Goal: Information Seeking & Learning: Check status

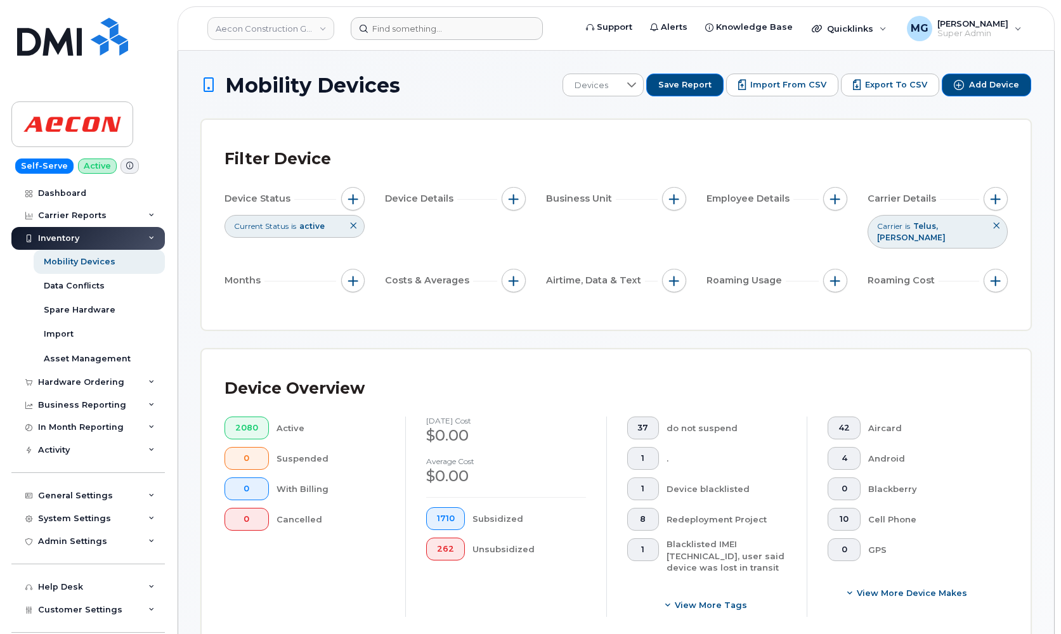
scroll to position [453, 0]
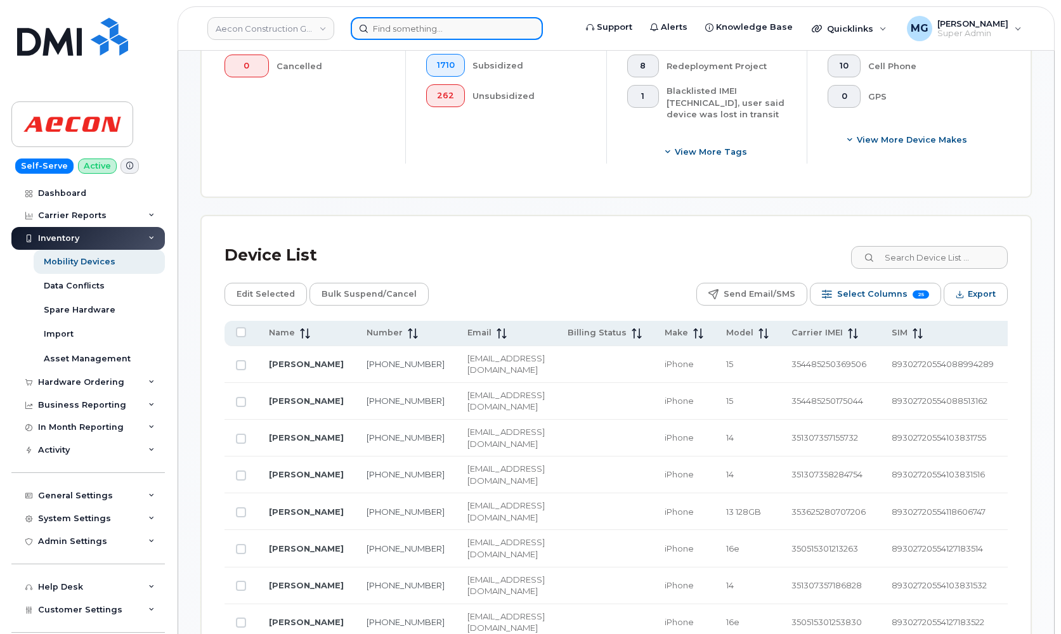
click at [379, 29] on input at bounding box center [447, 28] width 192 height 23
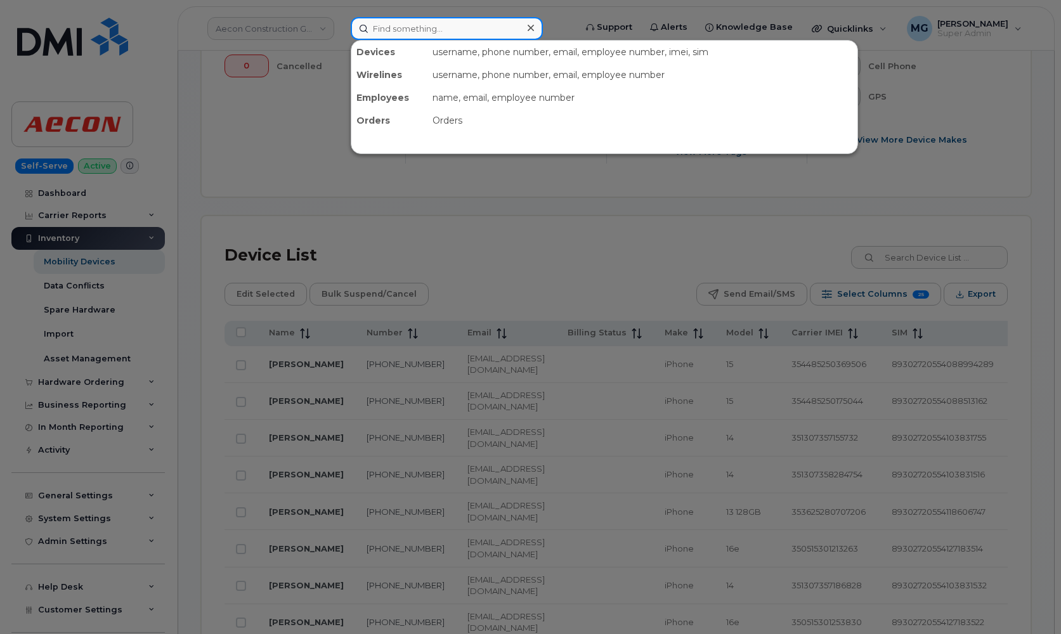
paste input "4189554536"
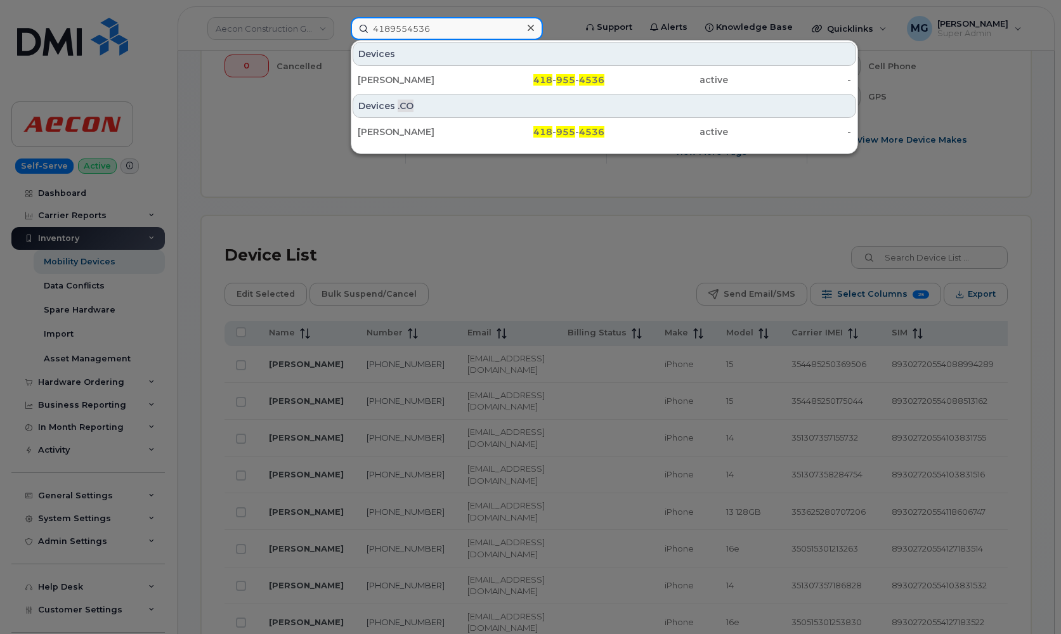
type input "4189554536"
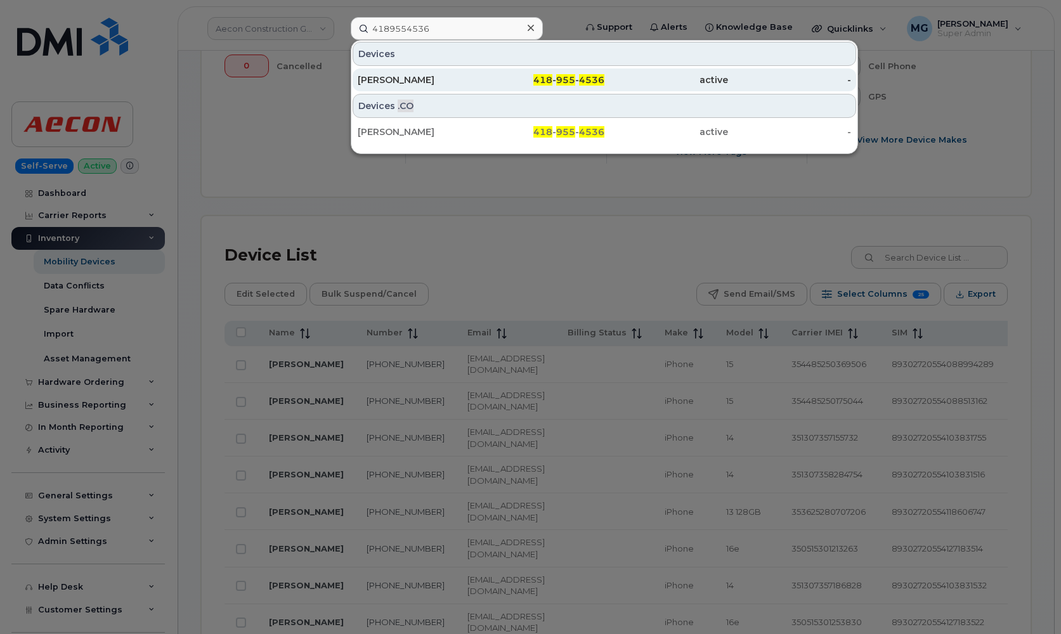
click at [416, 76] on div "[PERSON_NAME]" at bounding box center [420, 80] width 124 height 13
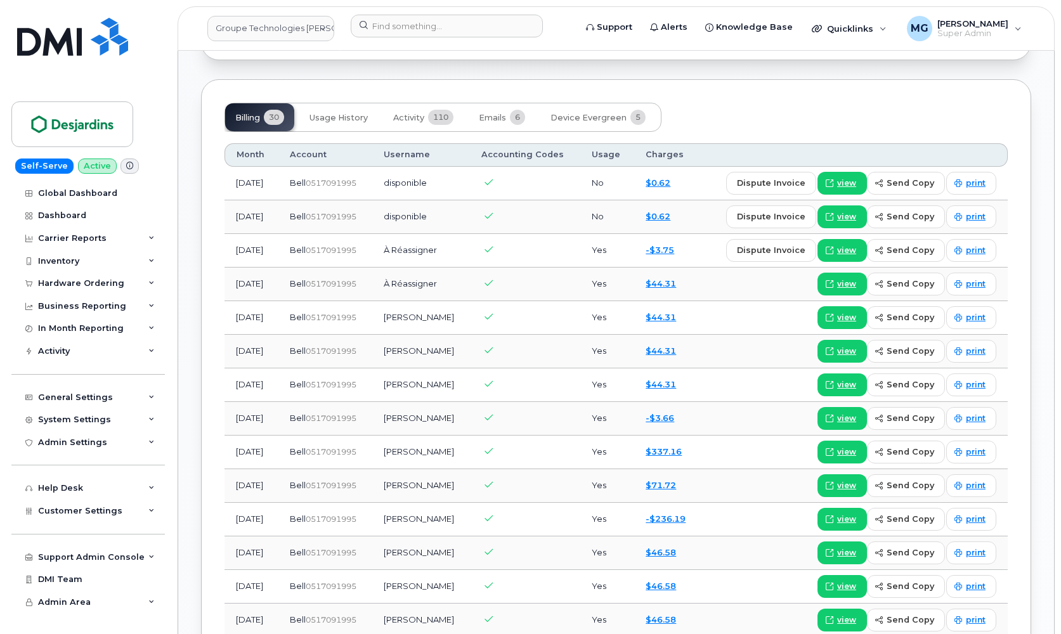
scroll to position [1091, 0]
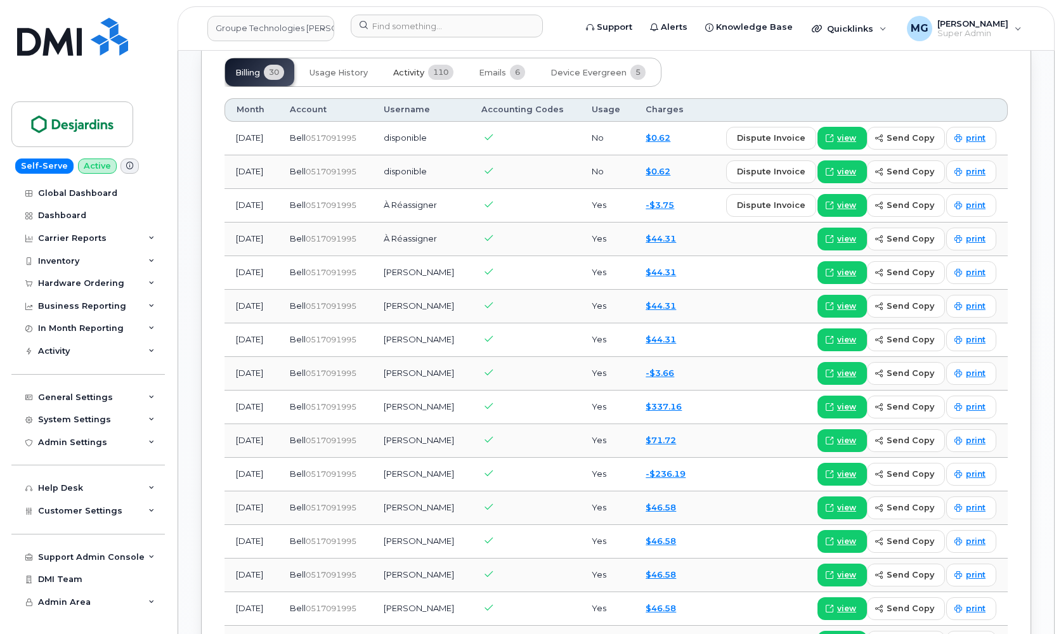
click at [429, 69] on span "110" at bounding box center [440, 72] width 25 height 15
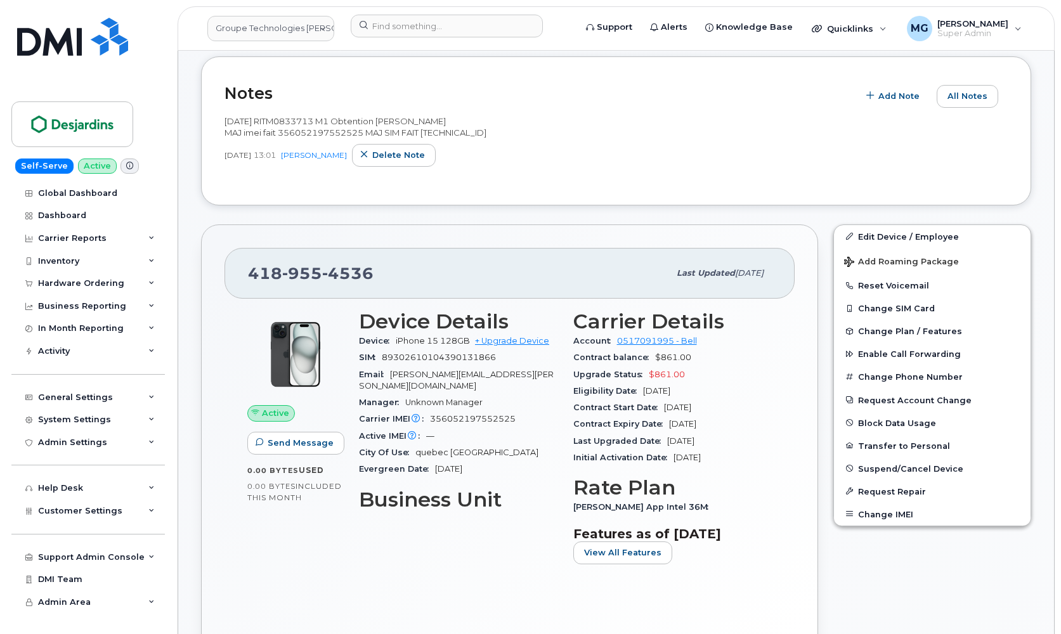
scroll to position [297, 0]
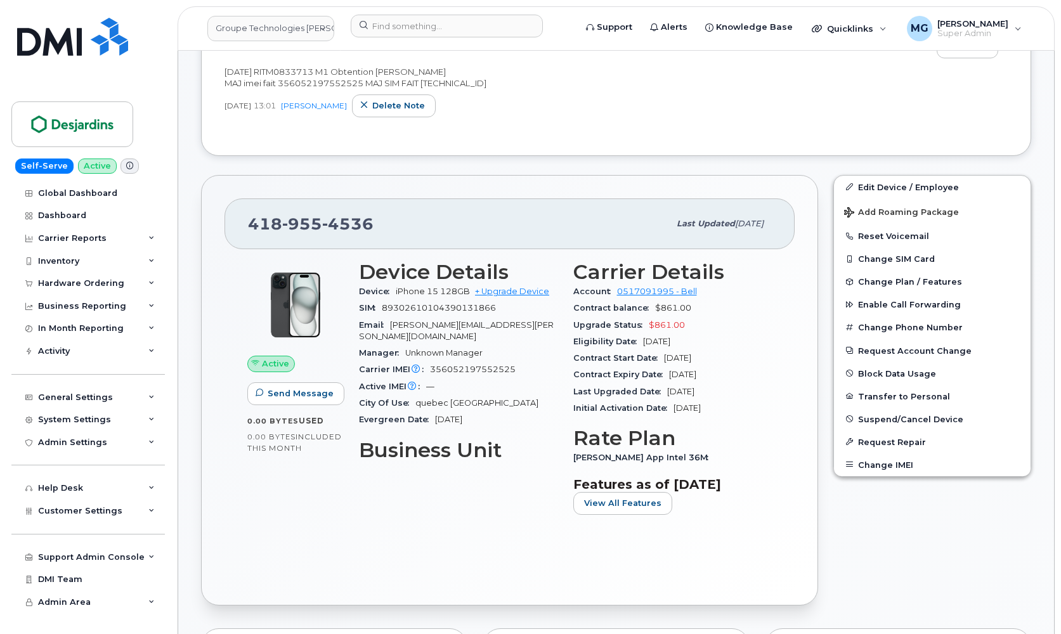
click at [268, 219] on span "418 955 4536" at bounding box center [311, 223] width 126 height 19
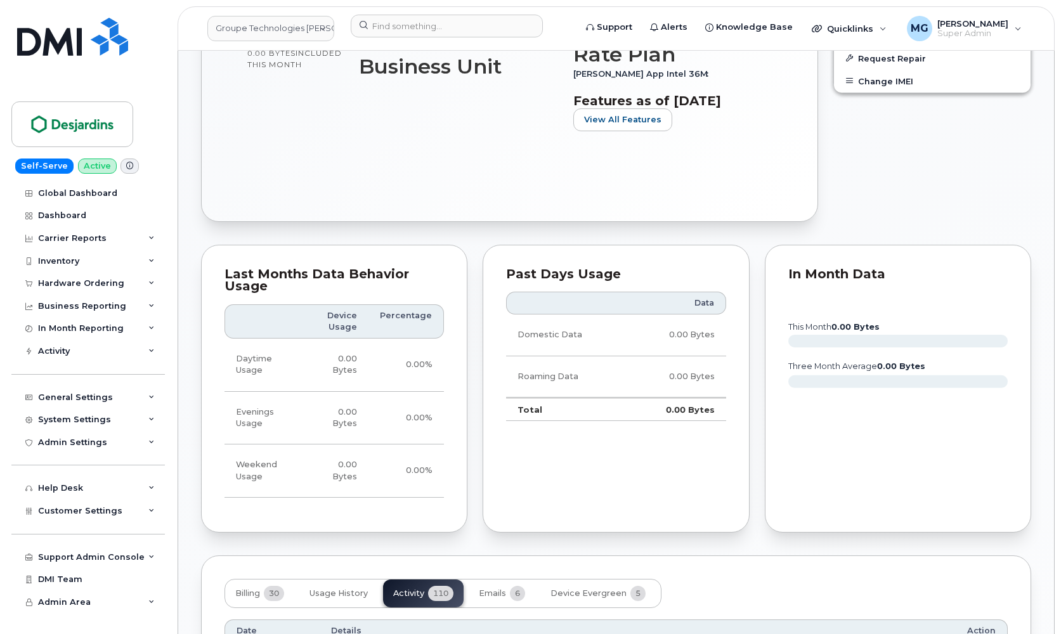
scroll to position [661, 0]
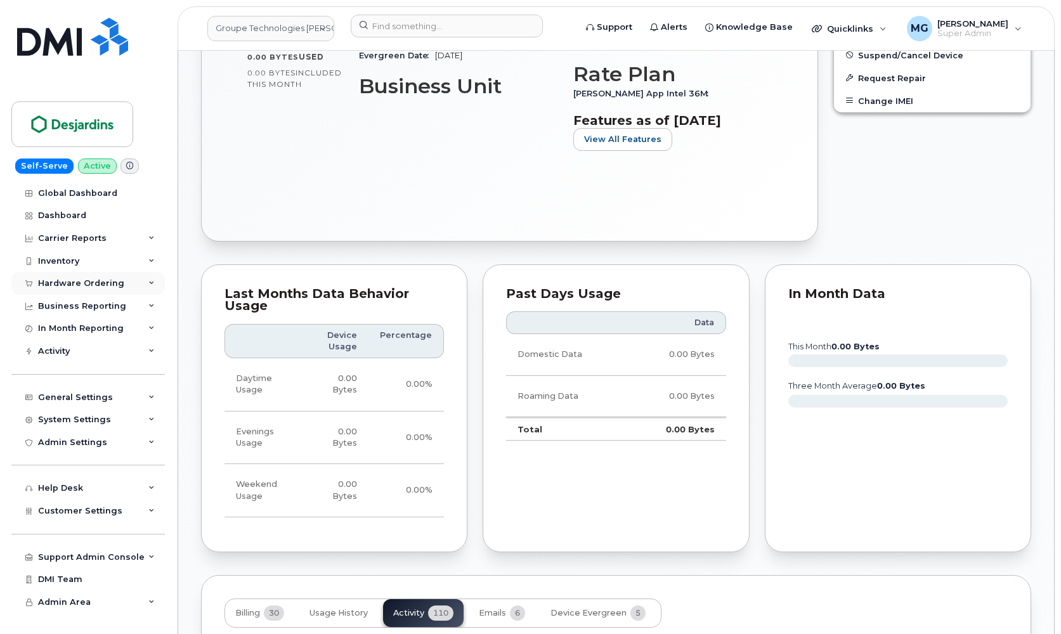
click at [97, 283] on div "Hardware Ordering" at bounding box center [81, 283] width 86 height 10
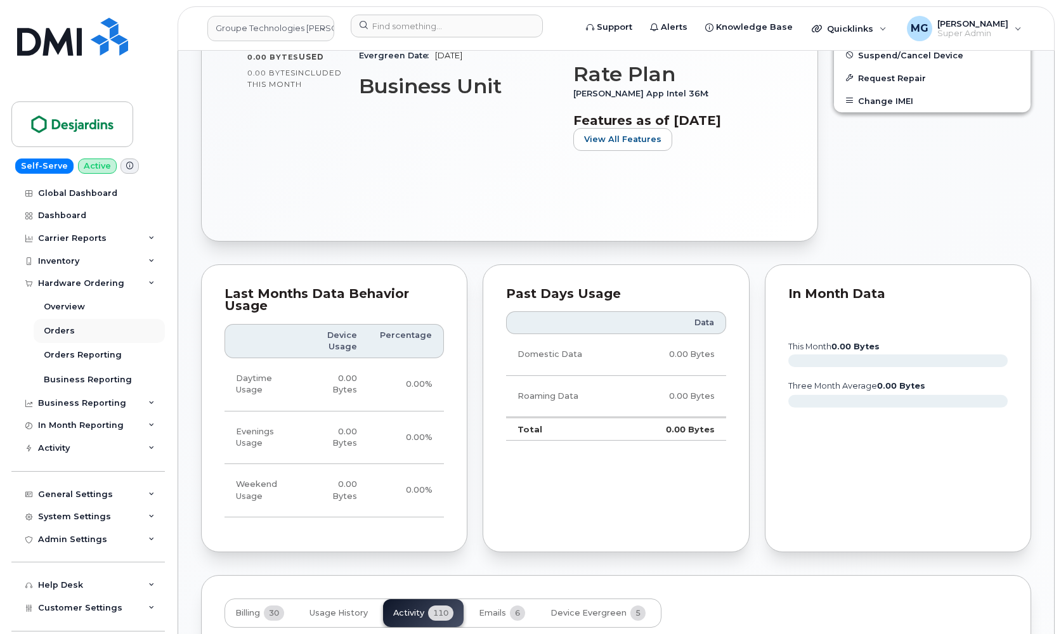
click at [66, 327] on div "Orders" at bounding box center [59, 330] width 31 height 11
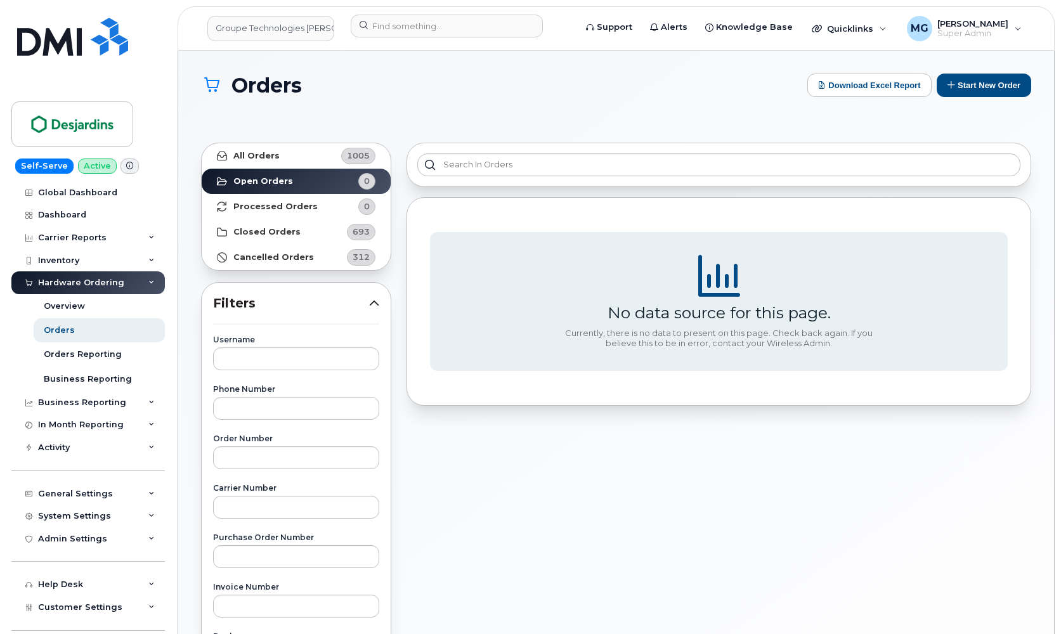
scroll to position [3, 0]
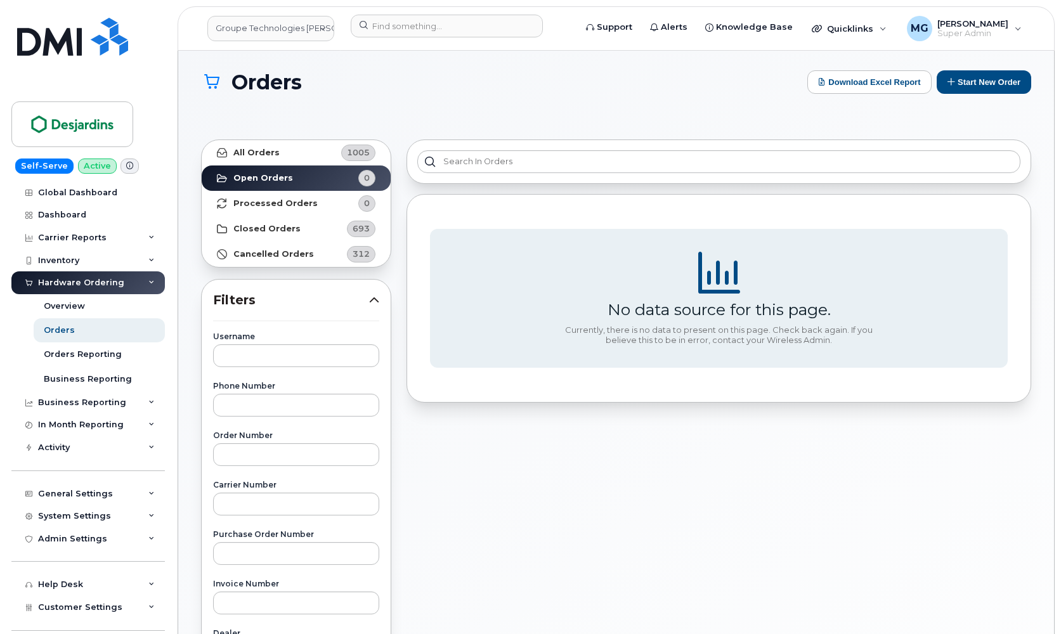
click at [278, 226] on strong "Closed Orders" at bounding box center [266, 229] width 67 height 10
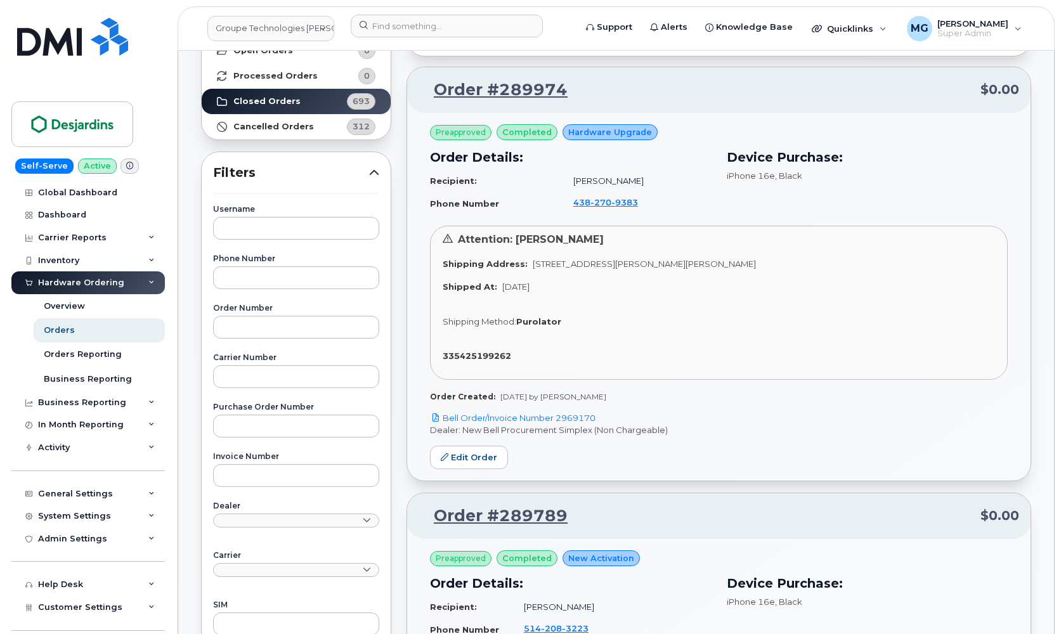
scroll to position [136, 0]
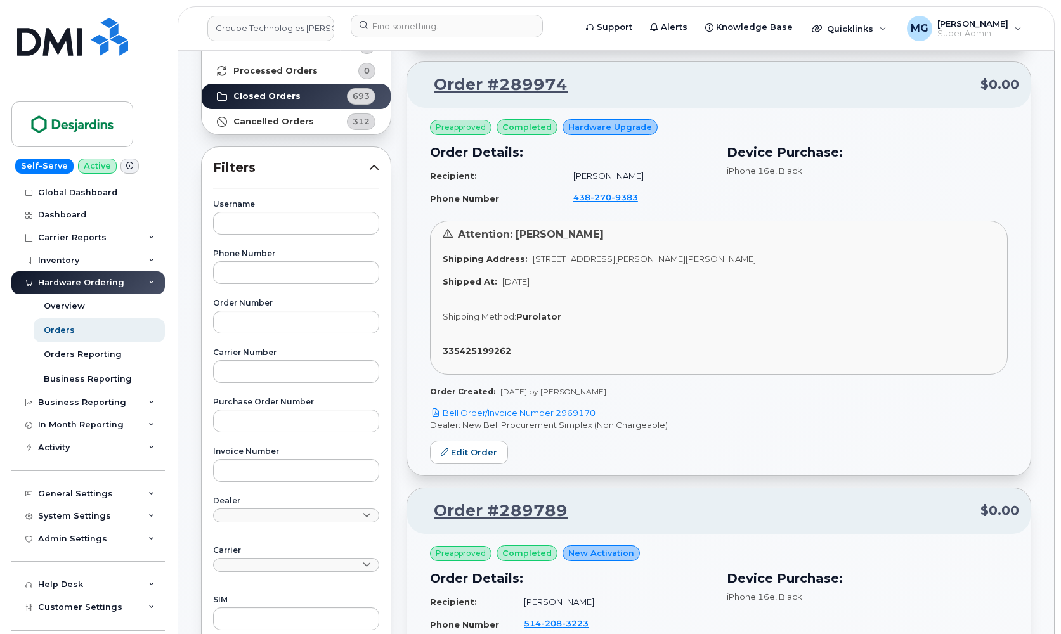
click at [507, 84] on link "Order #289974" at bounding box center [492, 85] width 149 height 23
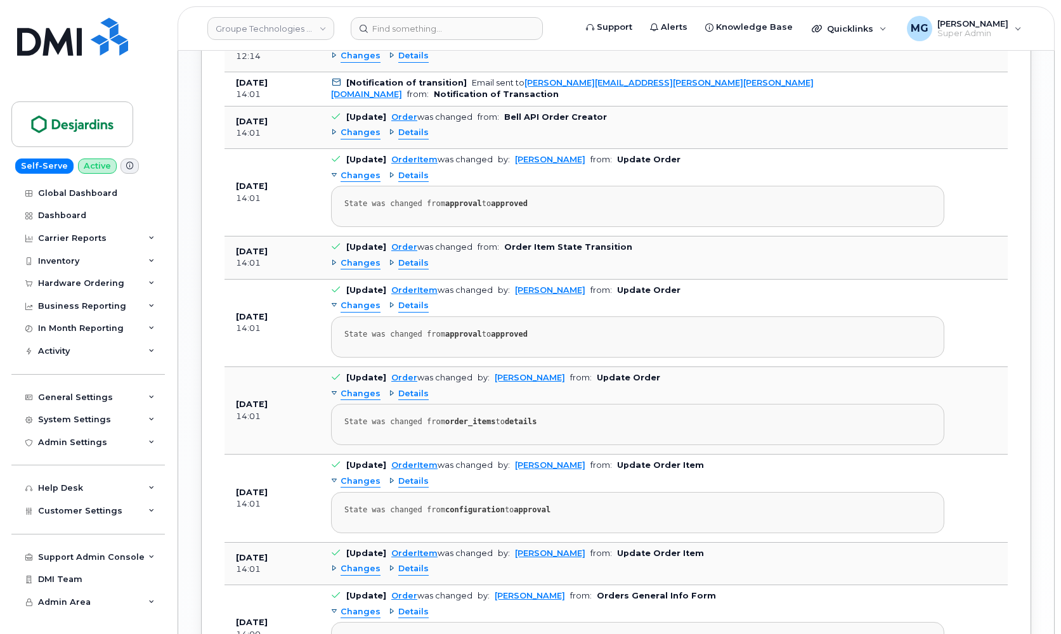
scroll to position [1357, 0]
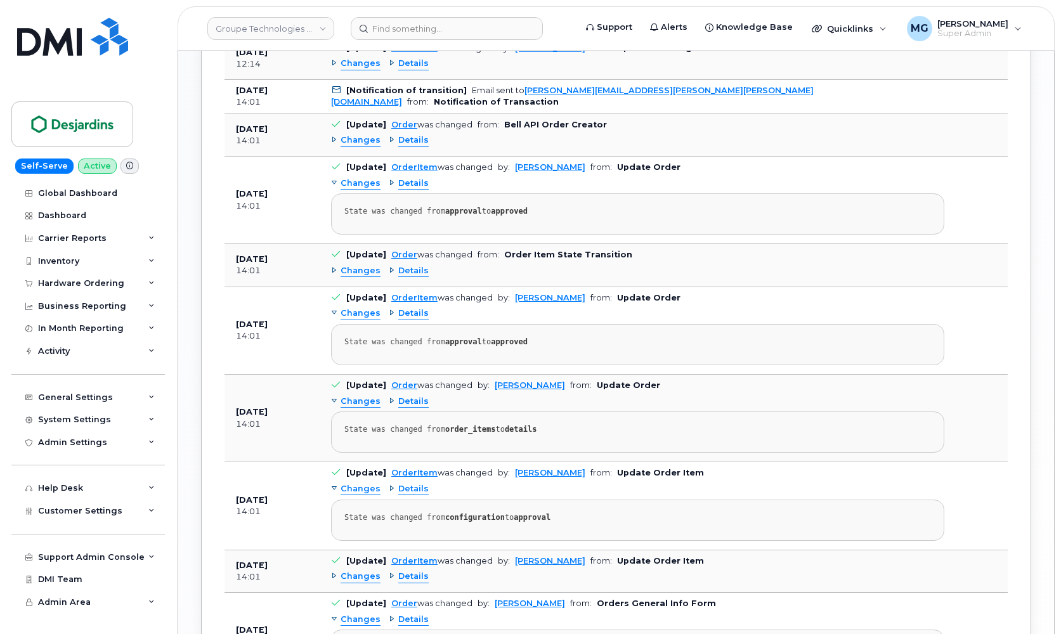
click at [354, 178] on span "Changes" at bounding box center [361, 184] width 40 height 12
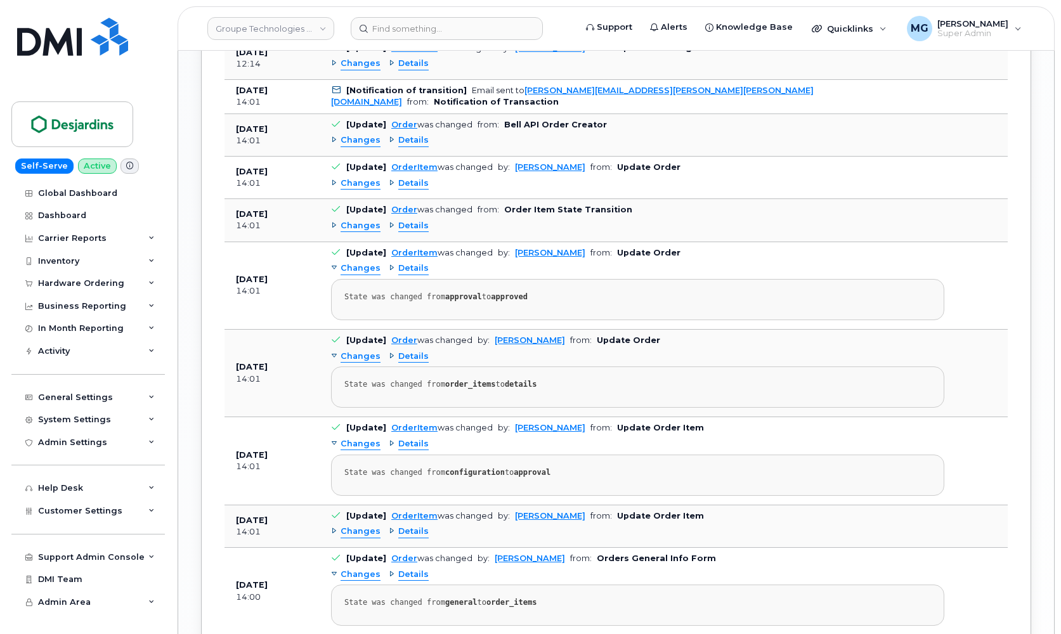
click at [366, 178] on span "Changes" at bounding box center [361, 184] width 40 height 12
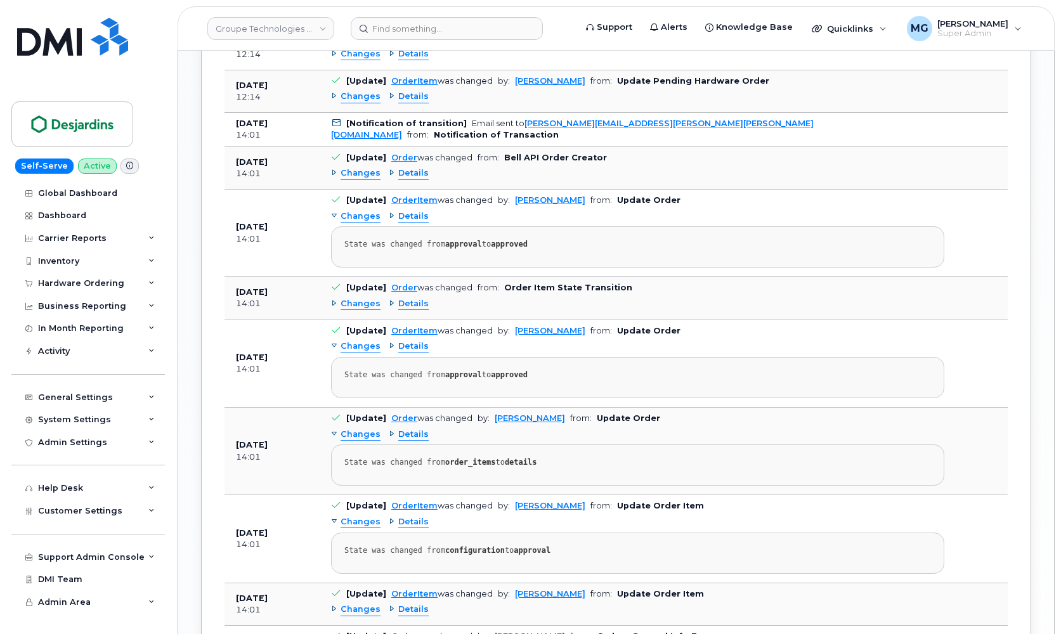
scroll to position [1321, 0]
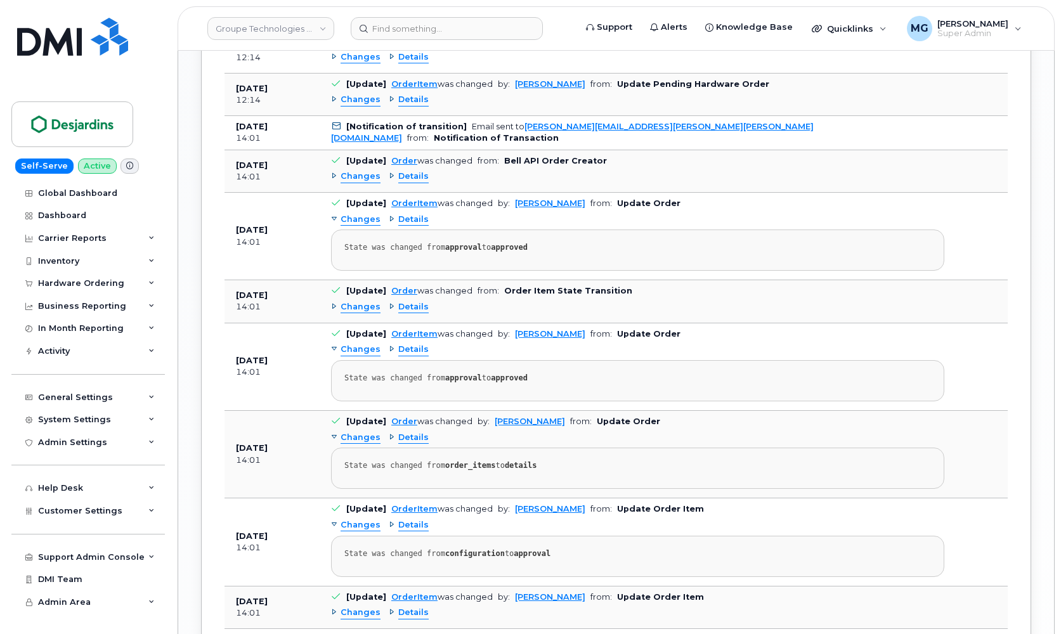
click at [358, 171] on span "Changes" at bounding box center [361, 177] width 40 height 12
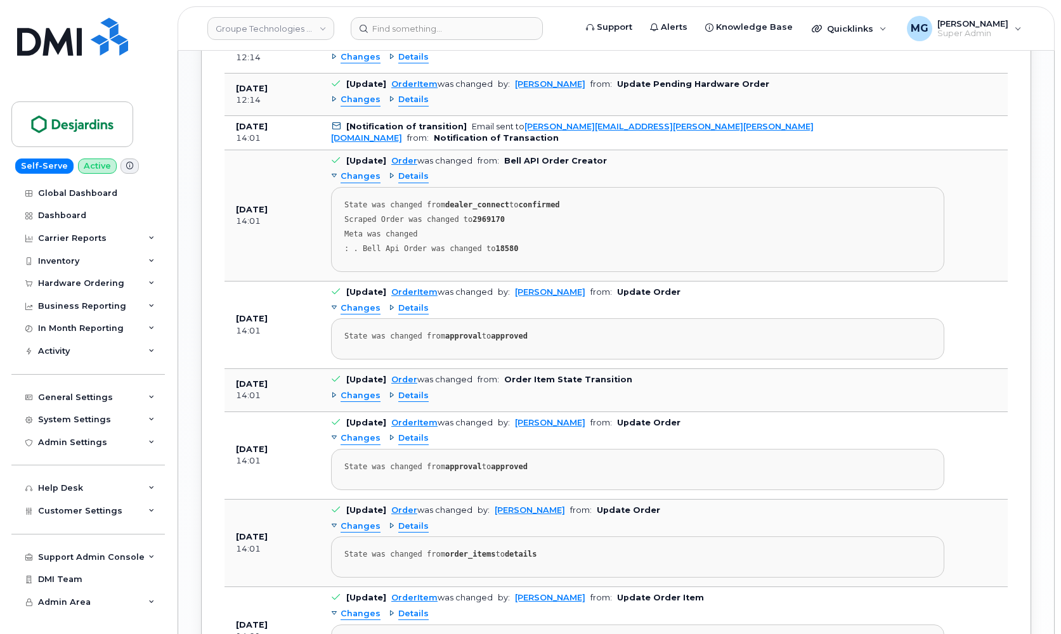
click at [403, 171] on span "Details" at bounding box center [413, 177] width 30 height 12
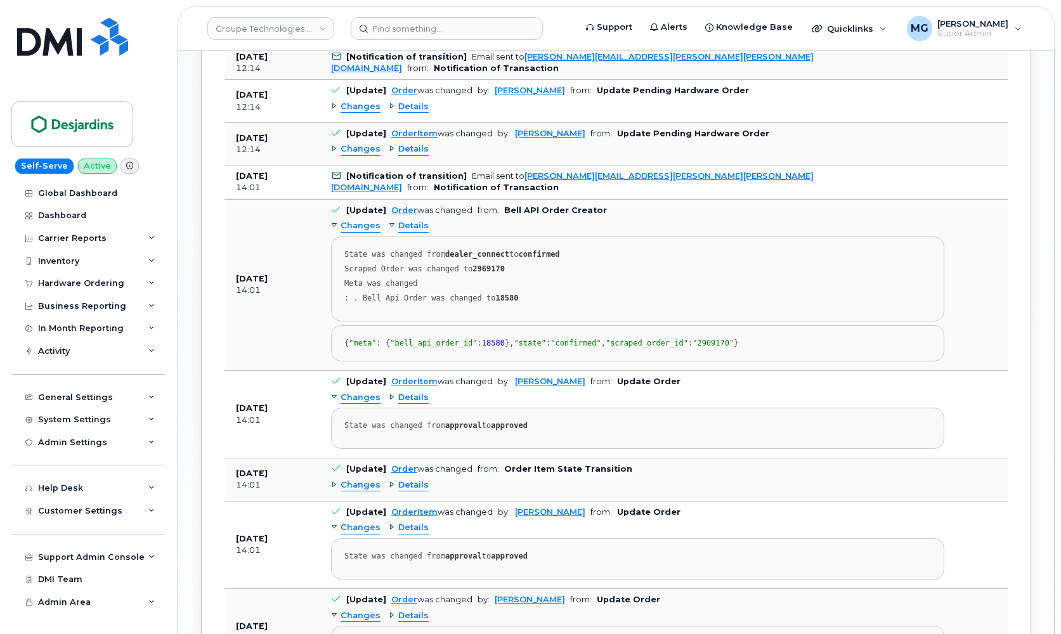
scroll to position [1262, 0]
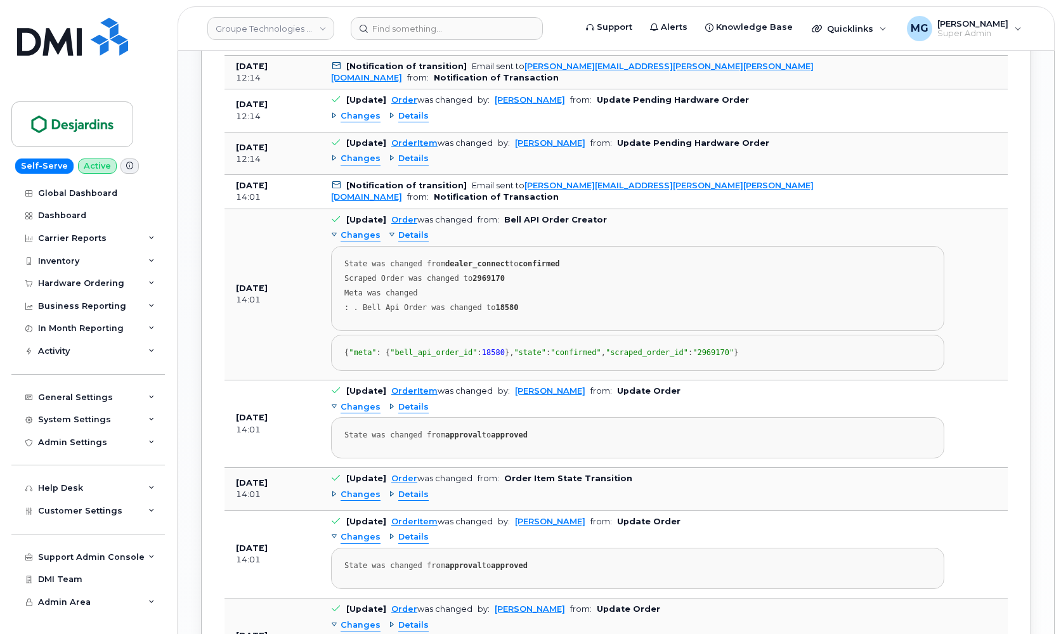
click at [405, 230] on span "Details" at bounding box center [413, 236] width 30 height 12
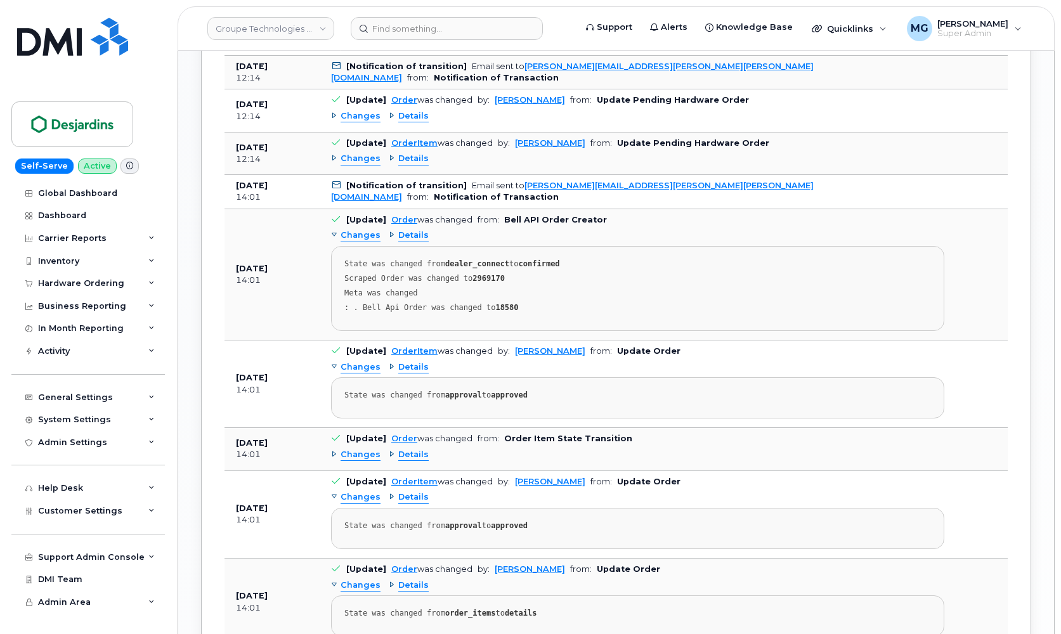
click at [405, 230] on span "Details" at bounding box center [413, 236] width 30 height 12
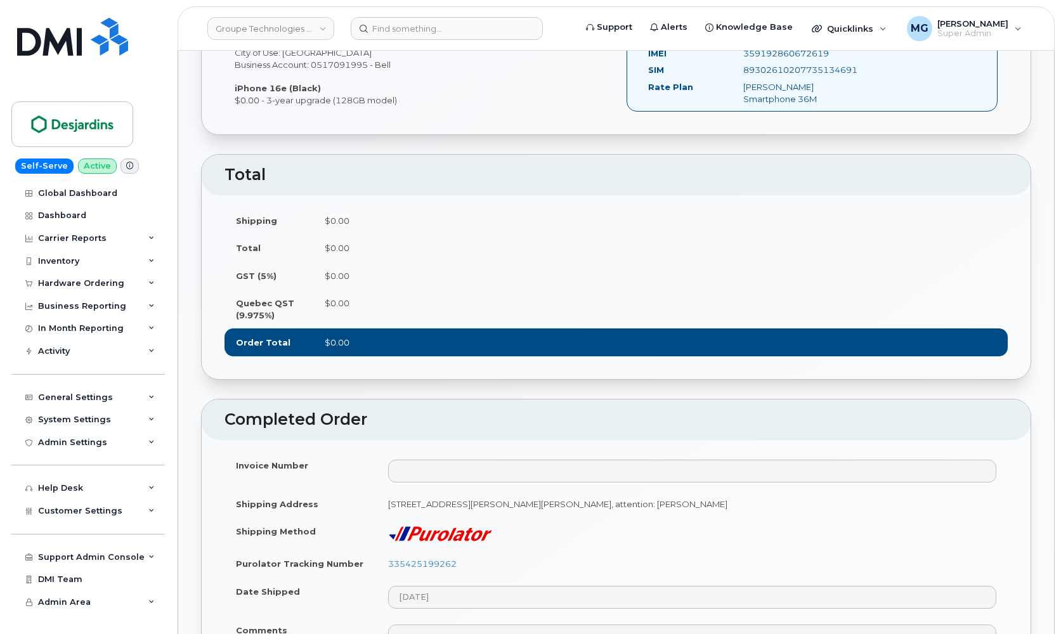
scroll to position [524, 0]
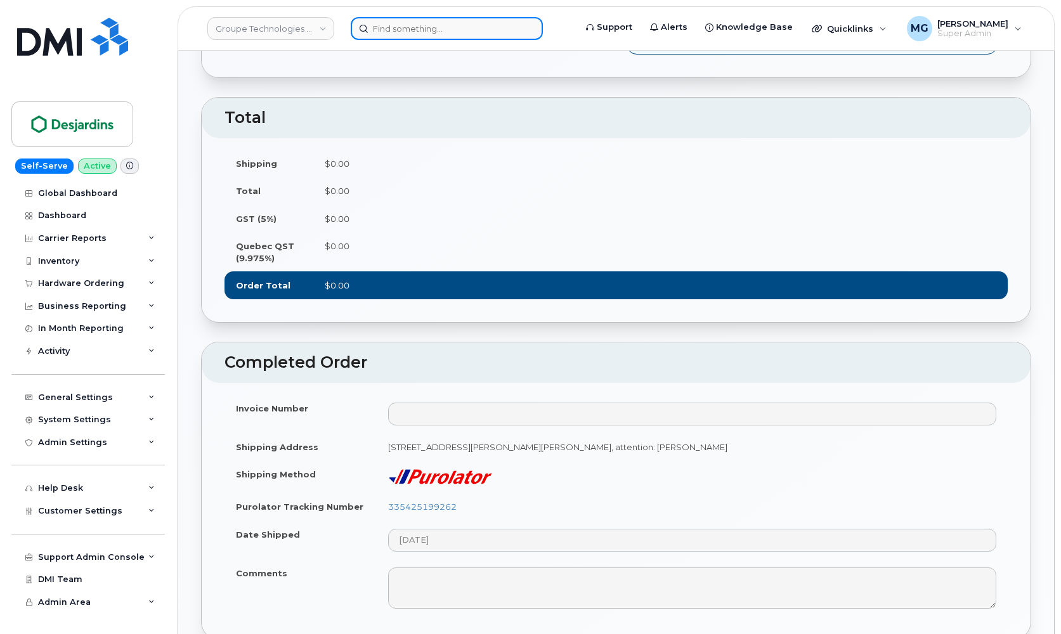
click at [395, 30] on input at bounding box center [447, 28] width 192 height 23
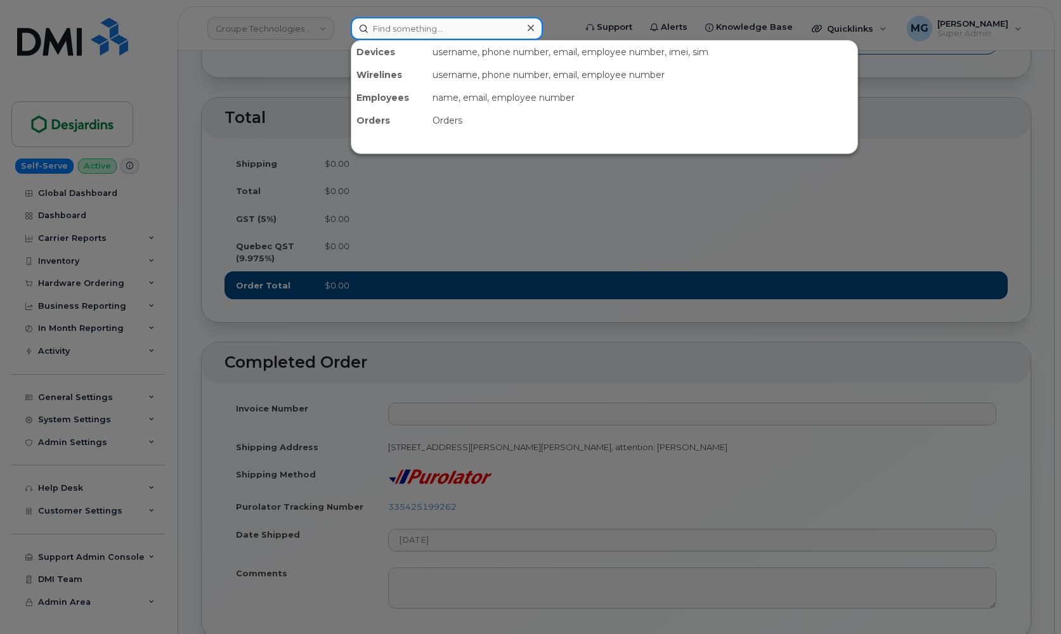
paste input "4189554536"
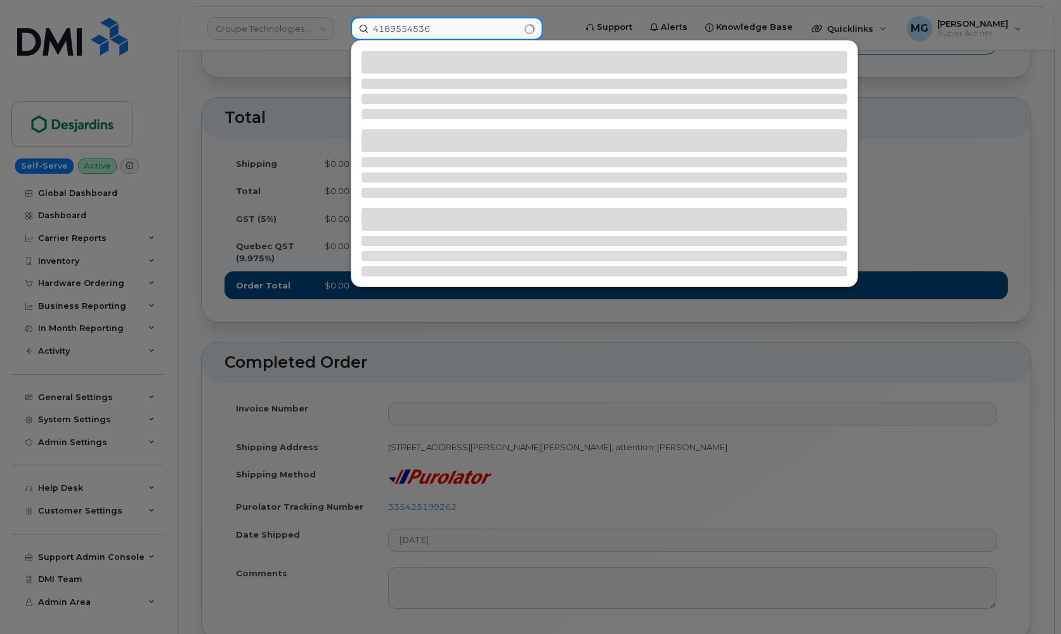
type input "4189554536"
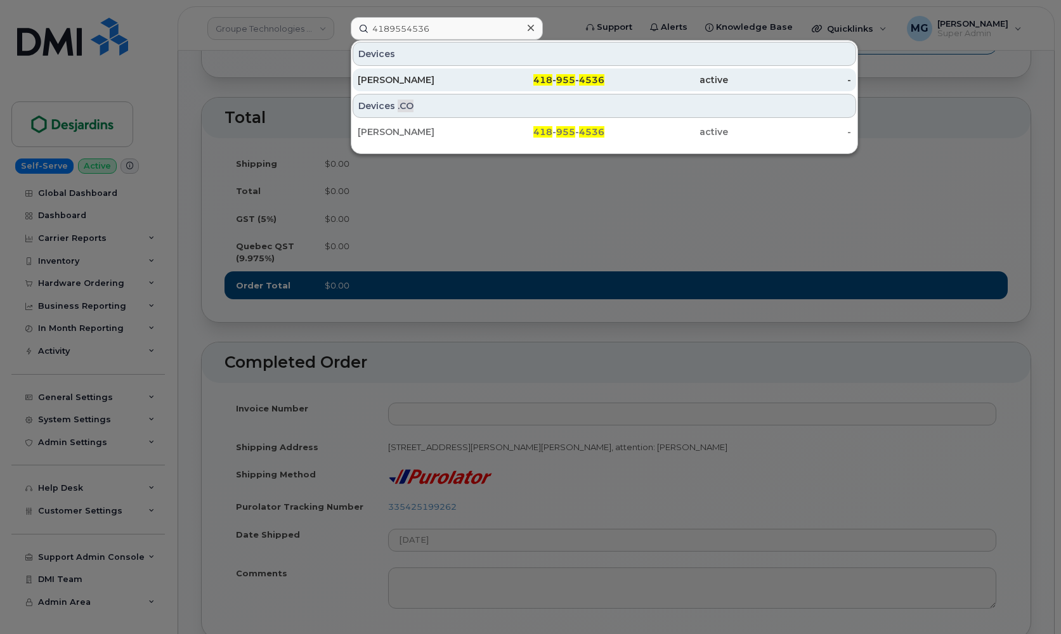
click at [395, 75] on div "Francois Beaudry" at bounding box center [420, 80] width 124 height 13
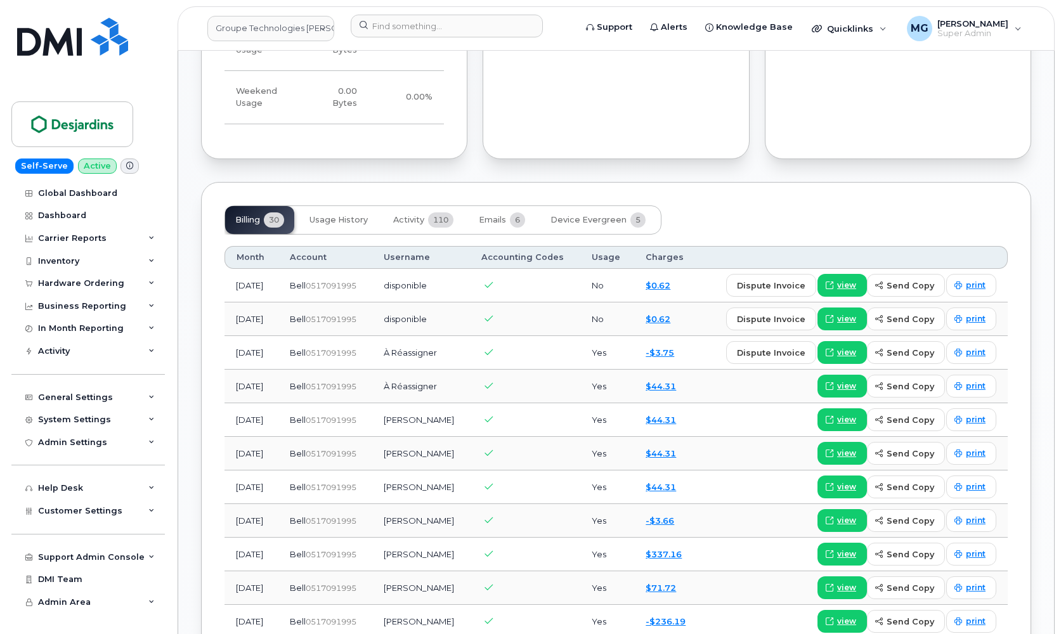
scroll to position [1056, 0]
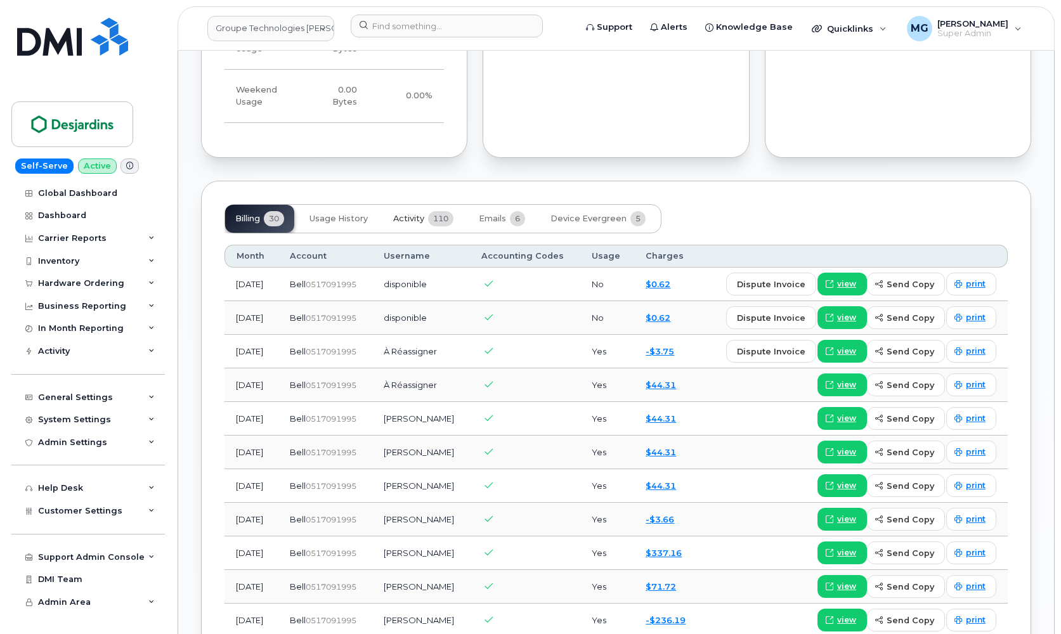
click at [401, 214] on span "Activity" at bounding box center [408, 219] width 31 height 10
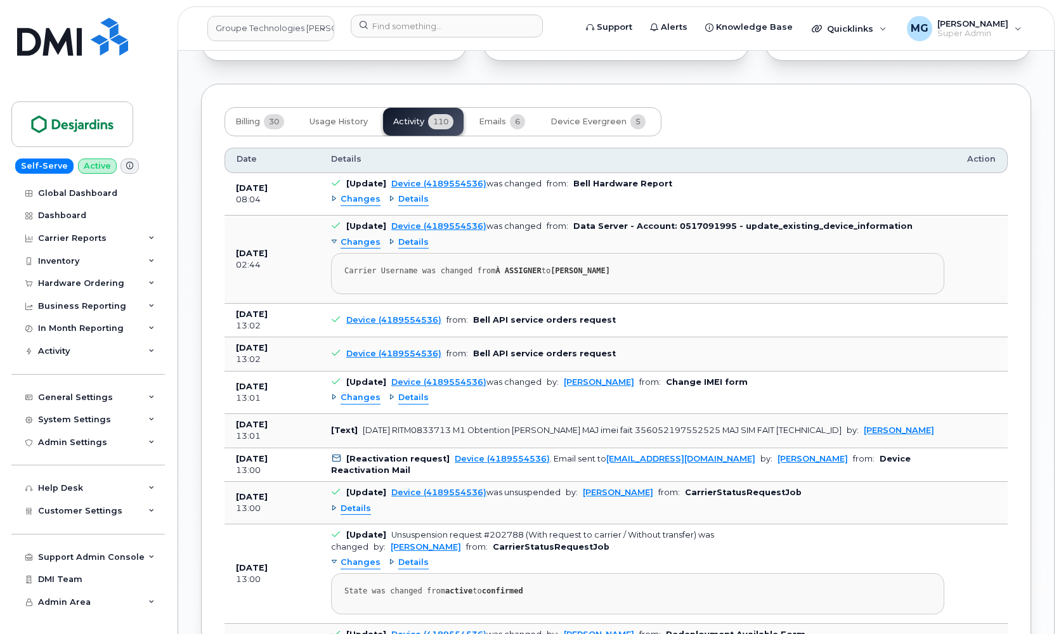
scroll to position [1155, 0]
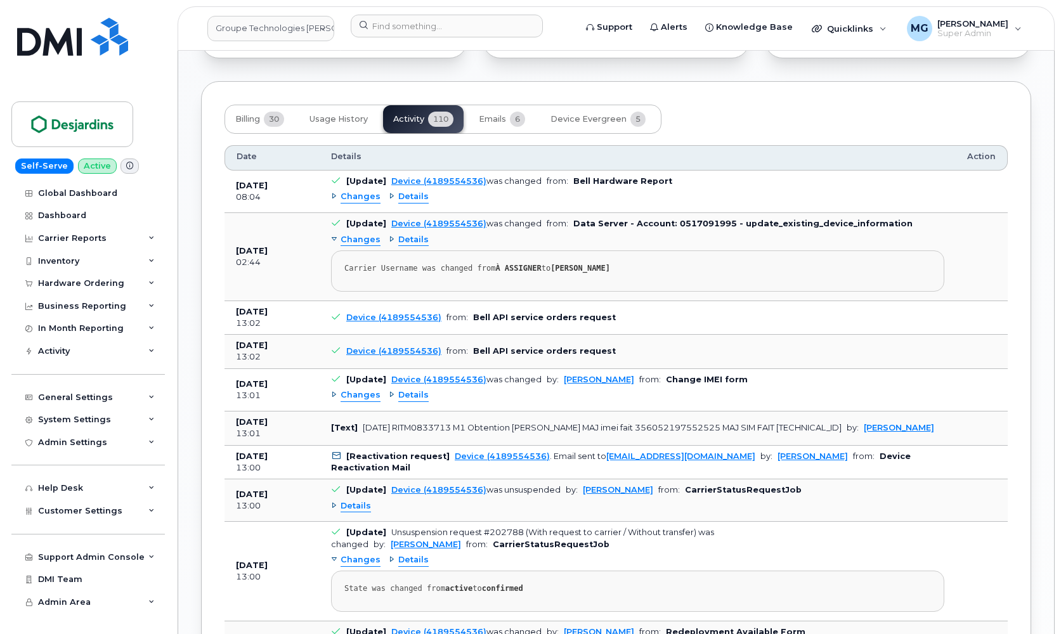
click at [350, 389] on span "Changes" at bounding box center [361, 395] width 40 height 12
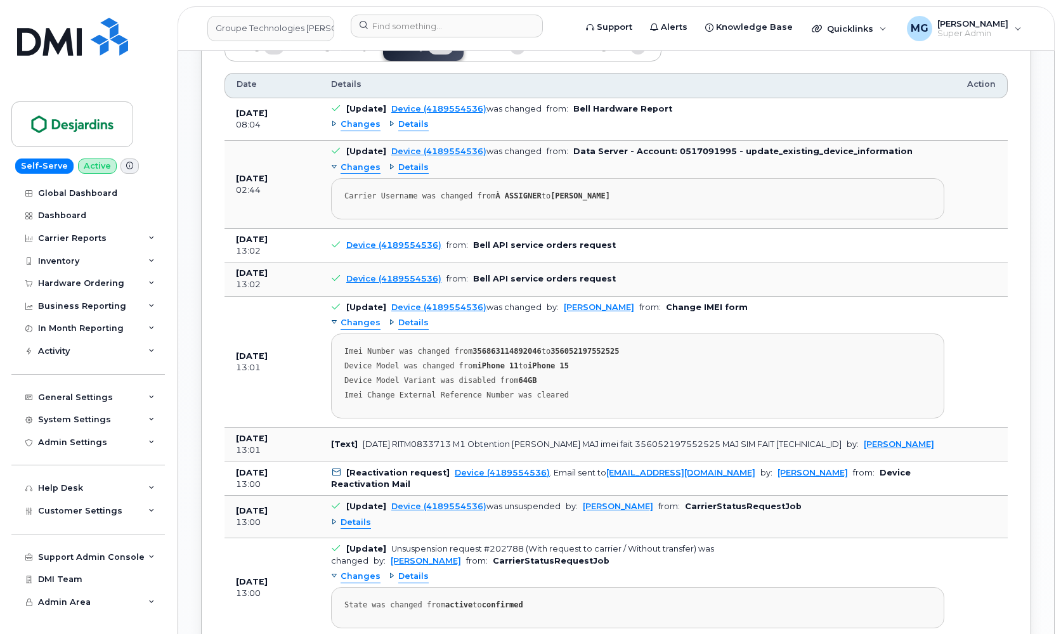
scroll to position [1226, 0]
click at [388, 29] on input at bounding box center [447, 26] width 192 height 23
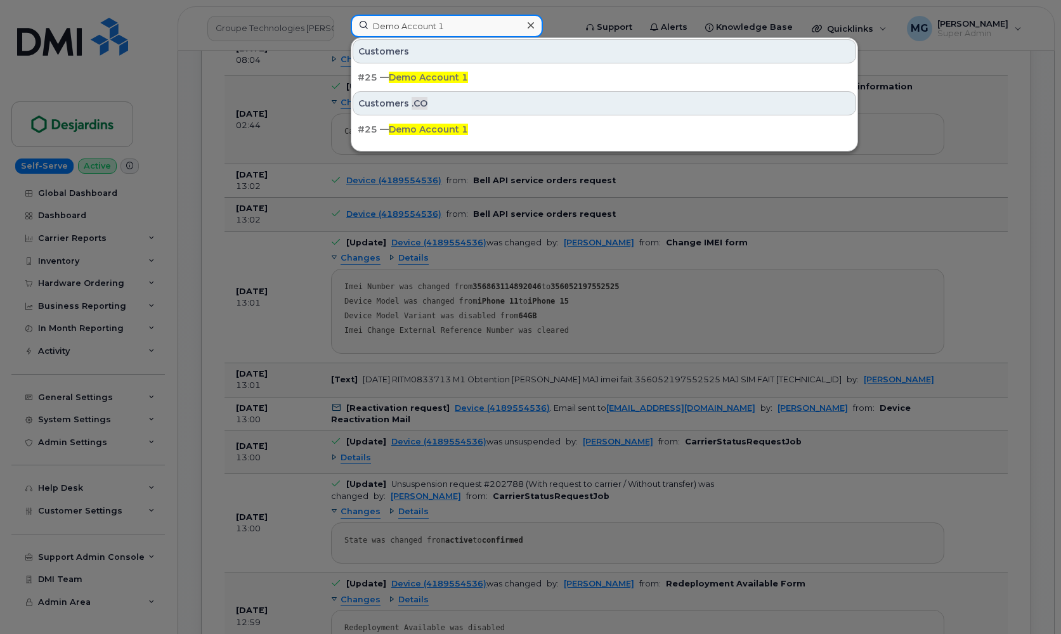
scroll to position [1316, 0]
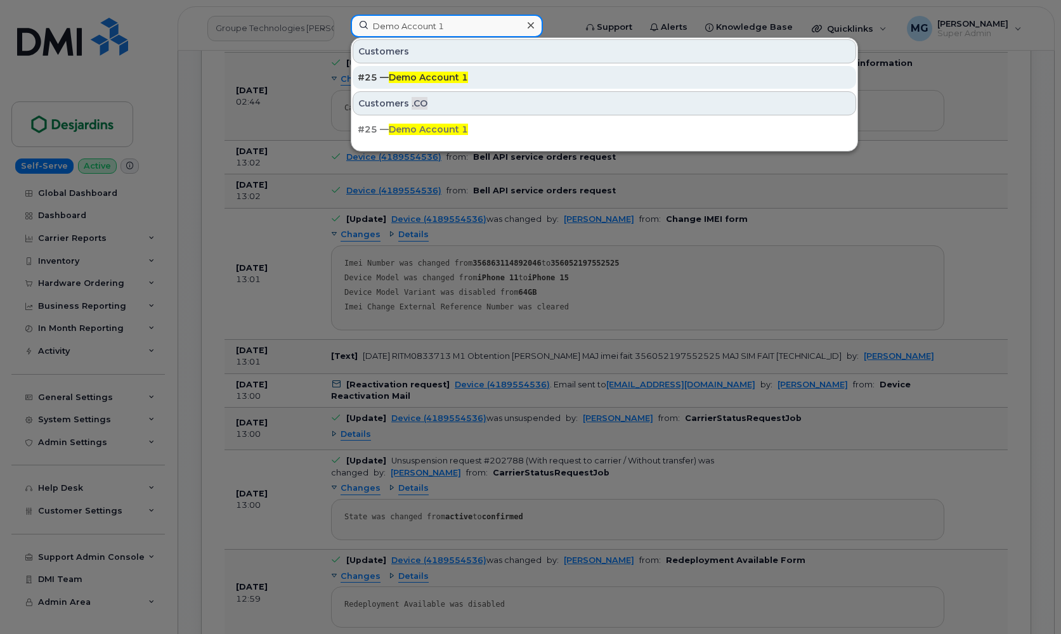
type input "Demo Account 1"
click at [403, 75] on span "Demo Account 1" at bounding box center [428, 77] width 79 height 11
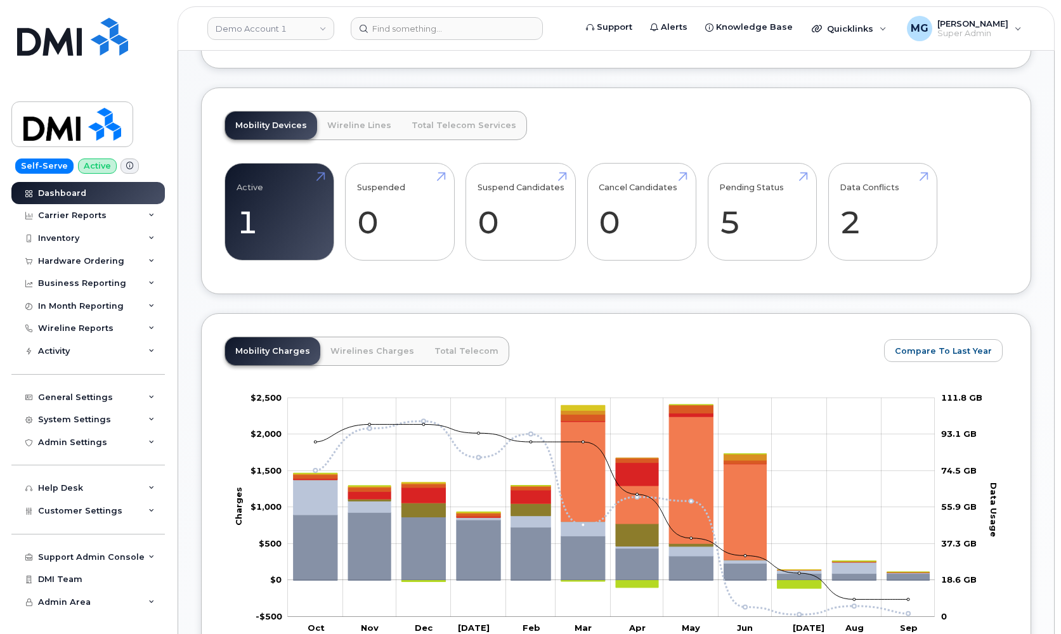
scroll to position [474, 0]
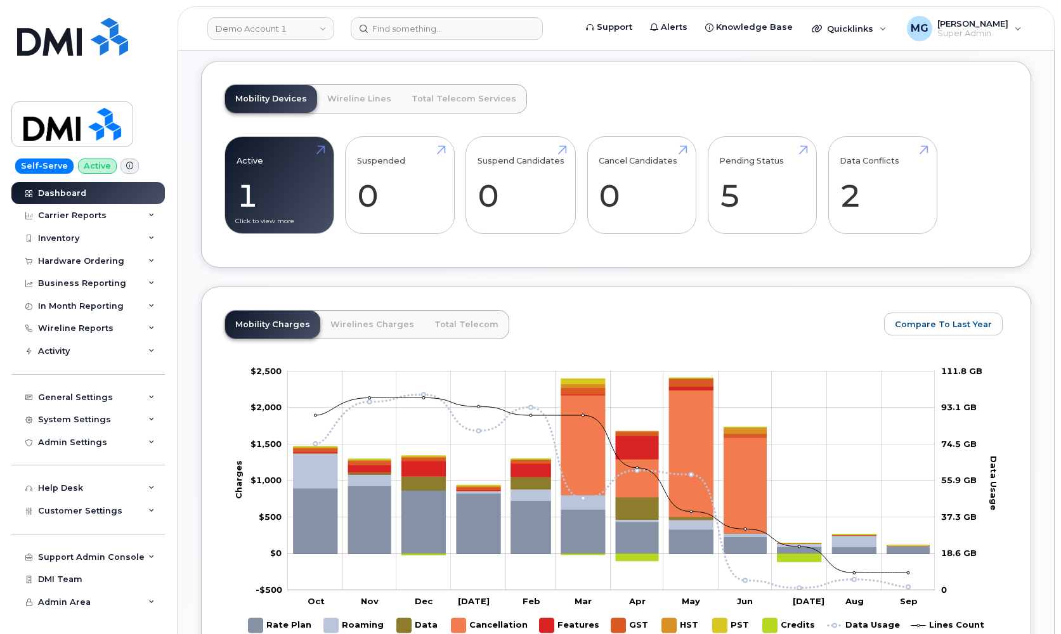
click at [263, 156] on link "Active 1 -94%" at bounding box center [280, 185] width 86 height 84
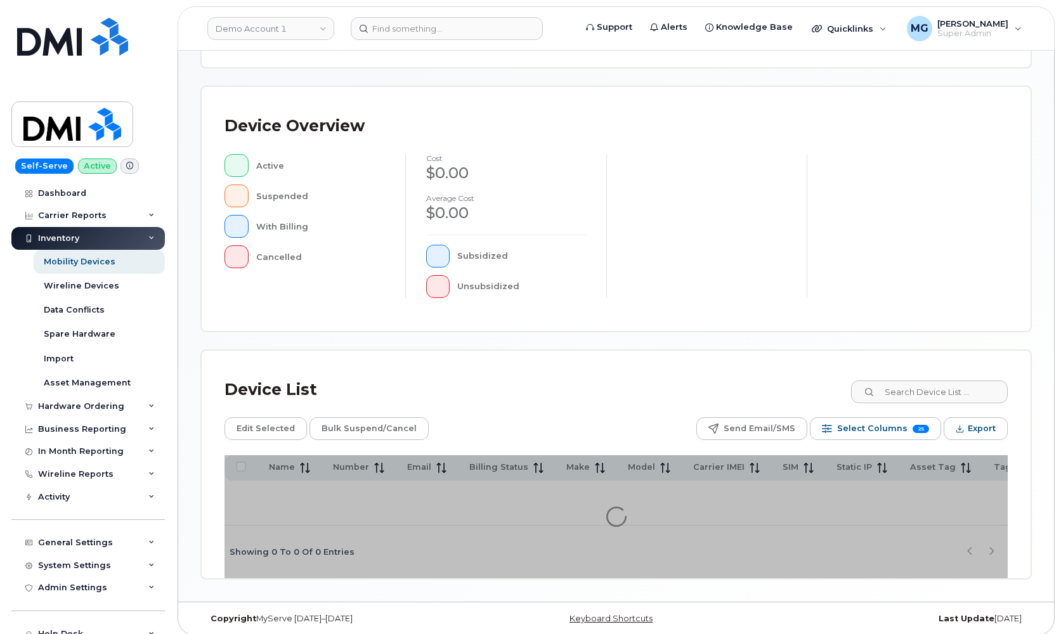
scroll to position [229, 0]
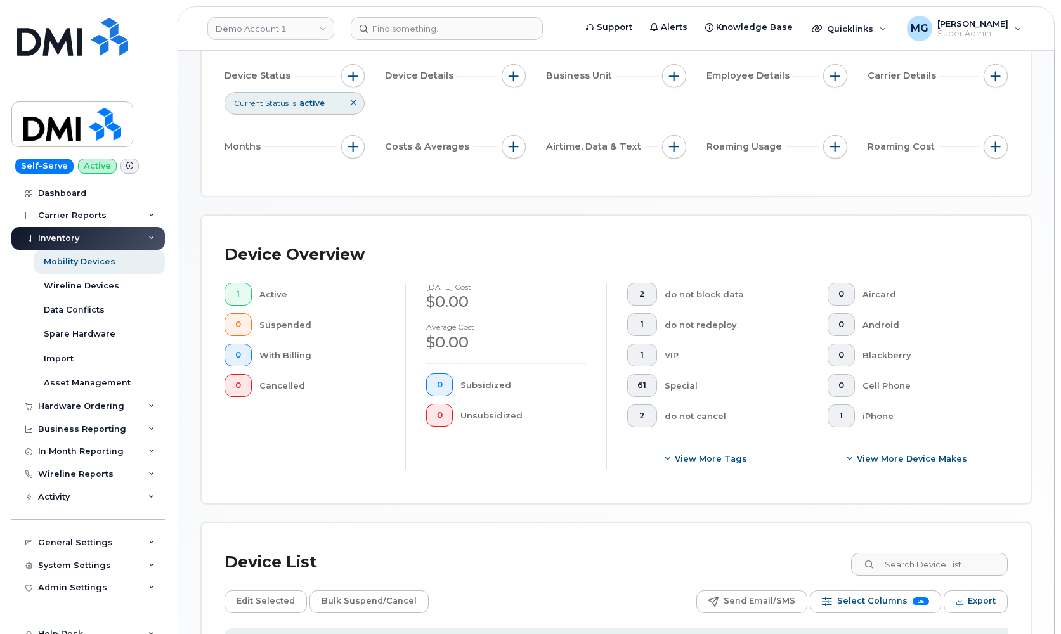
scroll to position [126, 0]
click at [356, 100] on icon at bounding box center [353, 100] width 8 height 8
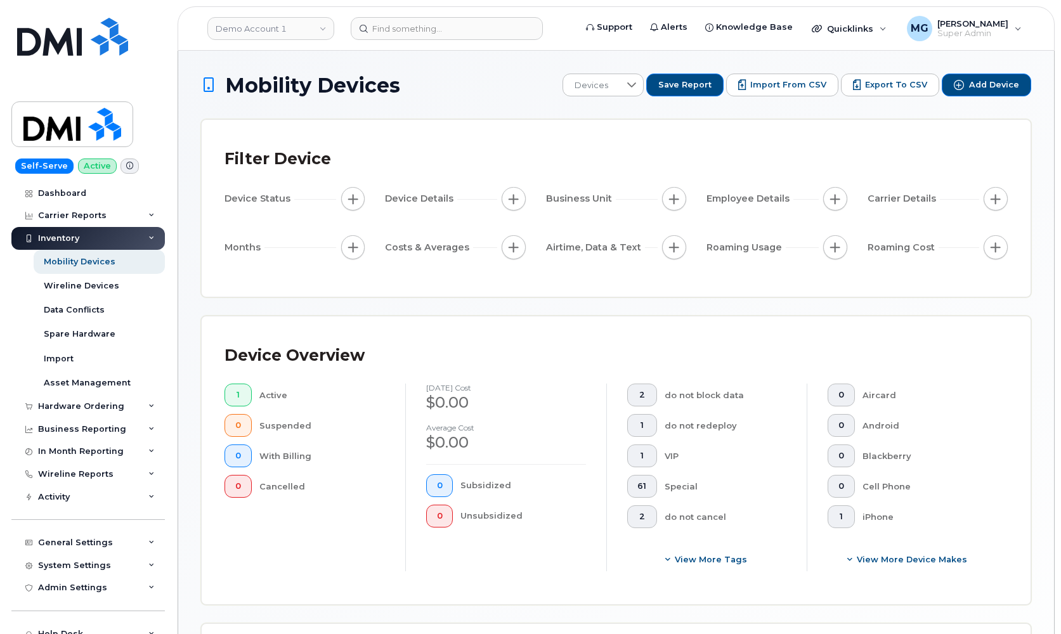
scroll to position [0, 0]
click at [995, 202] on span "button" at bounding box center [995, 199] width 10 height 10
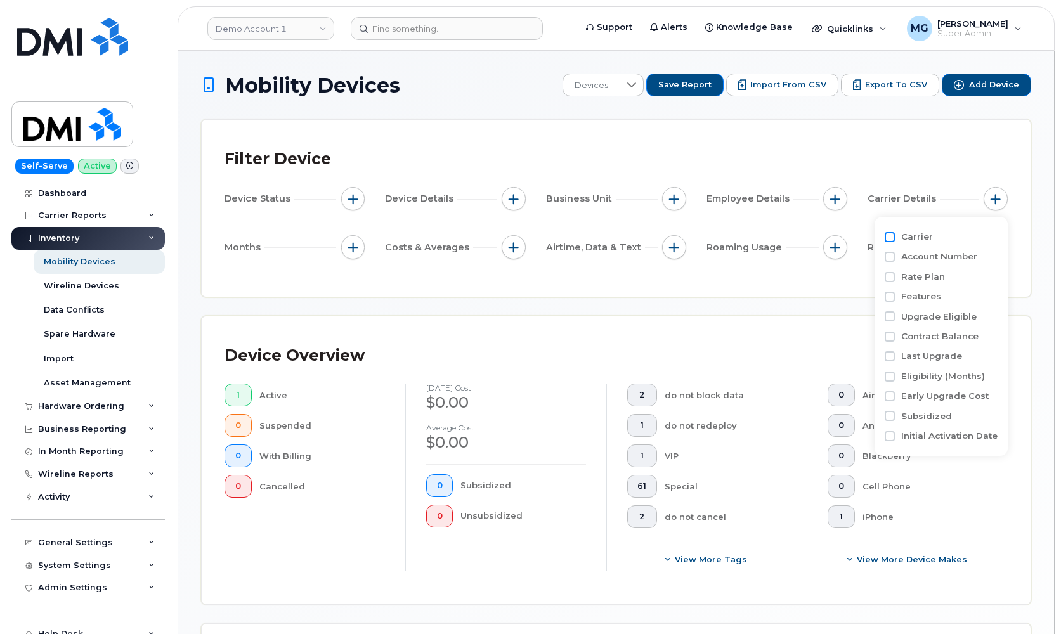
click at [890, 236] on input "Carrier" at bounding box center [890, 237] width 10 height 10
checkbox input "true"
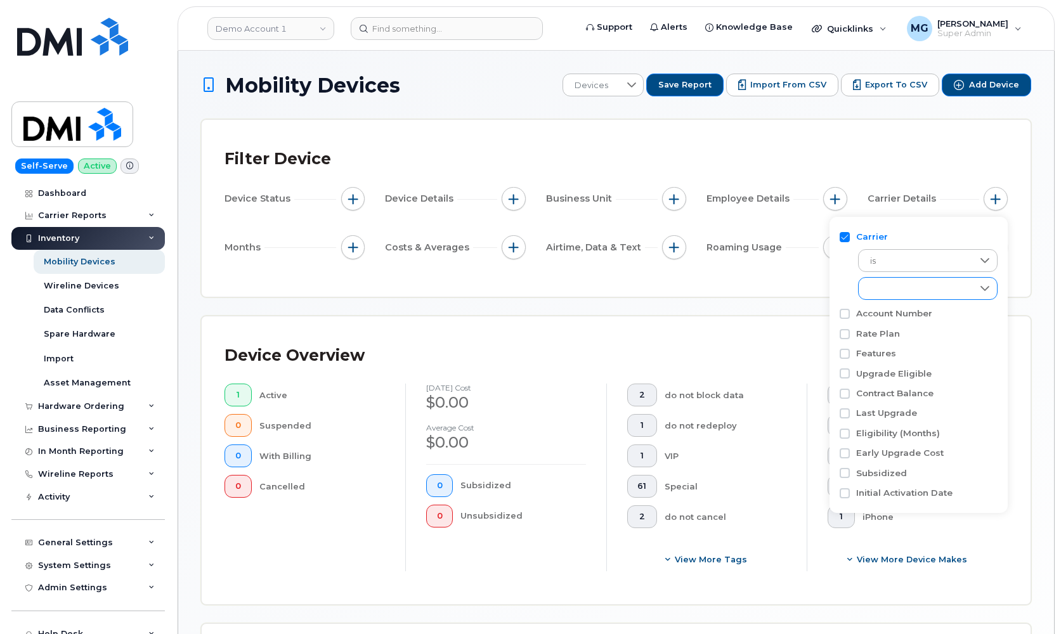
click at [890, 289] on div "empty" at bounding box center [916, 289] width 114 height 22
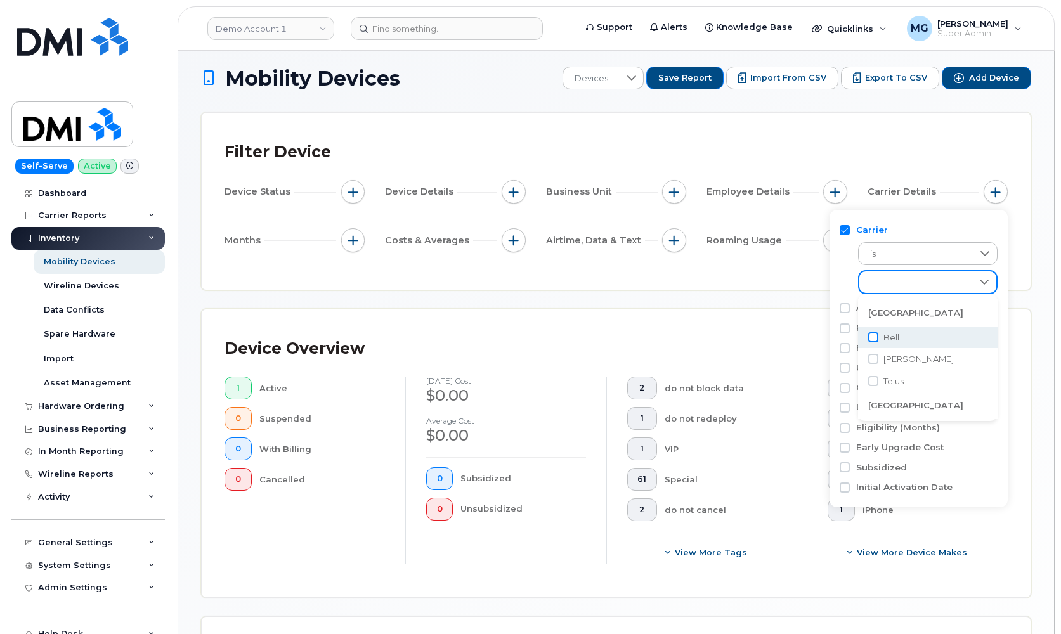
click at [874, 337] on input "Bell" at bounding box center [873, 337] width 10 height 10
checkbox input "true"
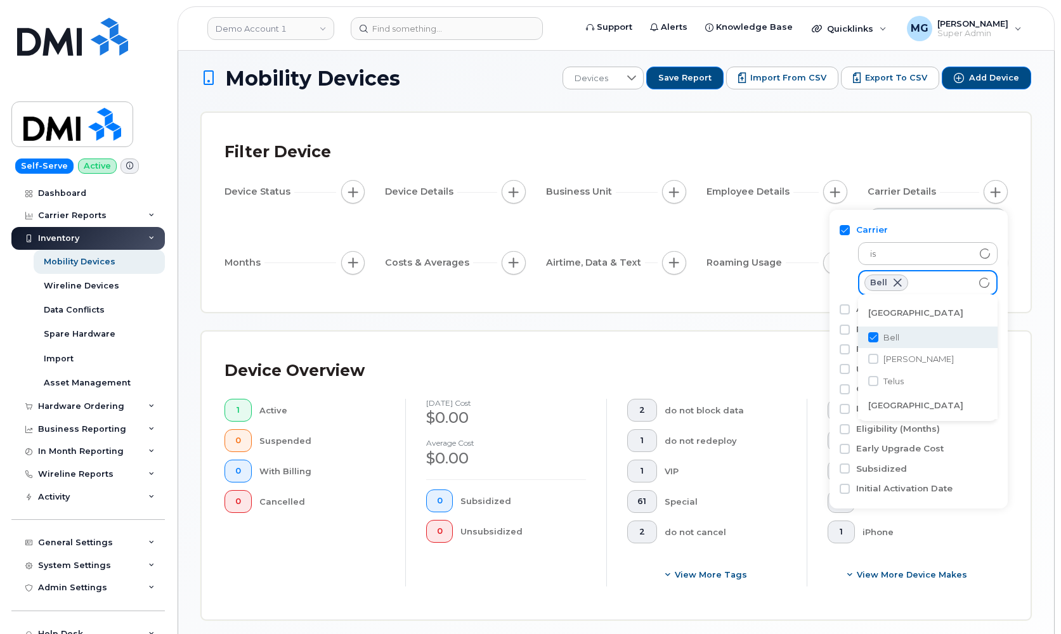
scroll to position [6, 0]
click at [828, 134] on div "Filter Device Device Status Device Details Business Unit Employee Details Carri…" at bounding box center [616, 212] width 829 height 199
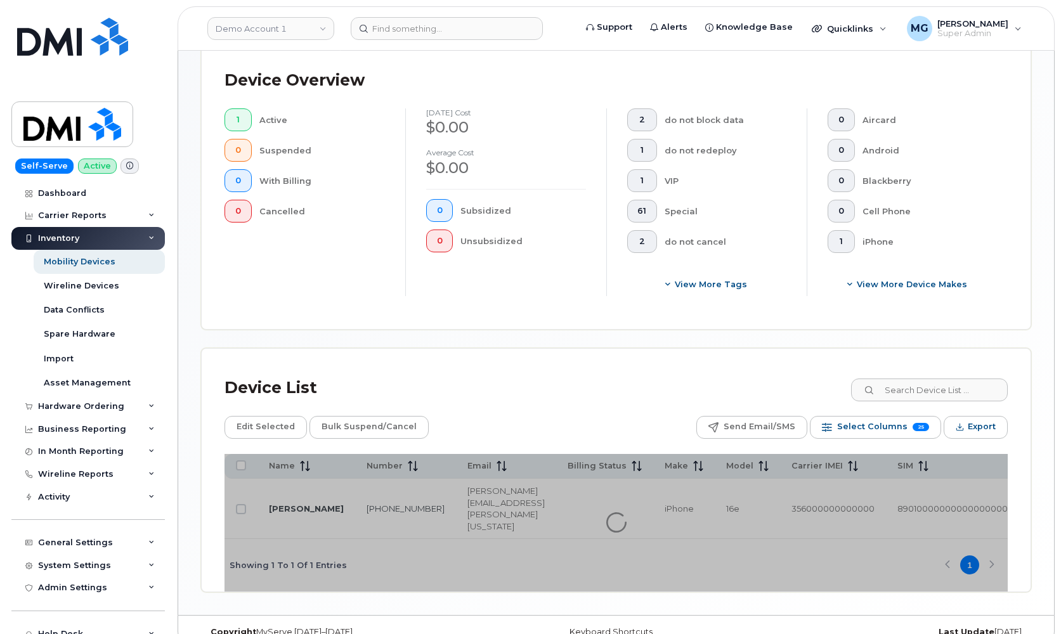
scroll to position [297, 0]
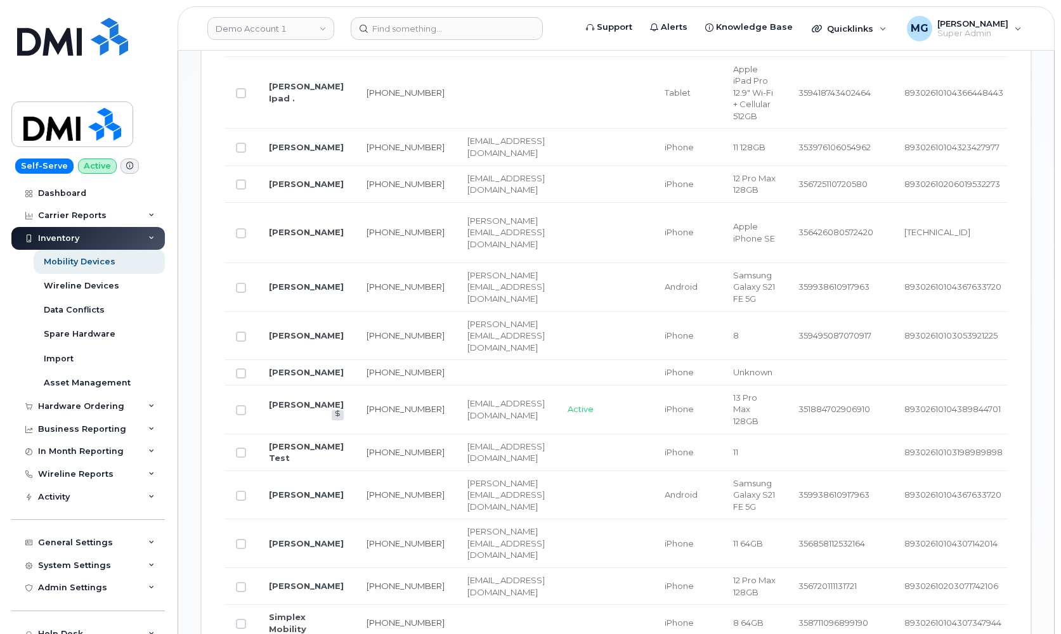
scroll to position [890, 0]
click at [281, 238] on link "[PERSON_NAME]" at bounding box center [306, 233] width 75 height 10
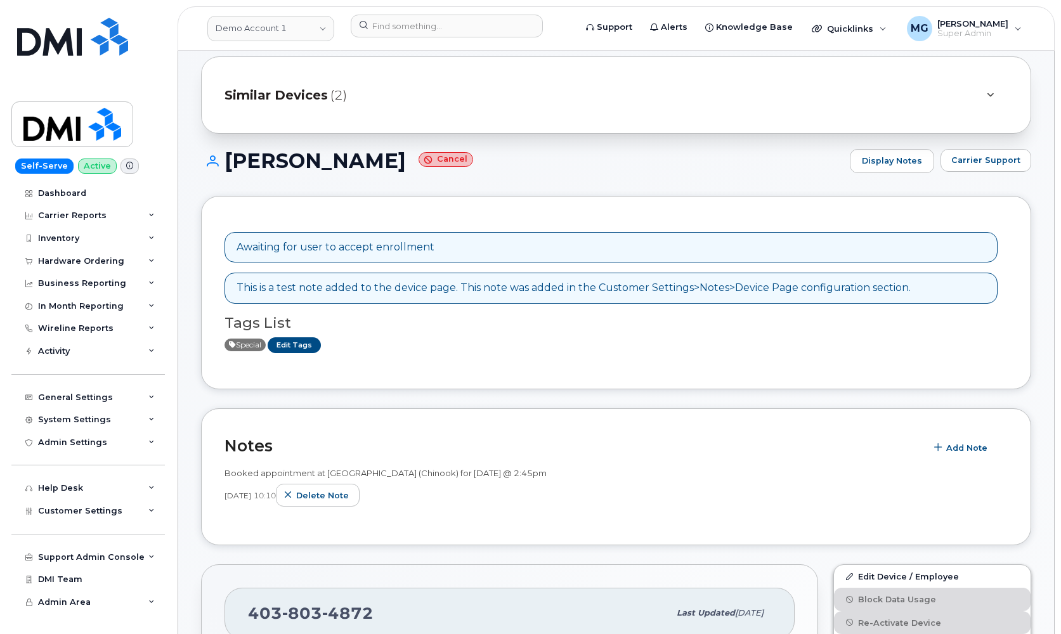
scroll to position [30, 0]
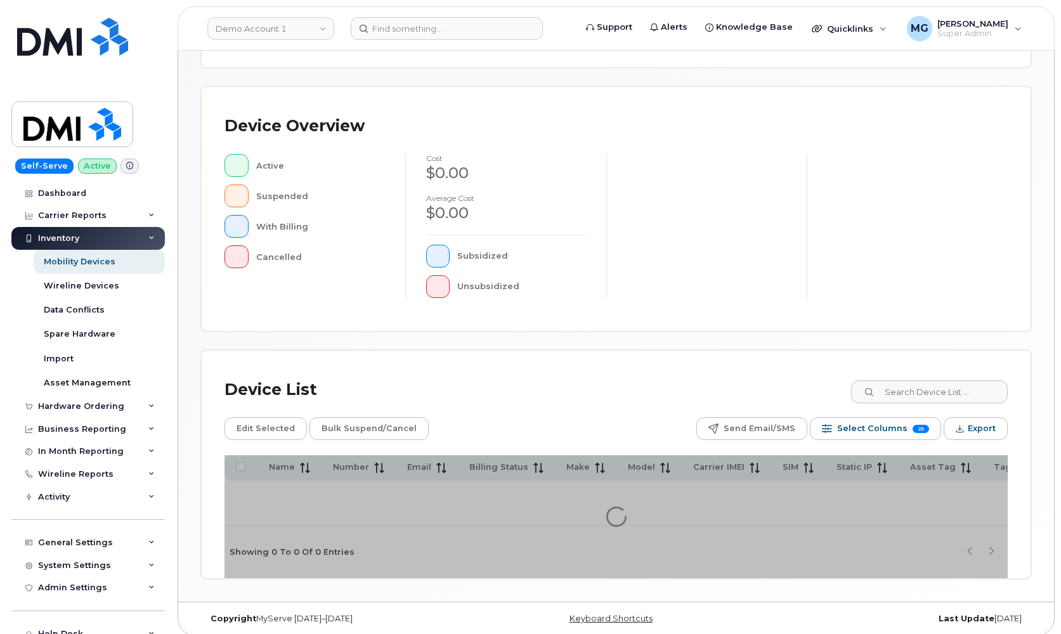
scroll to position [229, 0]
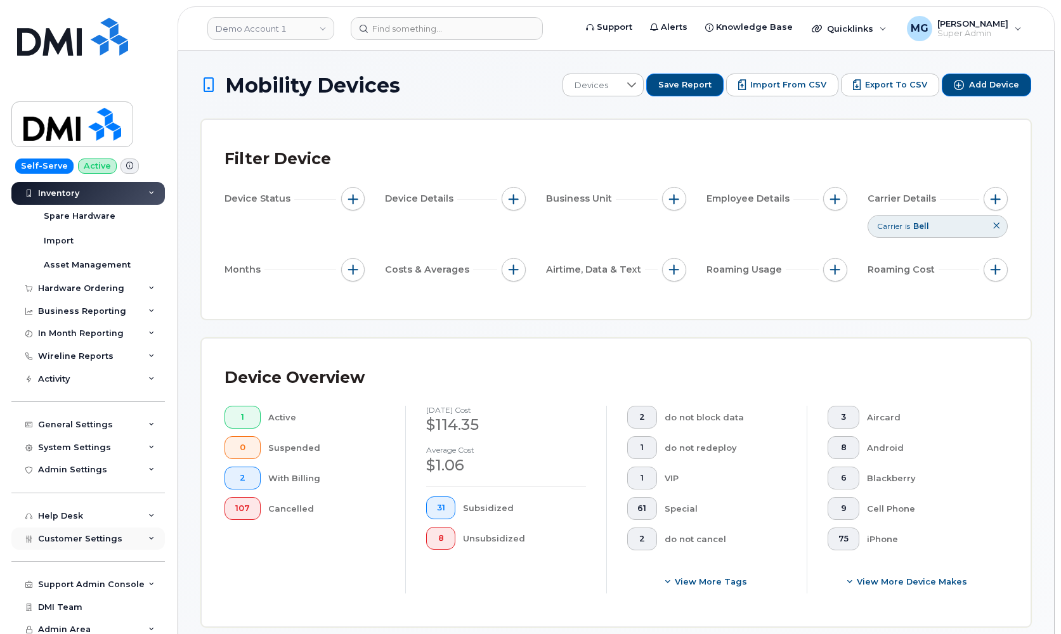
scroll to position [117, 0]
click at [94, 580] on div "Support Admin Console" at bounding box center [91, 585] width 107 height 10
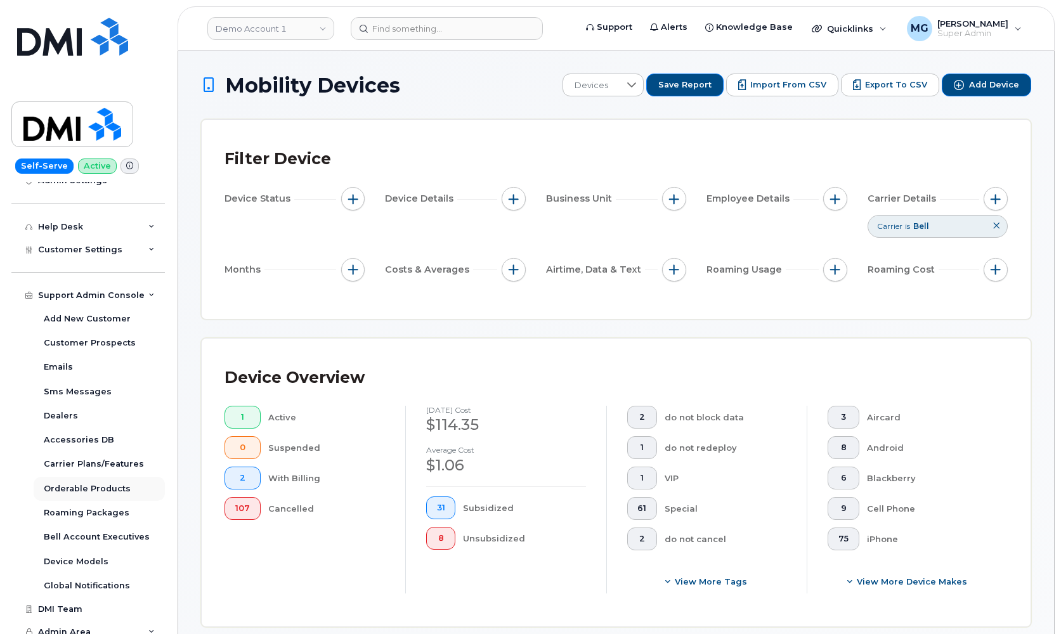
scroll to position [406, 0]
click at [53, 362] on div "Emails" at bounding box center [58, 367] width 29 height 11
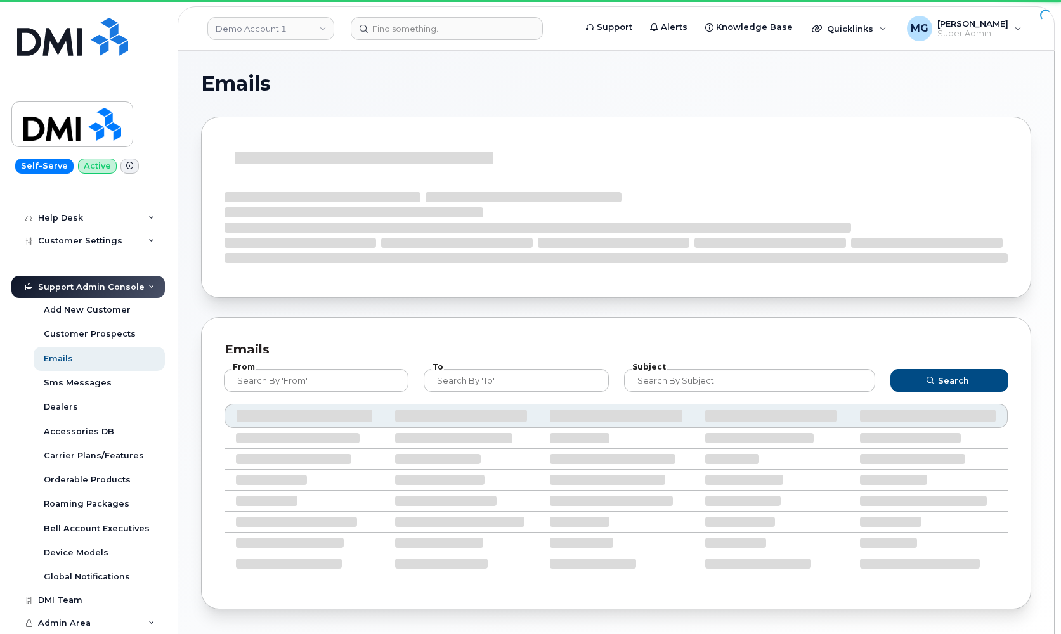
scroll to position [262, 0]
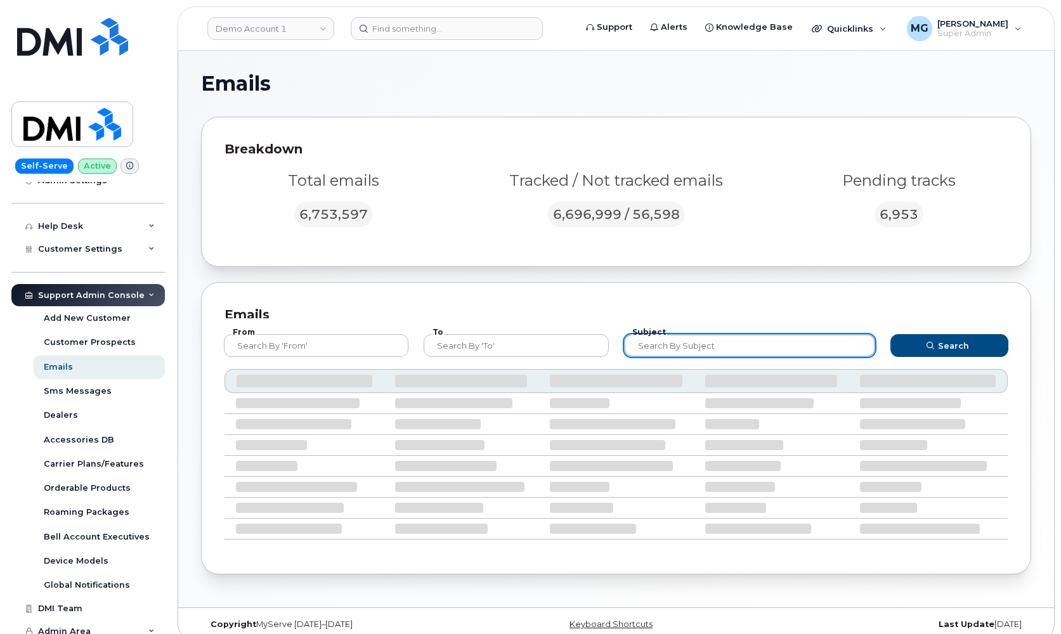
click at [676, 345] on input "text" at bounding box center [749, 345] width 251 height 23
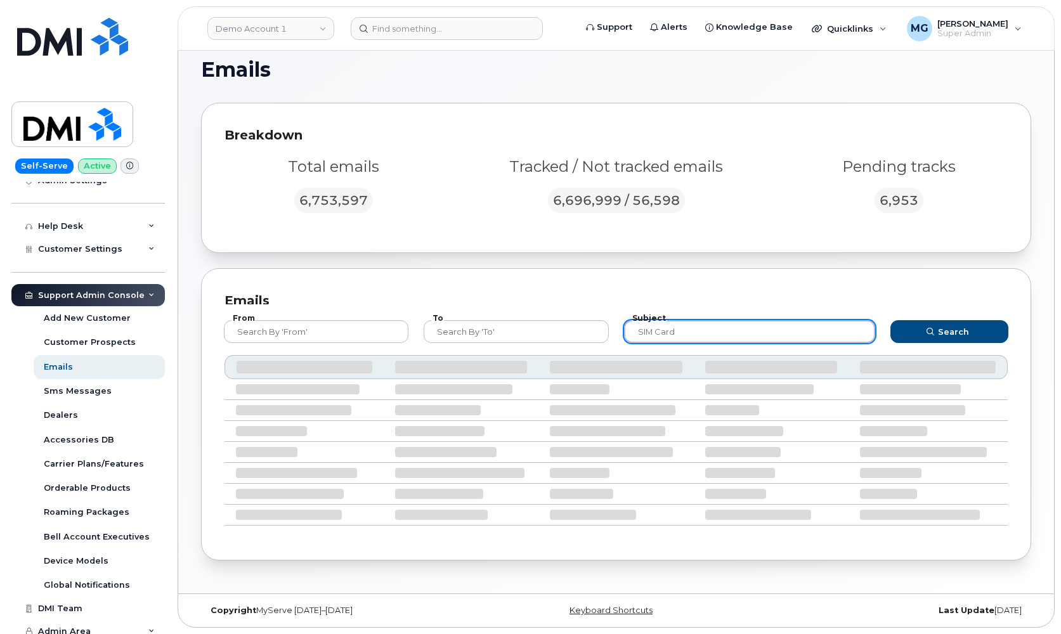
scroll to position [13, 0]
type input "SIM card"
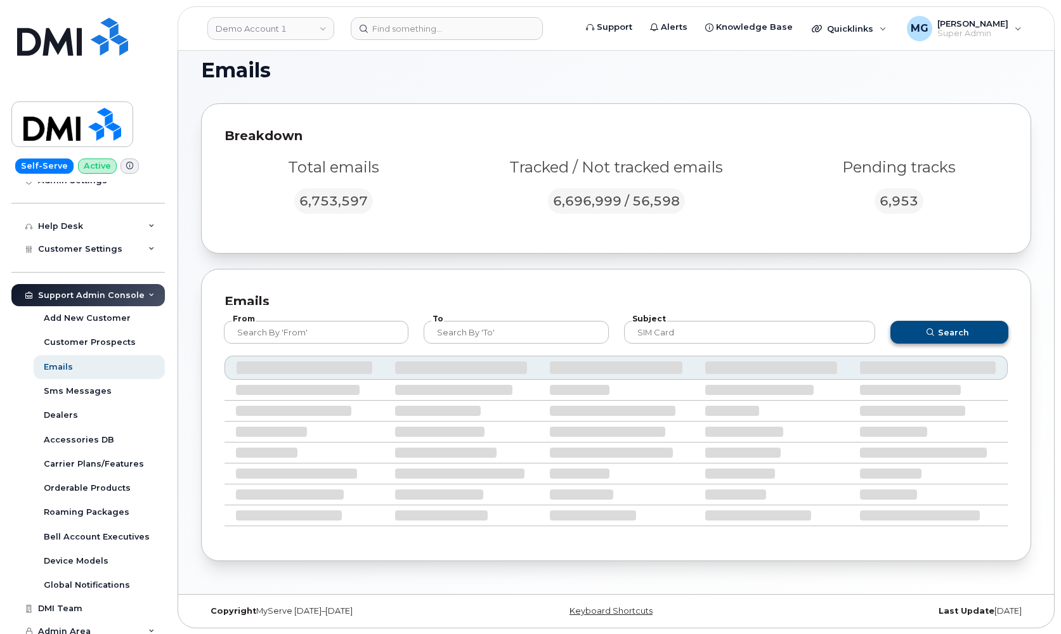
click at [899, 325] on button "Search" at bounding box center [949, 332] width 118 height 23
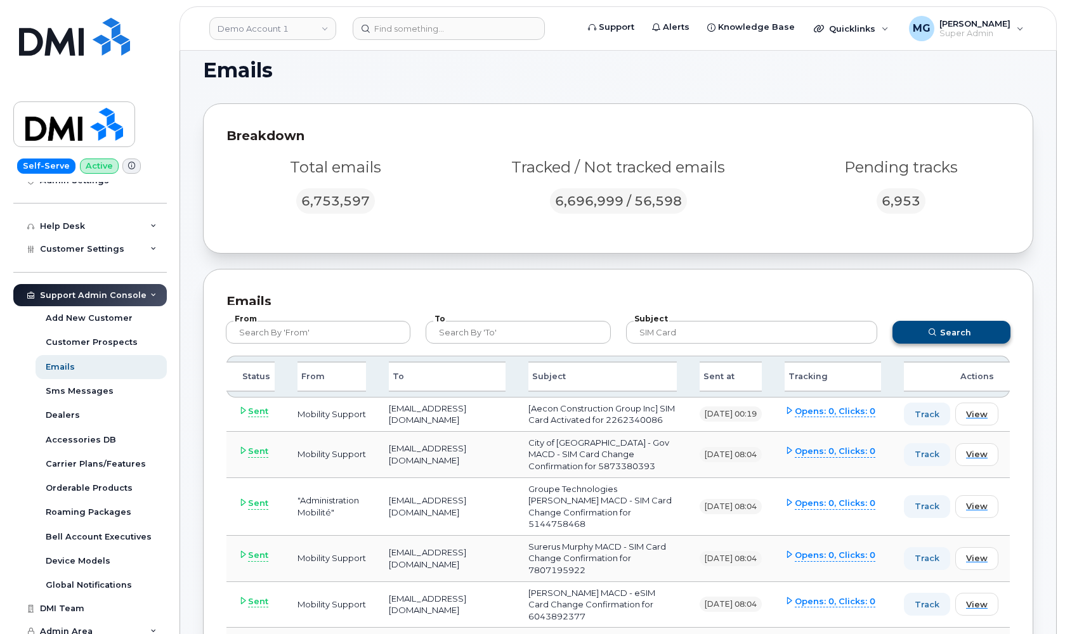
scroll to position [14, 0]
click at [970, 420] on span "View" at bounding box center [975, 414] width 22 height 12
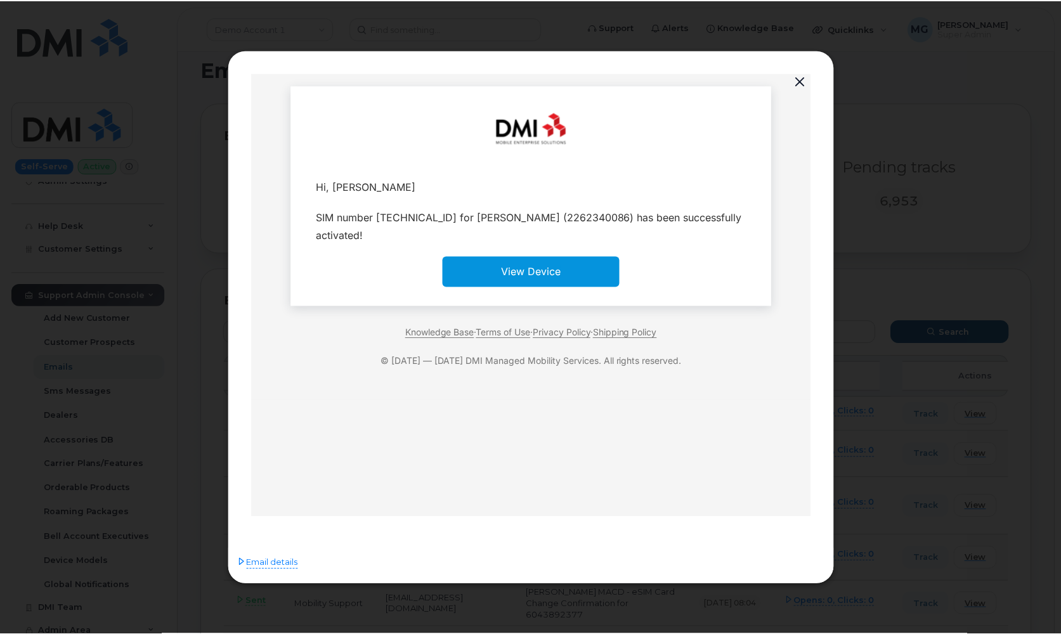
scroll to position [0, 0]
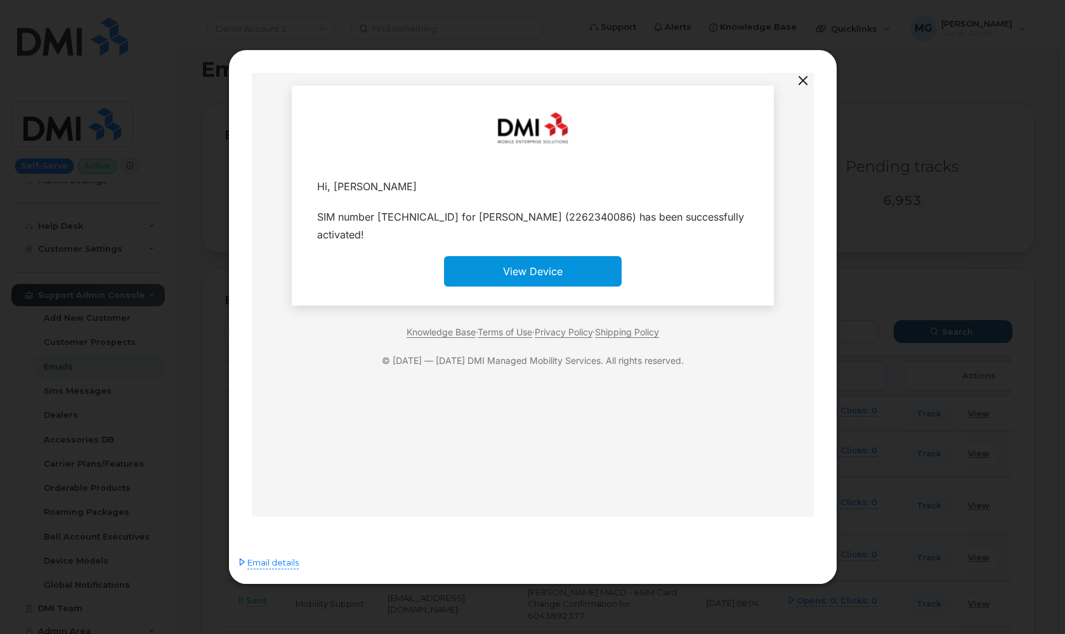
click at [802, 82] on button "button" at bounding box center [802, 81] width 19 height 18
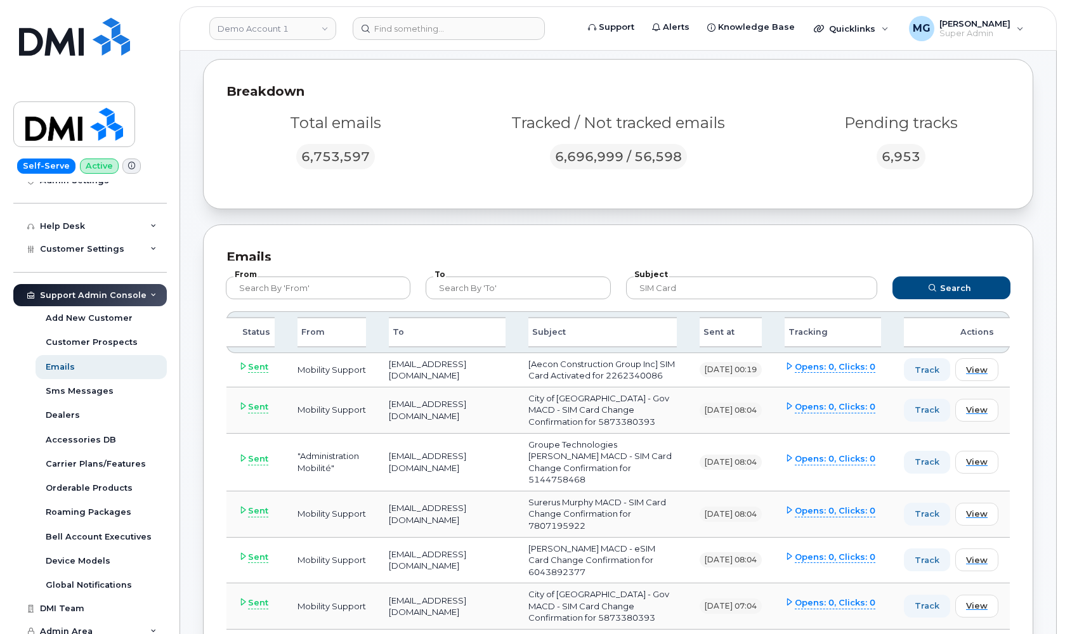
scroll to position [65, 0]
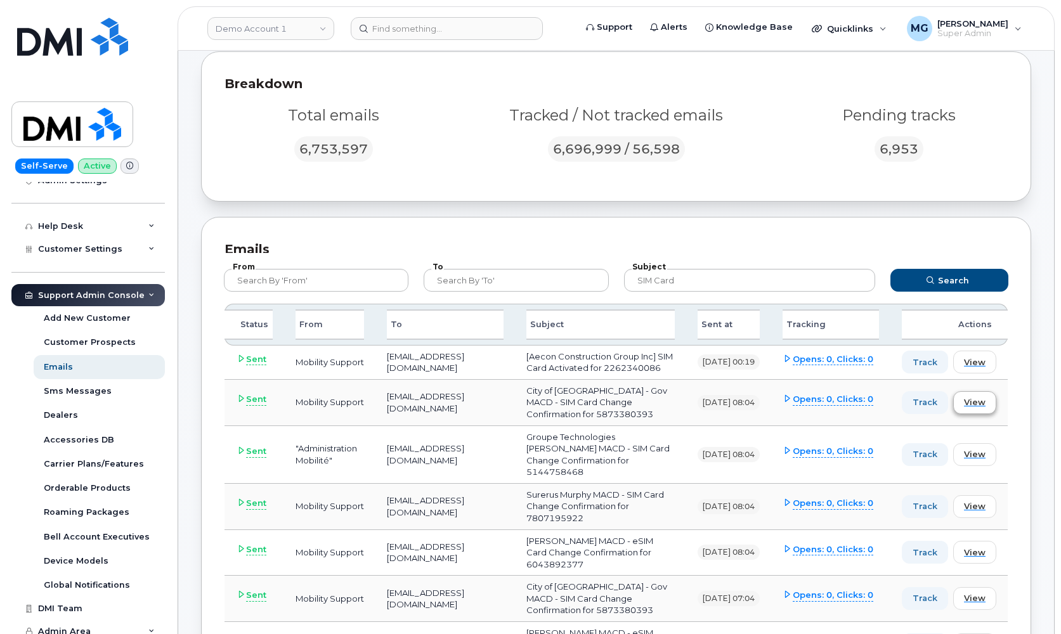
click at [970, 408] on span "View" at bounding box center [975, 402] width 22 height 12
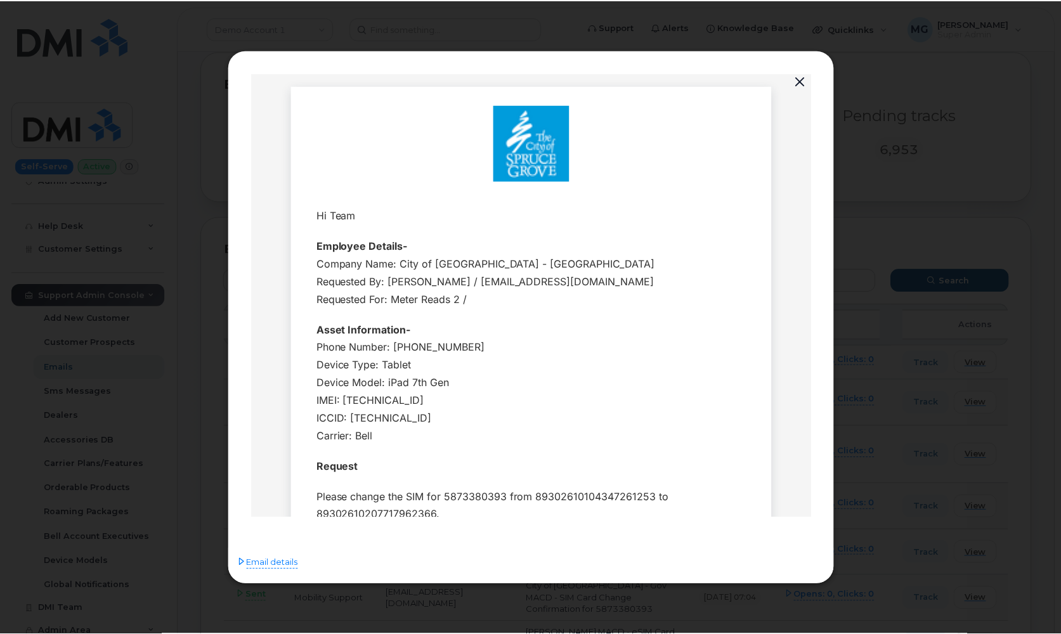
scroll to position [0, 0]
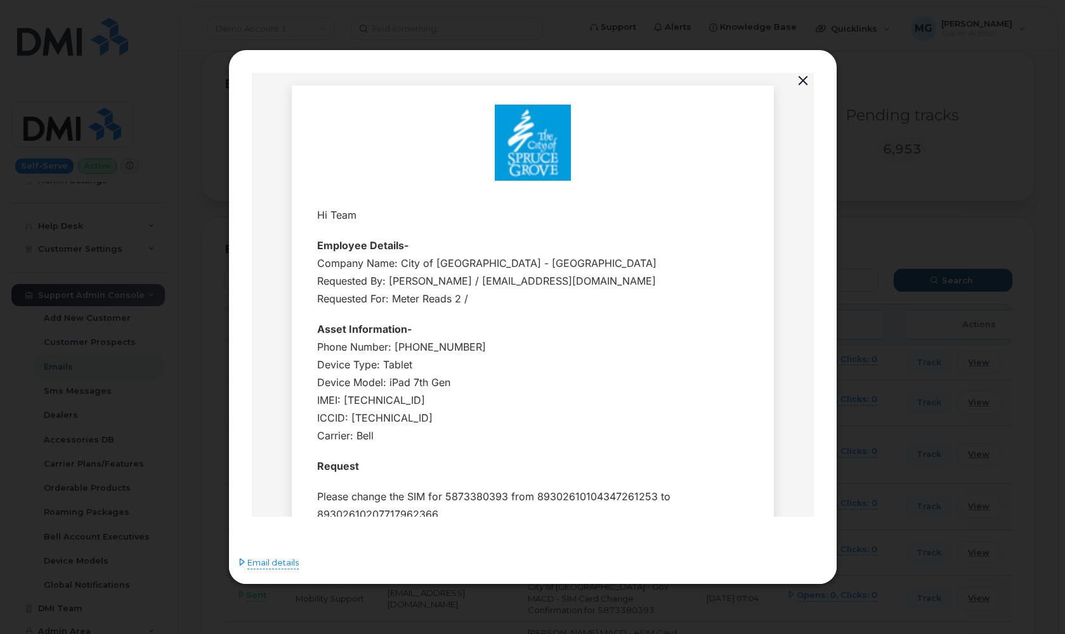
click at [801, 81] on button "button" at bounding box center [802, 81] width 19 height 18
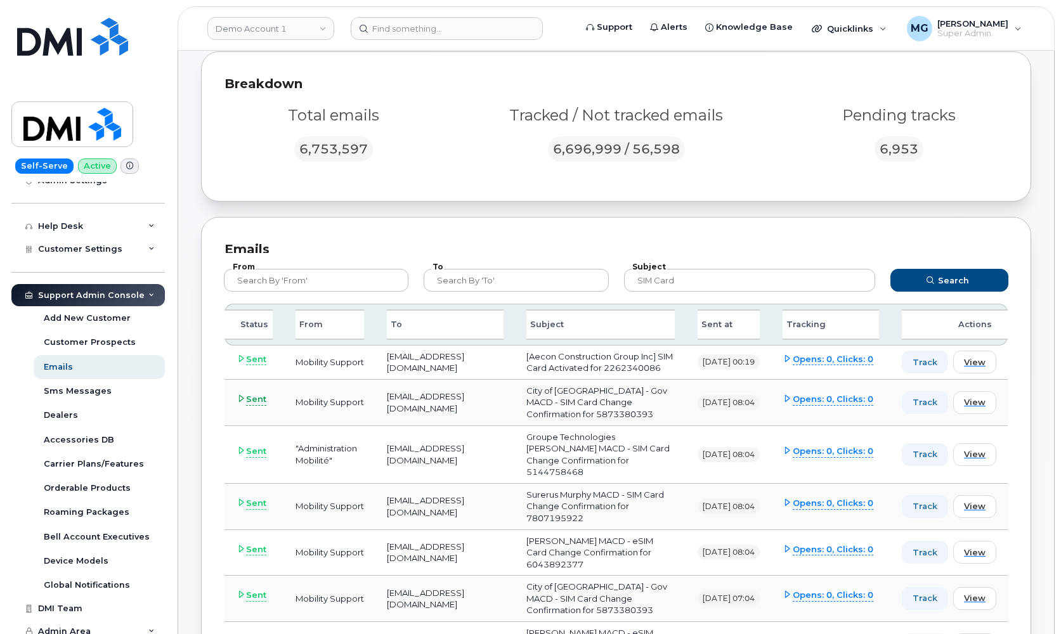
click at [243, 403] on icon at bounding box center [241, 398] width 8 height 8
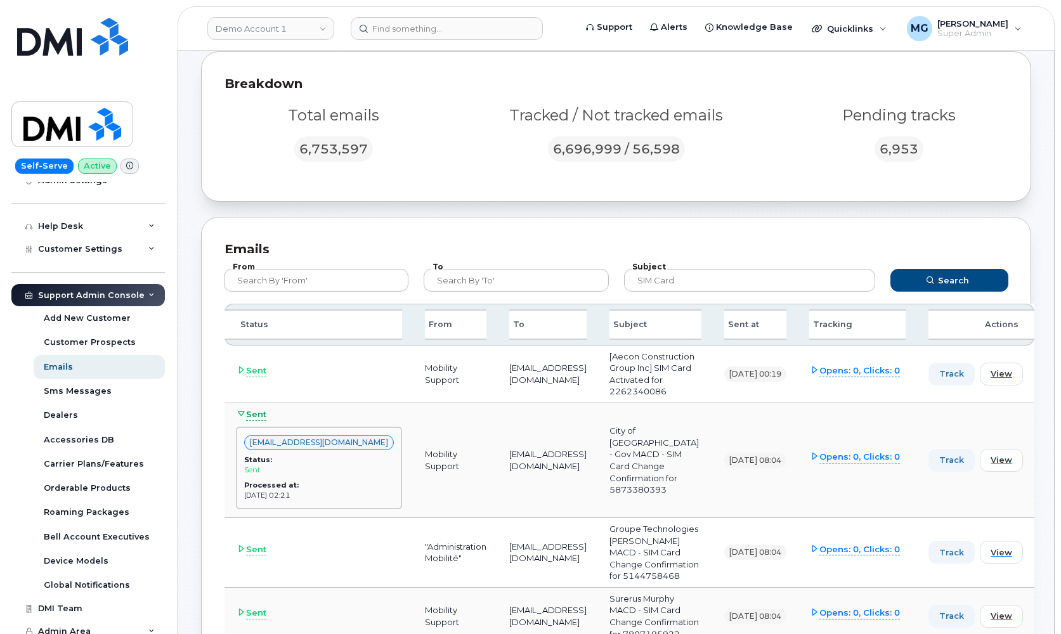
click at [242, 418] on icon at bounding box center [241, 414] width 8 height 8
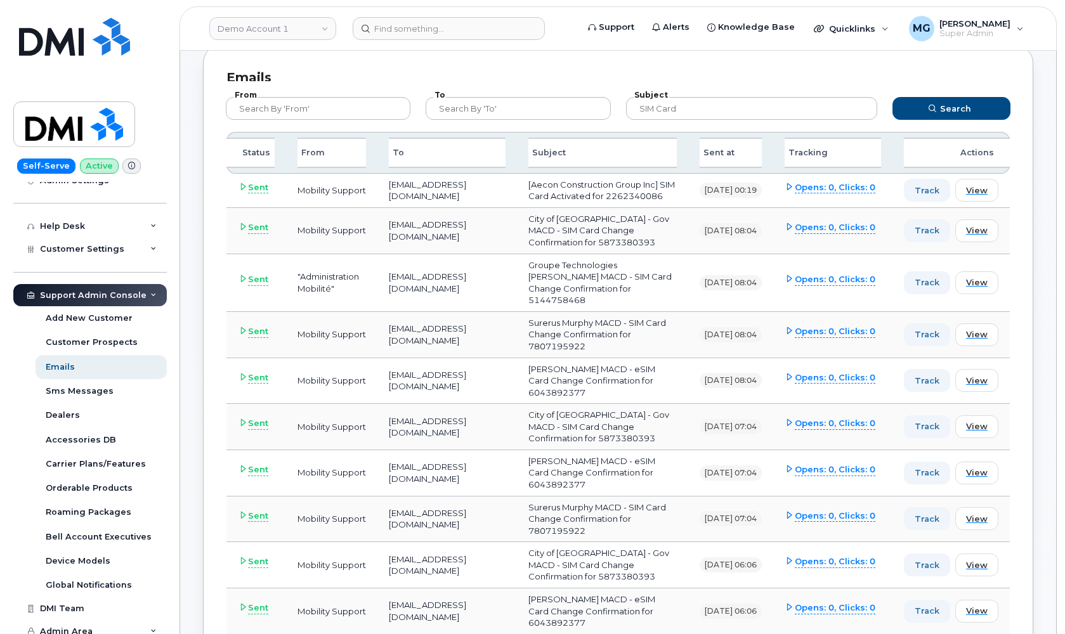
scroll to position [250, 0]
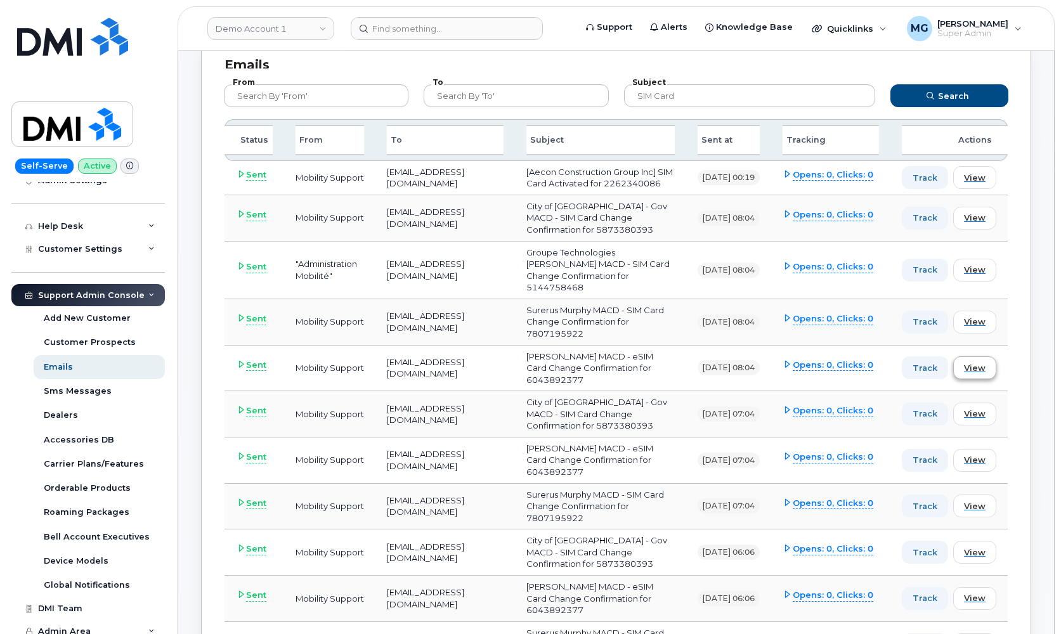
click at [970, 374] on span "View" at bounding box center [975, 368] width 22 height 12
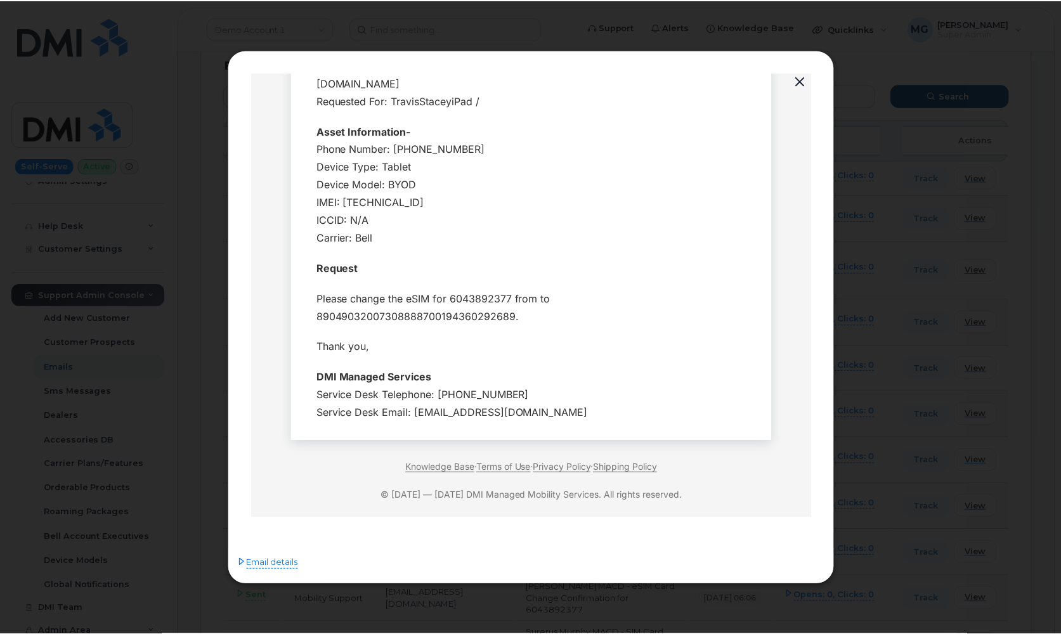
scroll to position [191, 0]
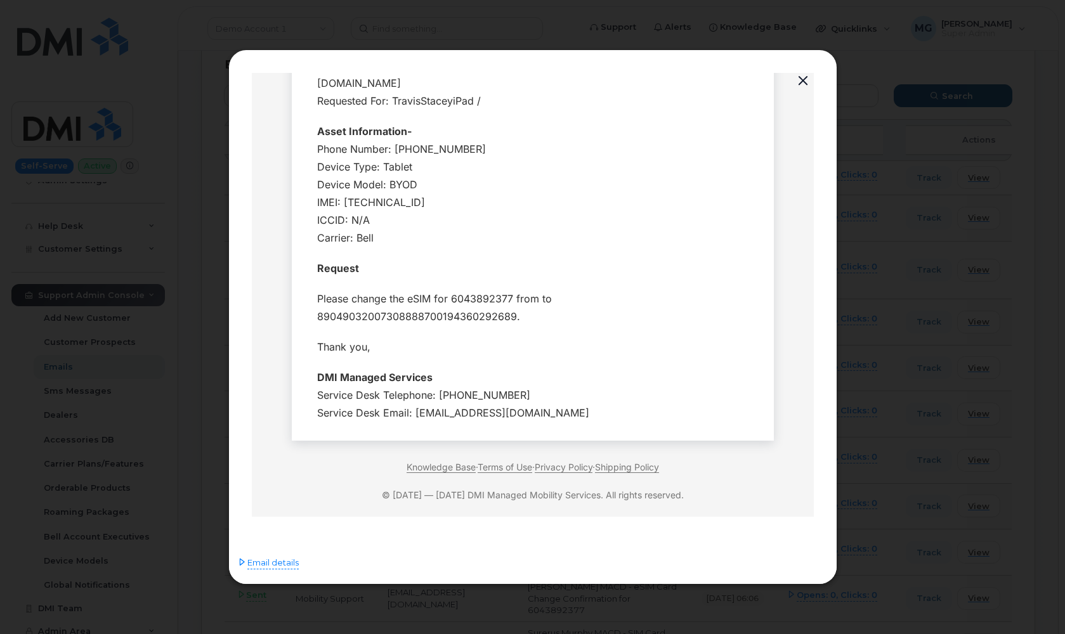
click at [800, 83] on button "button" at bounding box center [802, 81] width 19 height 18
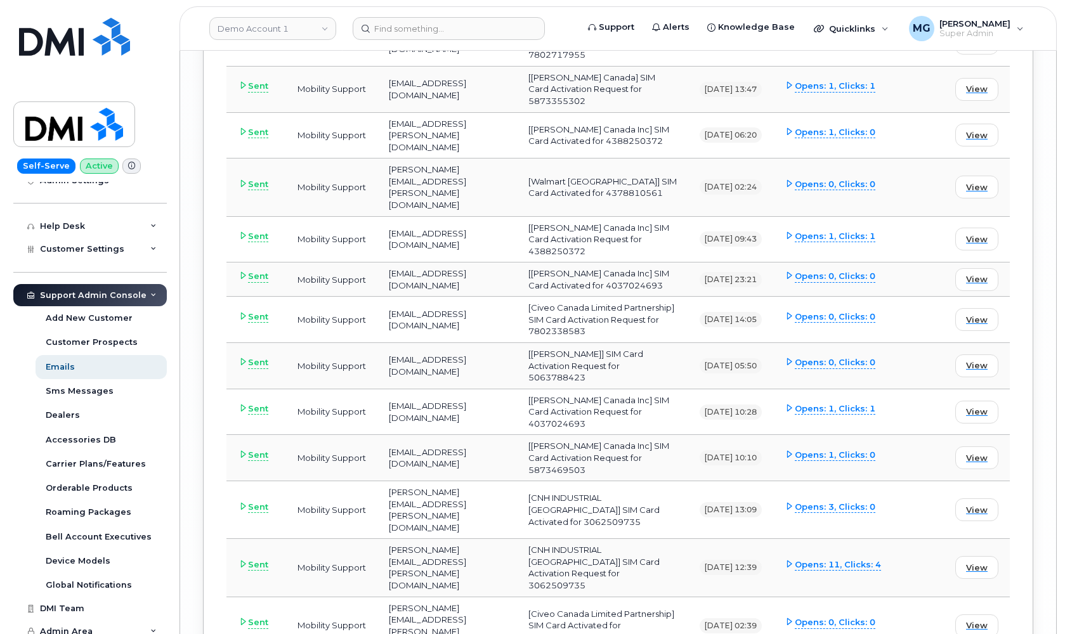
scroll to position [4069, 0]
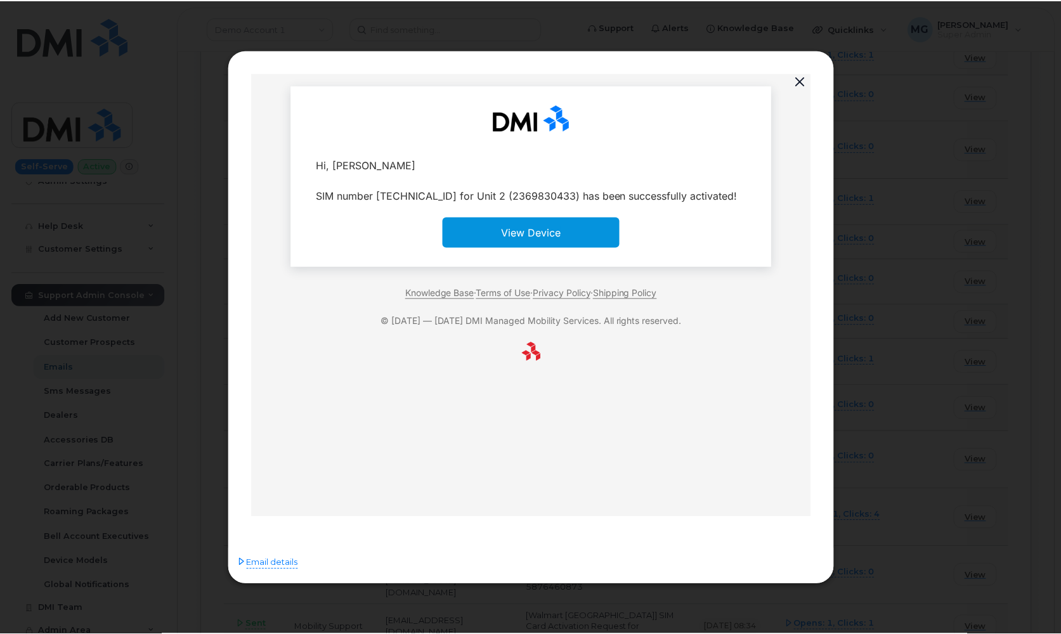
scroll to position [0, 0]
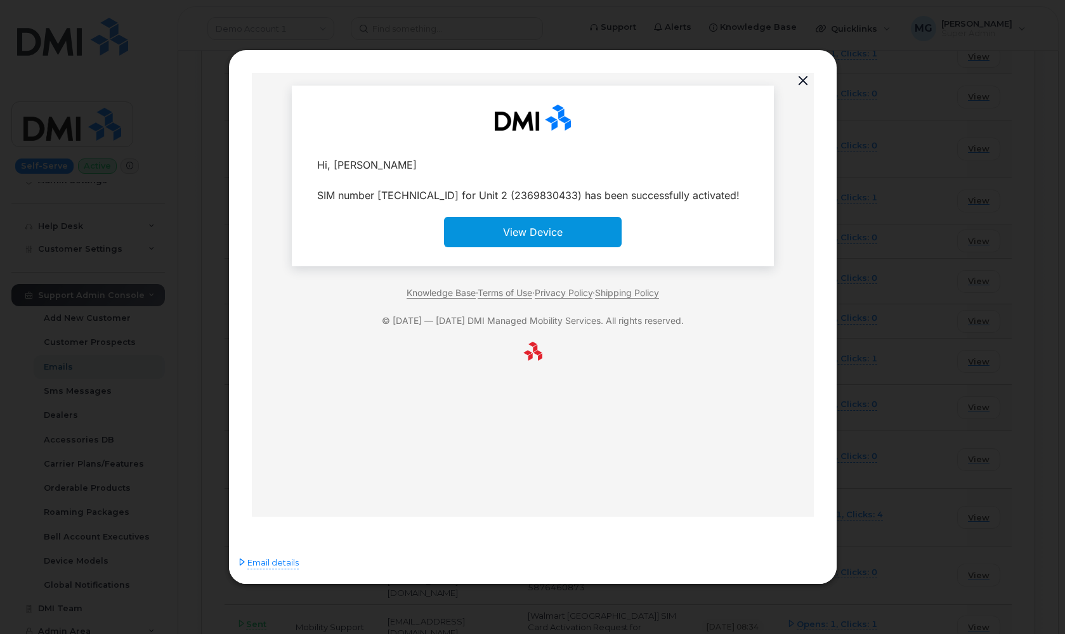
click at [801, 82] on button "button" at bounding box center [802, 81] width 19 height 18
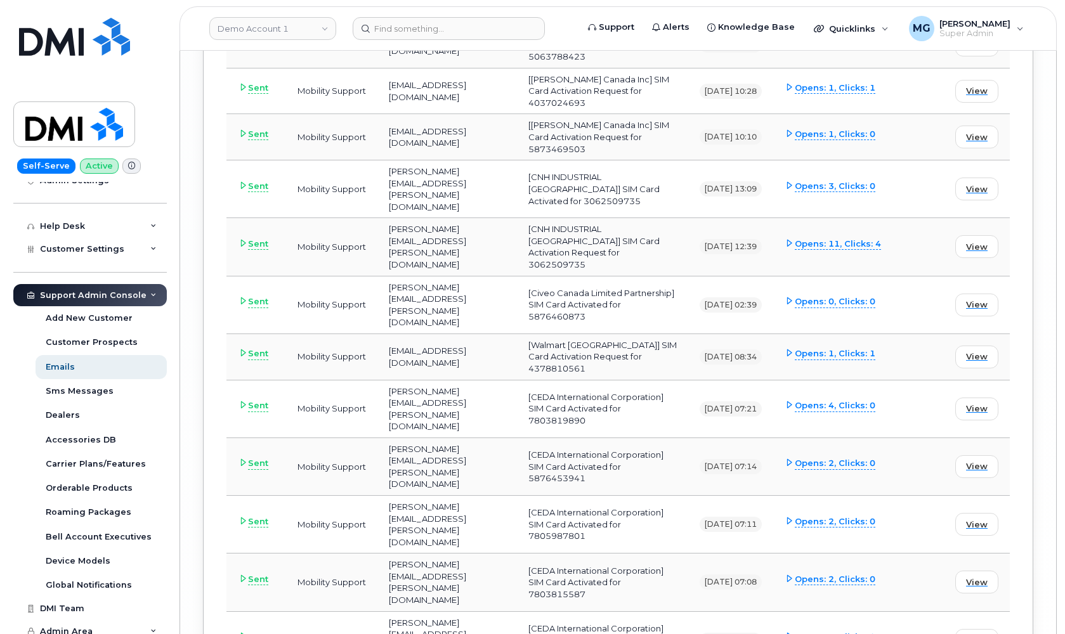
scroll to position [4392, 0]
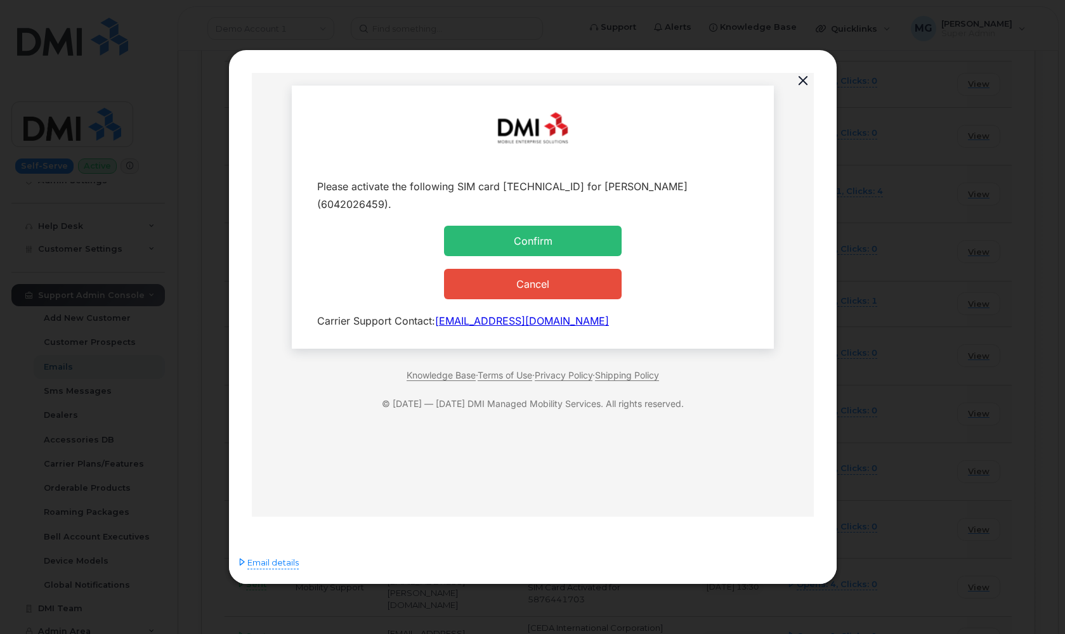
scroll to position [0, 0]
click at [240, 564] on icon at bounding box center [242, 562] width 8 height 8
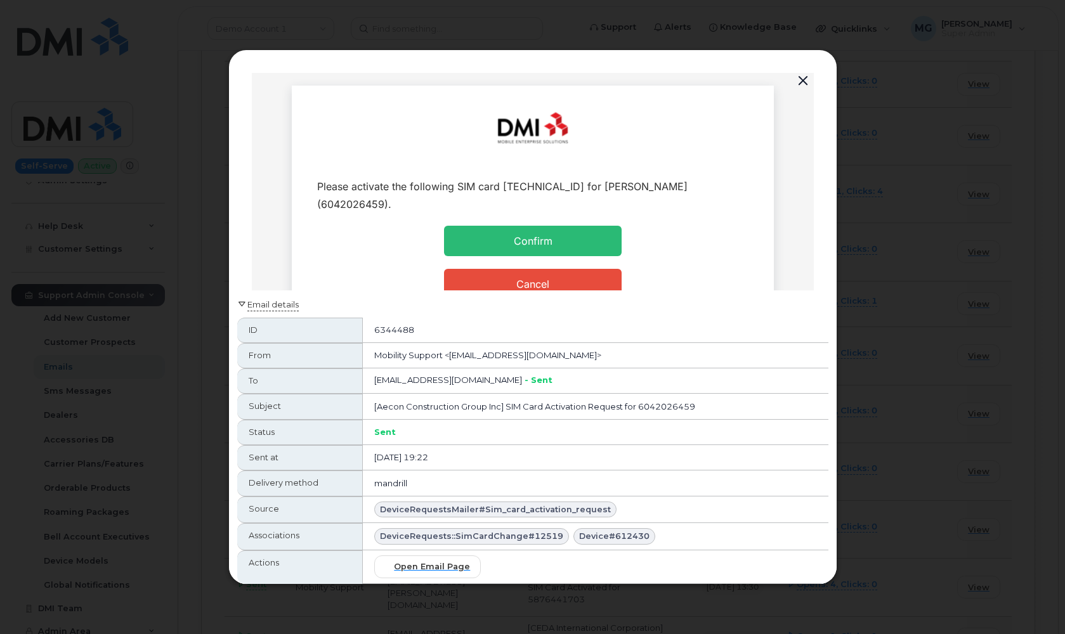
click at [242, 306] on icon at bounding box center [242, 304] width 8 height 8
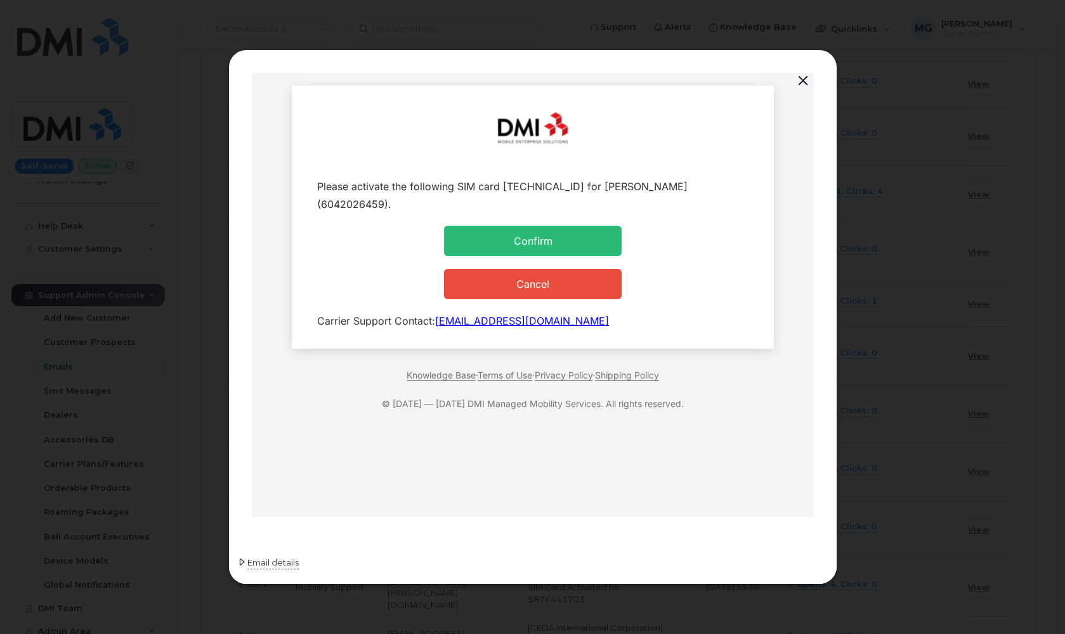
click at [240, 563] on icon at bounding box center [242, 562] width 8 height 8
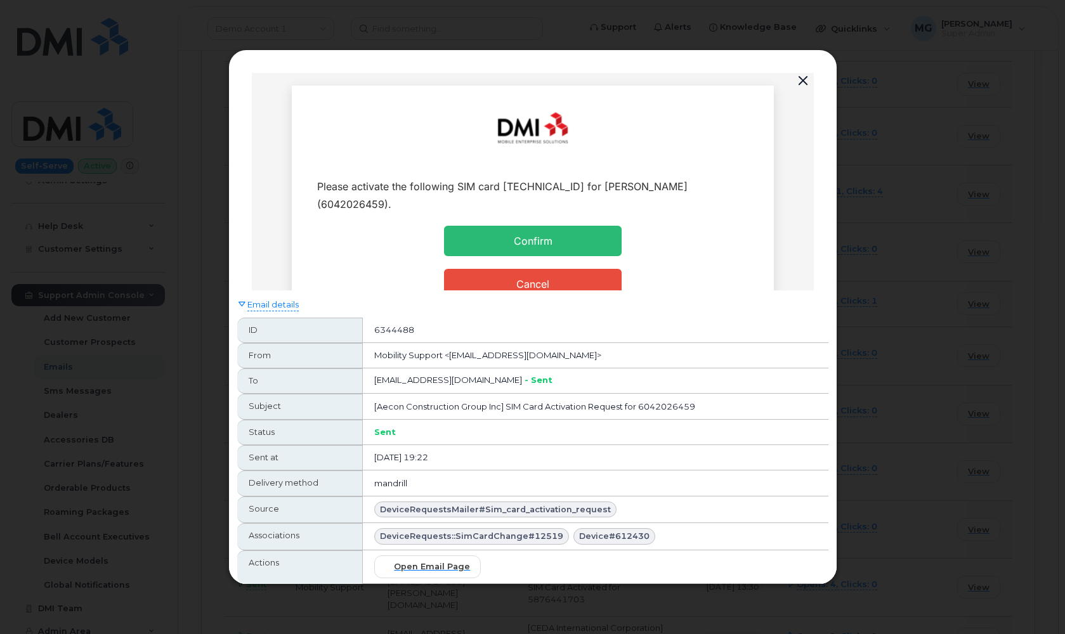
click at [803, 79] on button "button" at bounding box center [802, 81] width 19 height 18
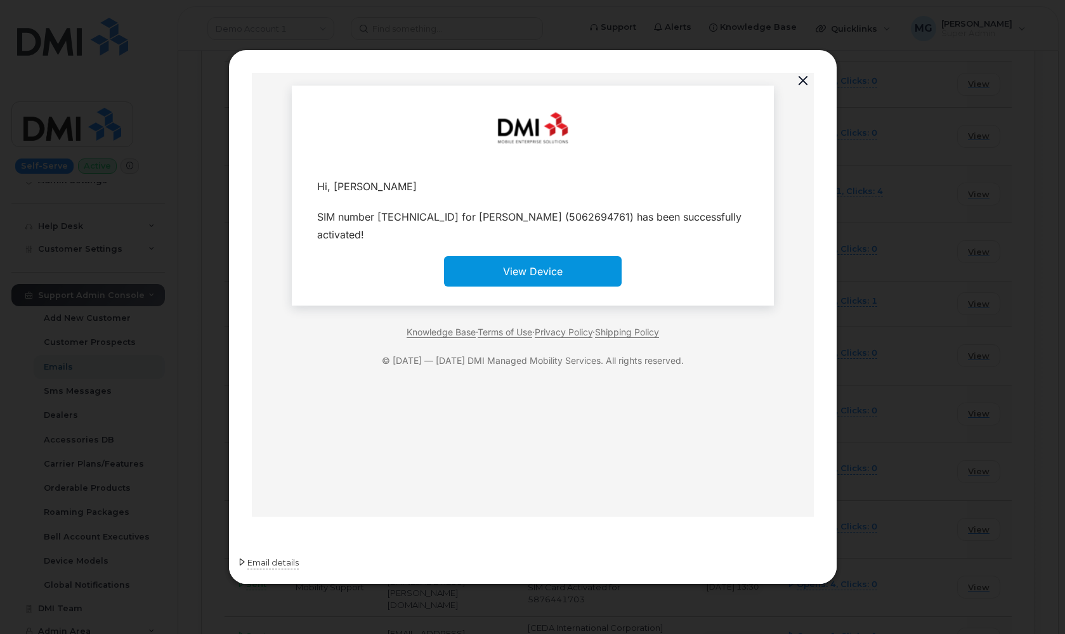
click at [261, 560] on span "Email details" at bounding box center [272, 563] width 51 height 13
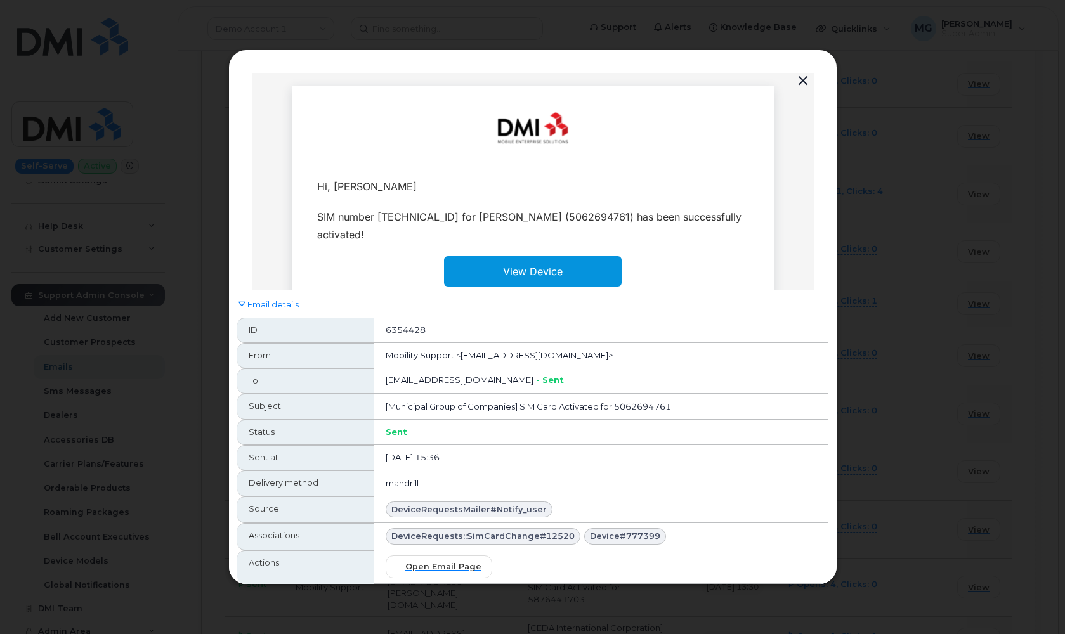
click at [397, 510] on span "DeviceRequestsMailer#notify_user" at bounding box center [468, 509] width 155 height 12
click at [408, 510] on span "DeviceRequestsMailer#notify_user" at bounding box center [468, 509] width 155 height 12
drag, startPoint x: 388, startPoint y: 508, endPoint x: 537, endPoint y: 508, distance: 149.0
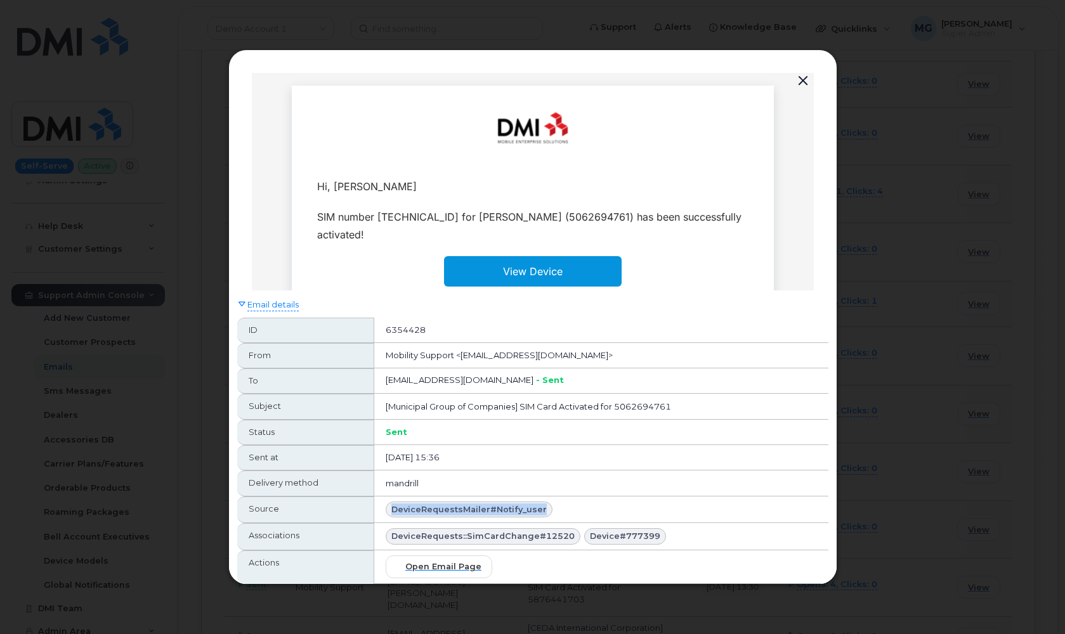
click at [537, 508] on div "DeviceRequestsMailer#notify_user" at bounding box center [469, 510] width 167 height 16
drag, startPoint x: 520, startPoint y: 408, endPoint x: 599, endPoint y: 404, distance: 78.8
click at [599, 404] on td "[Municipal Group of Companies] SIM Card Activated for 5062694761" at bounding box center [601, 406] width 454 height 25
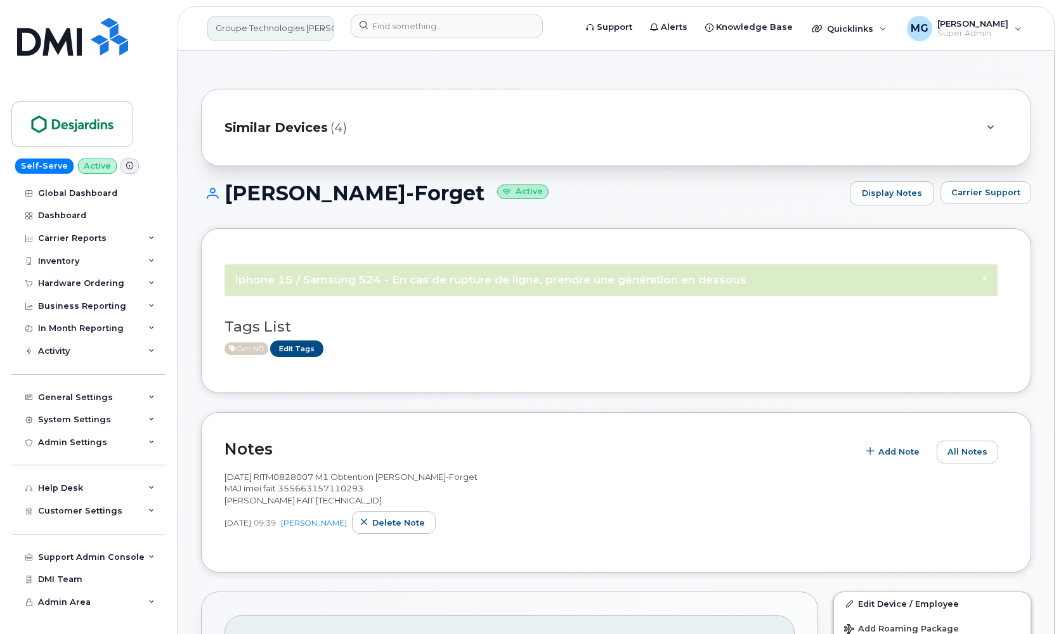
scroll to position [1565, 0]
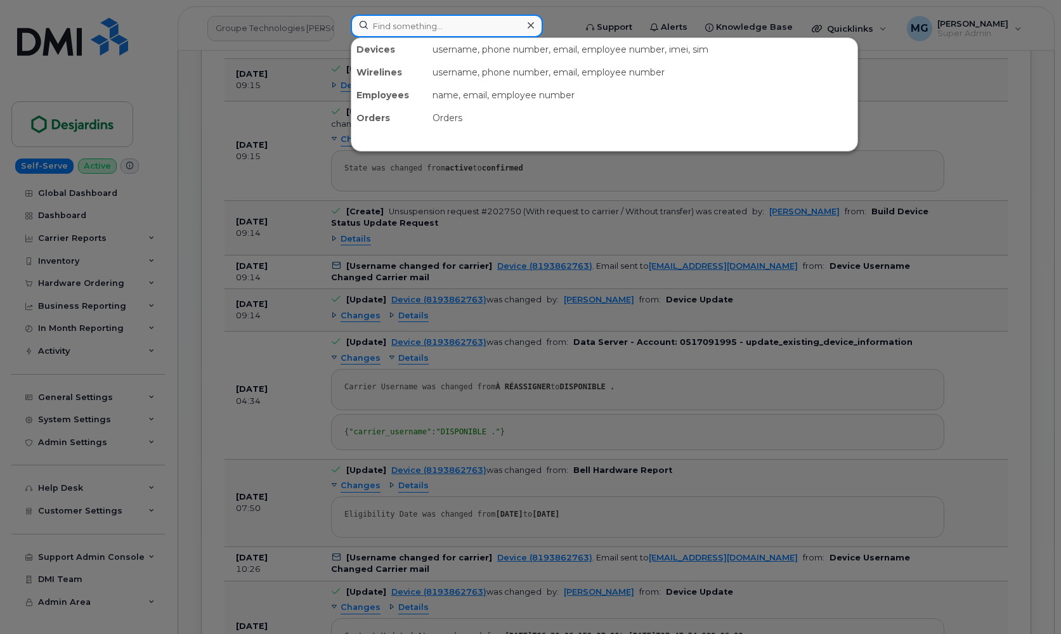
click at [369, 25] on input at bounding box center [447, 26] width 192 height 23
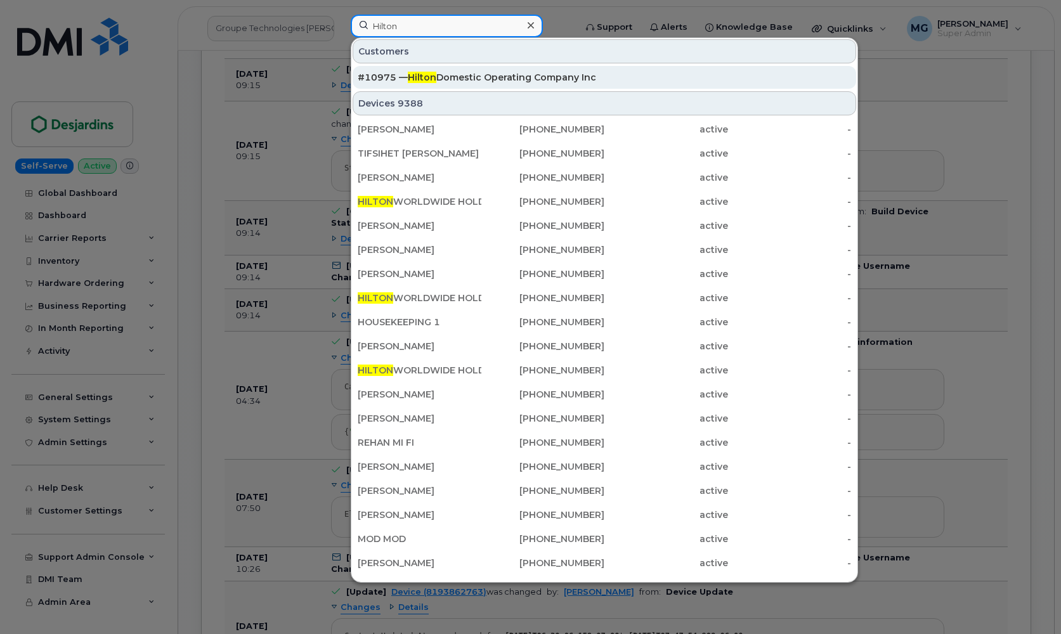
type input "Hilton"
click at [433, 76] on span "Hilton" at bounding box center [422, 77] width 29 height 11
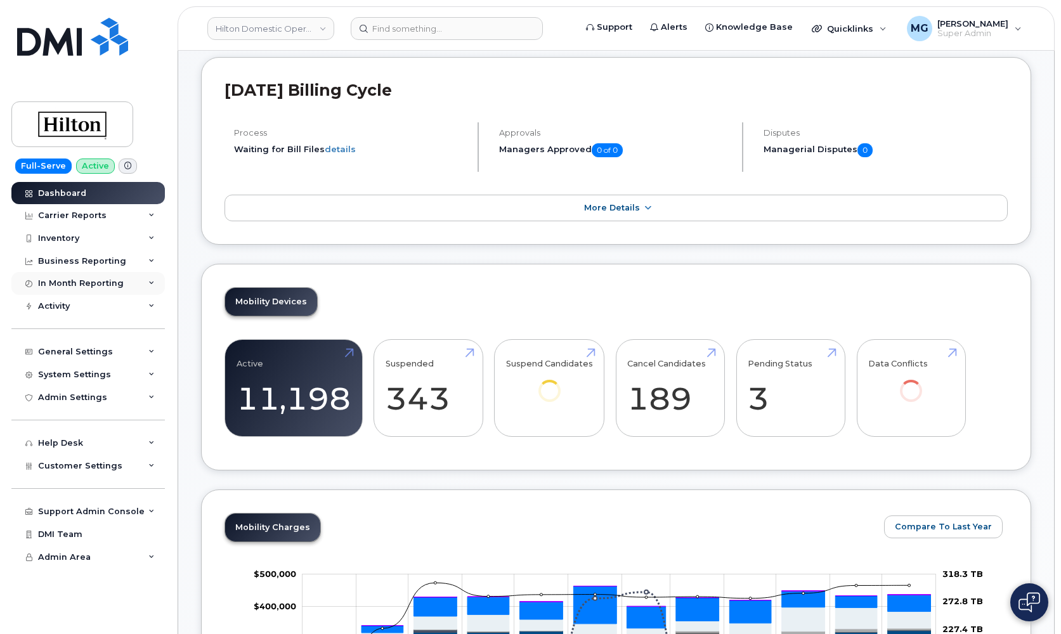
scroll to position [221, 0]
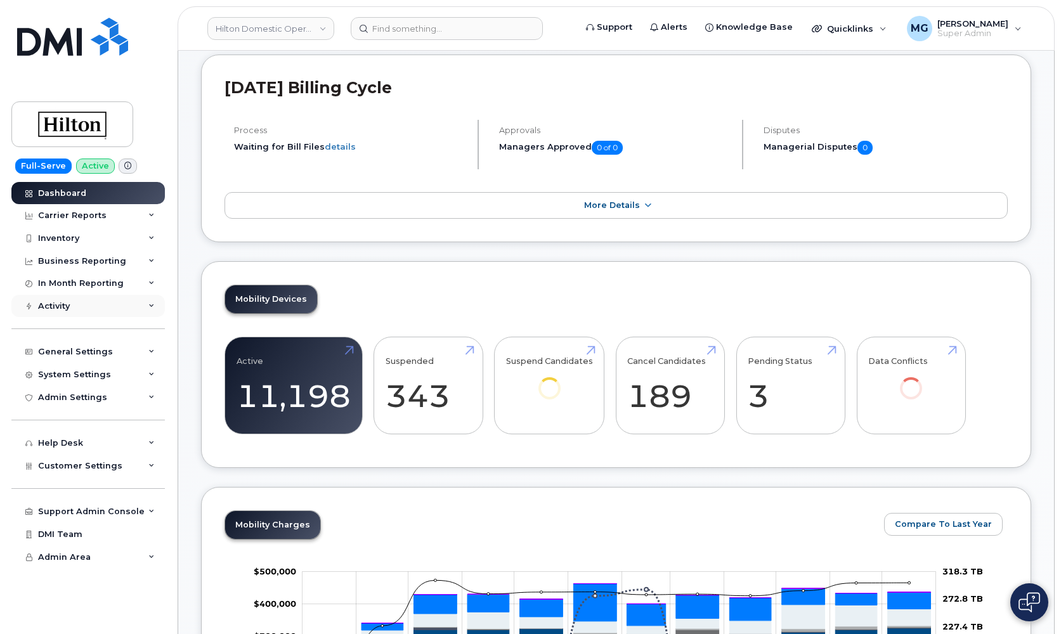
click at [70, 300] on div "Activity" at bounding box center [87, 306] width 153 height 23
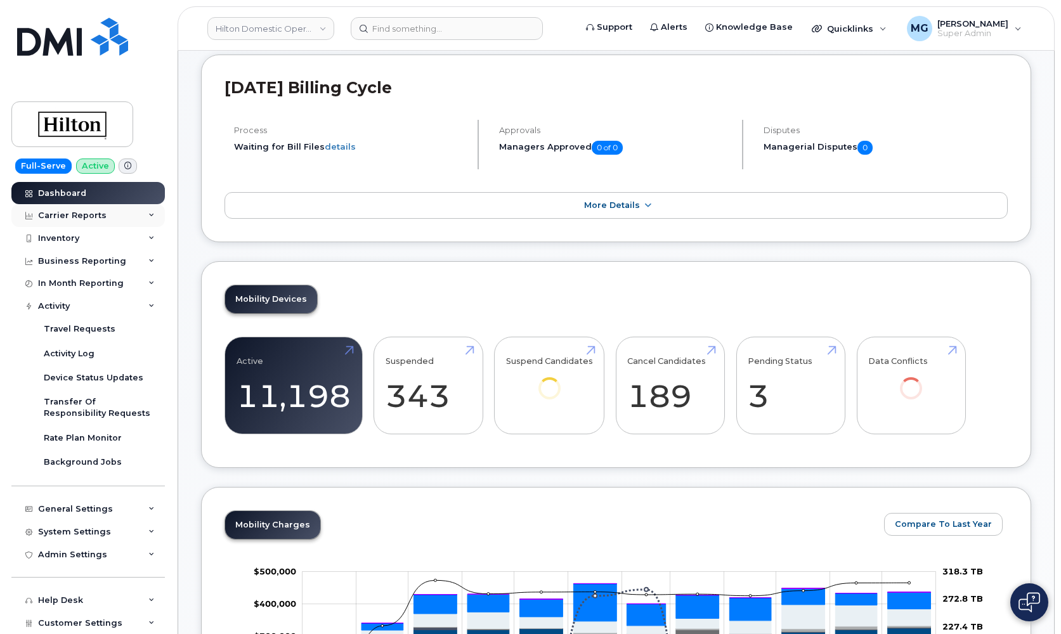
click at [67, 214] on div "Carrier Reports" at bounding box center [72, 216] width 68 height 10
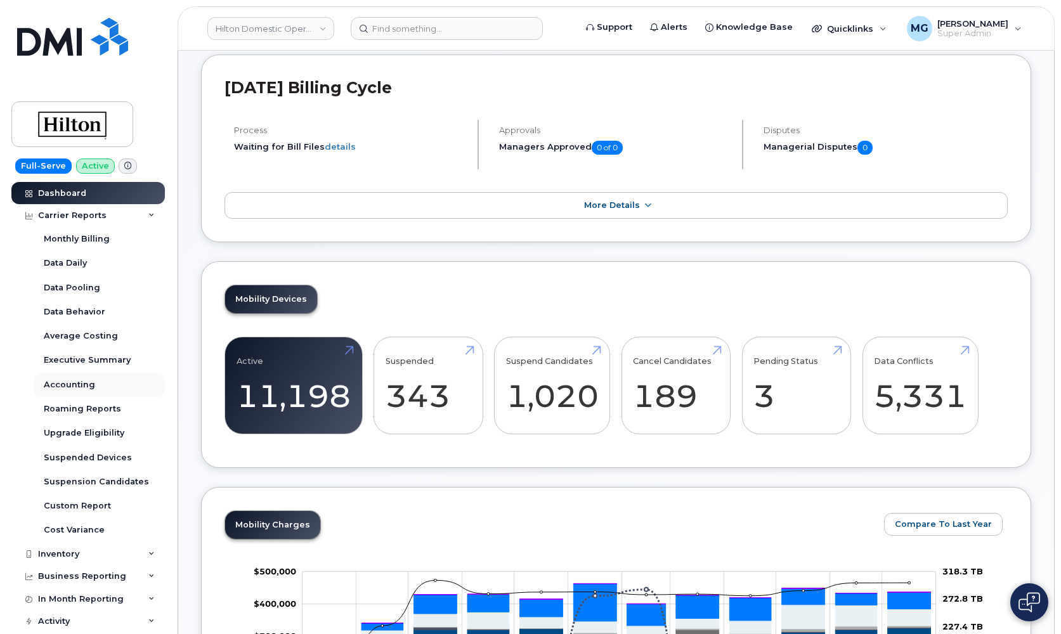
click at [81, 380] on div "Accounting" at bounding box center [69, 384] width 51 height 11
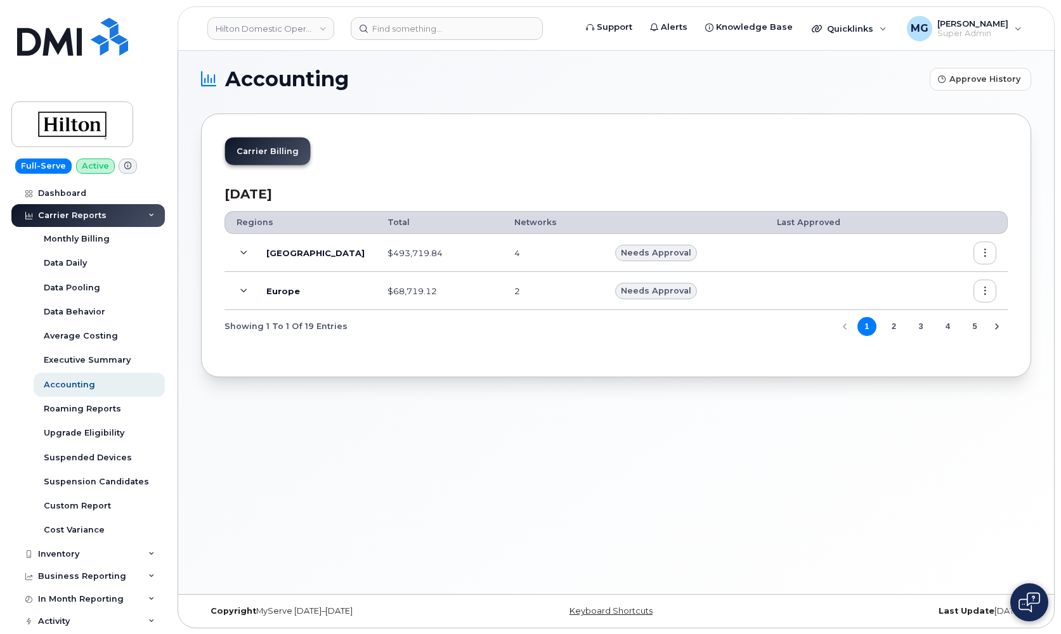
scroll to position [7, 0]
click at [243, 288] on icon at bounding box center [243, 290] width 7 height 7
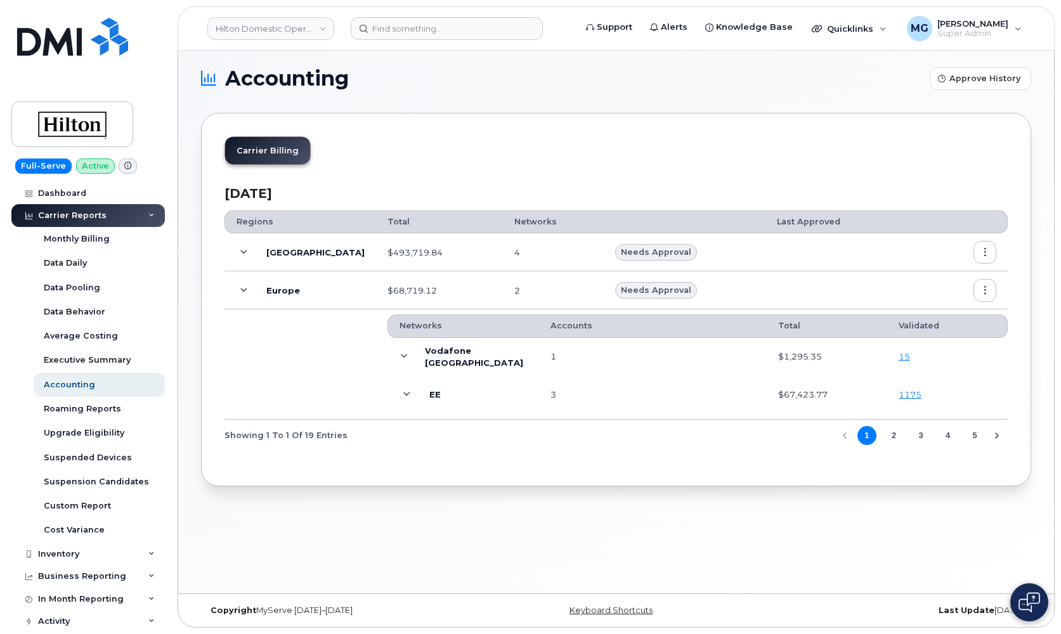
scroll to position [6, 0]
click at [983, 289] on icon "button" at bounding box center [985, 291] width 8 height 8
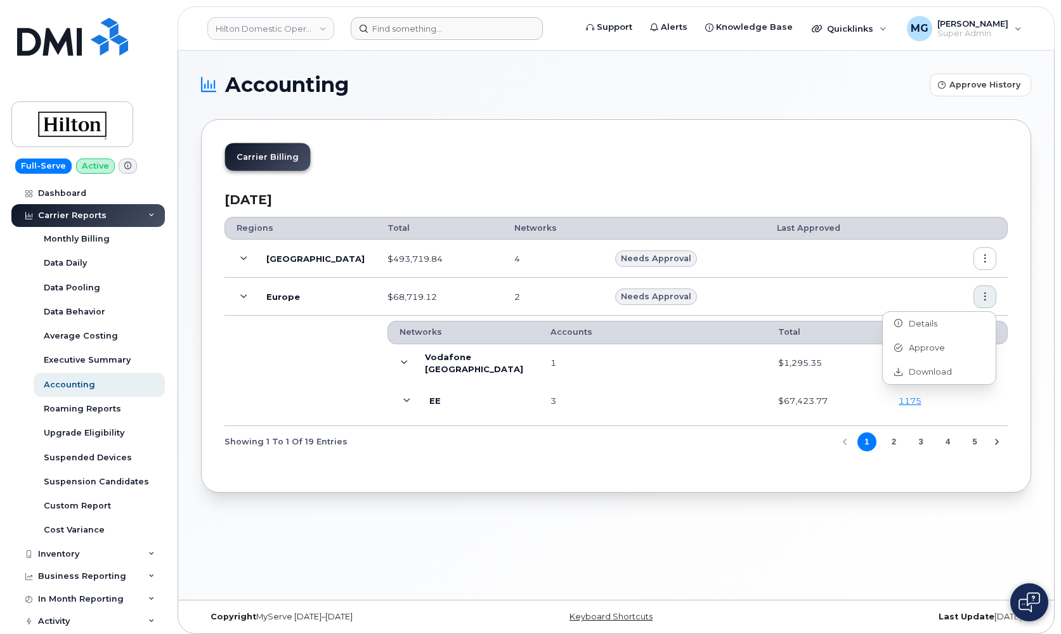
scroll to position [6, 0]
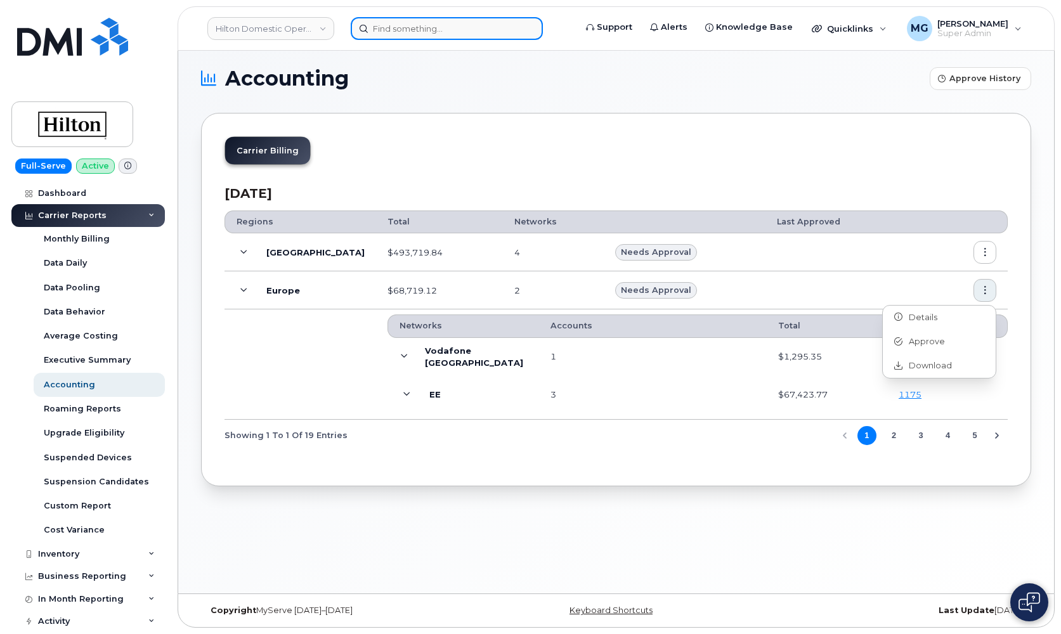
click at [382, 29] on input at bounding box center [447, 28] width 192 height 23
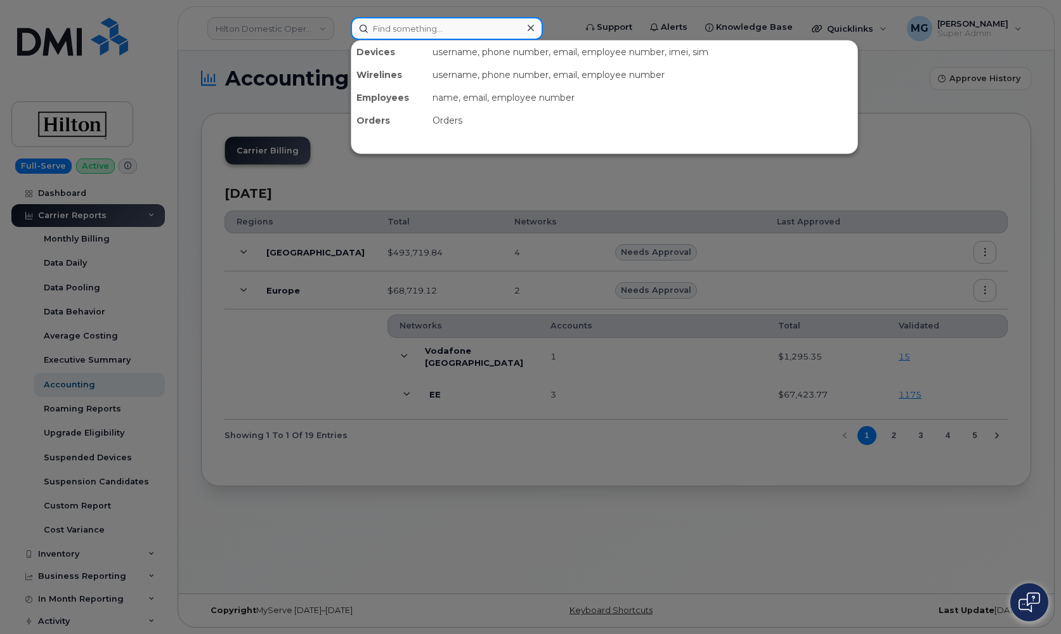
paste input "4502301940"
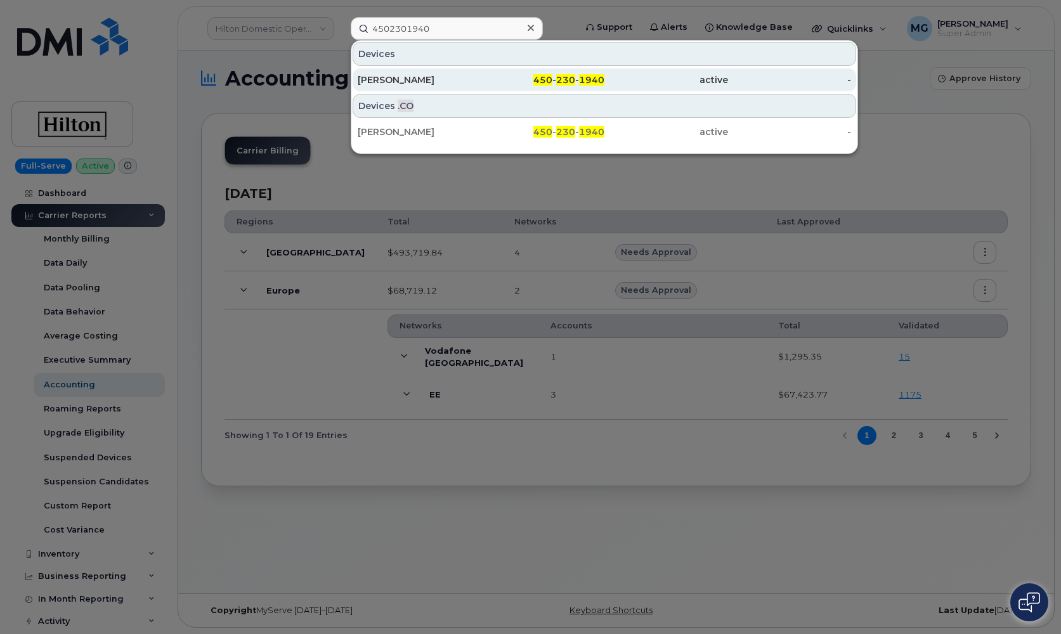
click at [418, 81] on div "Karine Larouche" at bounding box center [420, 80] width 124 height 13
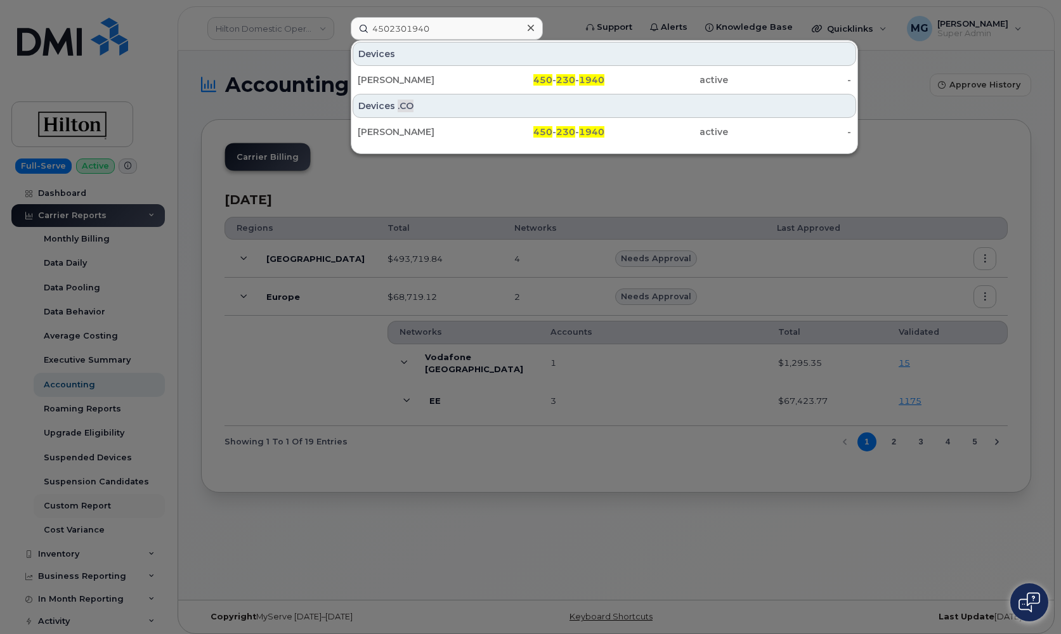
click at [146, 494] on div at bounding box center [530, 317] width 1061 height 634
click at [383, 29] on input "4502301940" at bounding box center [447, 28] width 192 height 23
paste input "5066431711"
type input "5066431711"
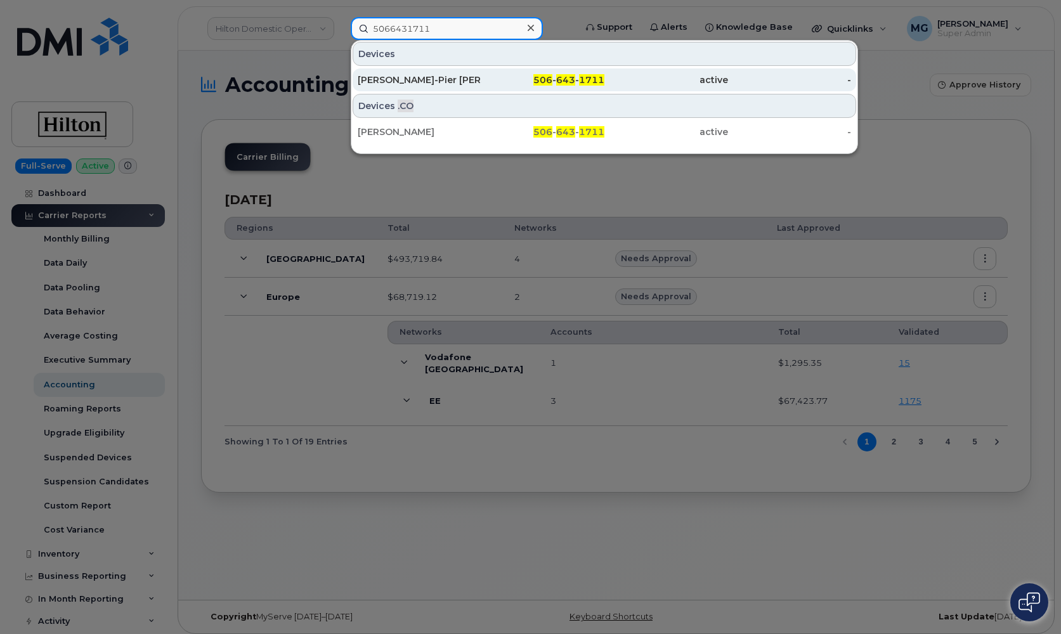
scroll to position [1, 0]
click at [417, 77] on div "Marie-Pier Tardif" at bounding box center [420, 80] width 124 height 13
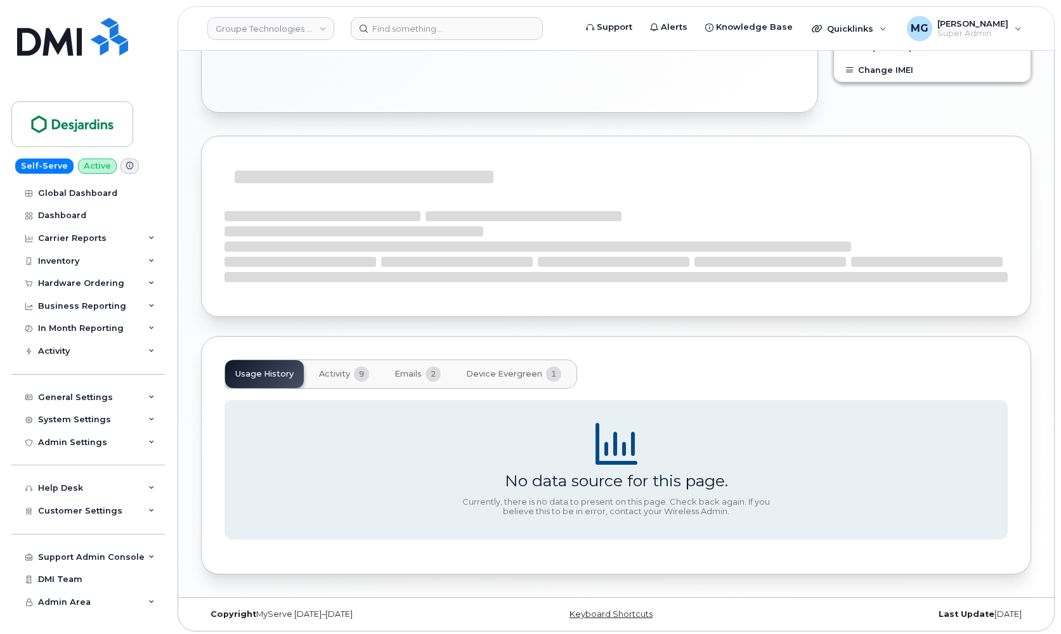
scroll to position [756, 0]
click at [344, 370] on span "Activity" at bounding box center [334, 375] width 31 height 10
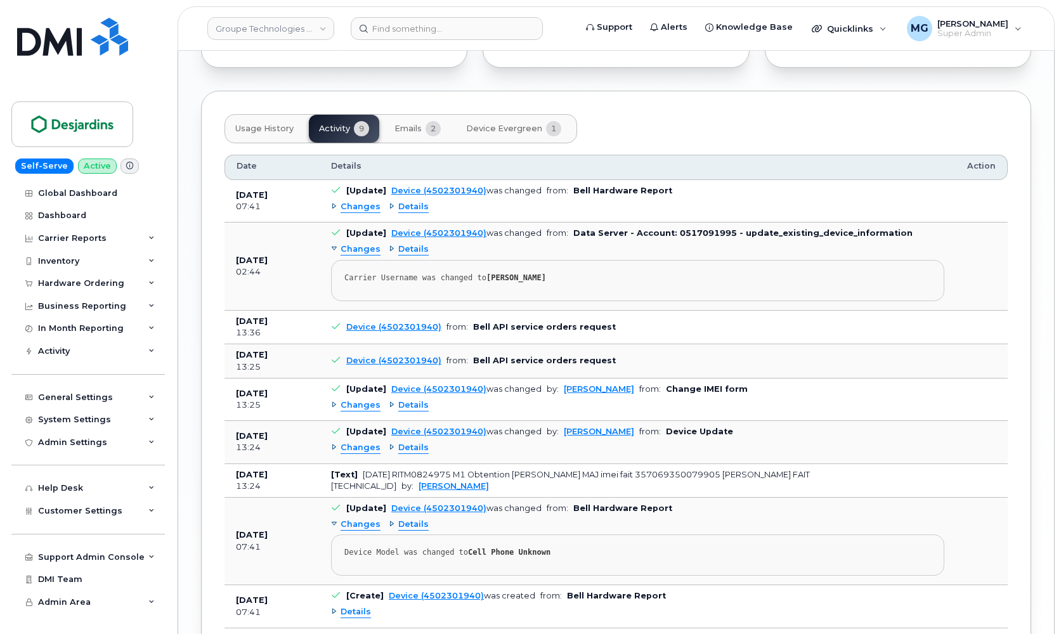
scroll to position [1106, 0]
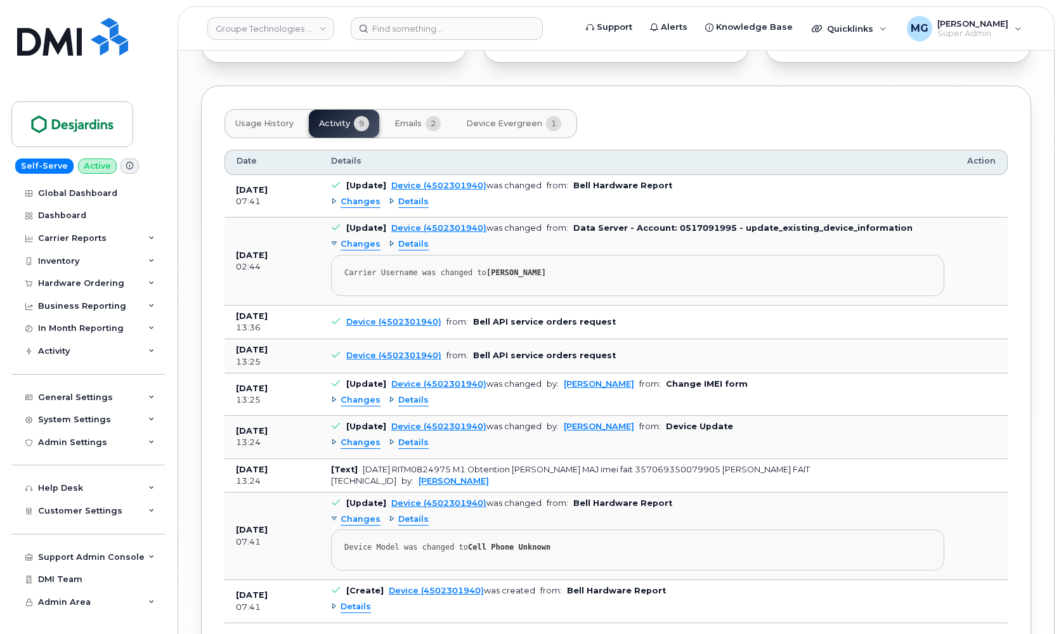
click at [357, 238] on span "Changes" at bounding box center [361, 244] width 40 height 12
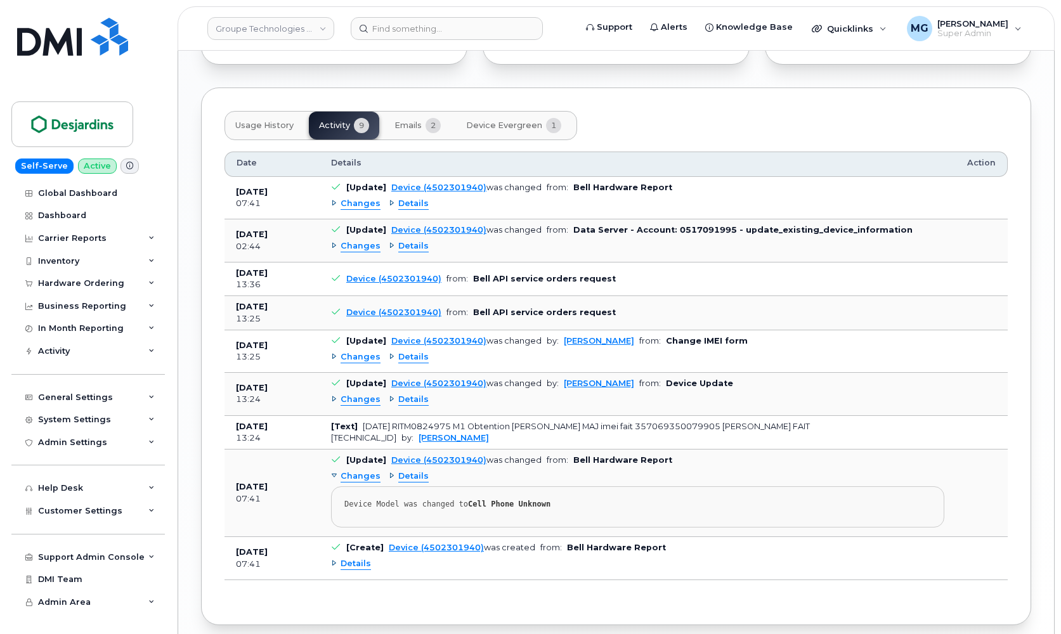
click at [357, 240] on span "Changes" at bounding box center [361, 246] width 40 height 12
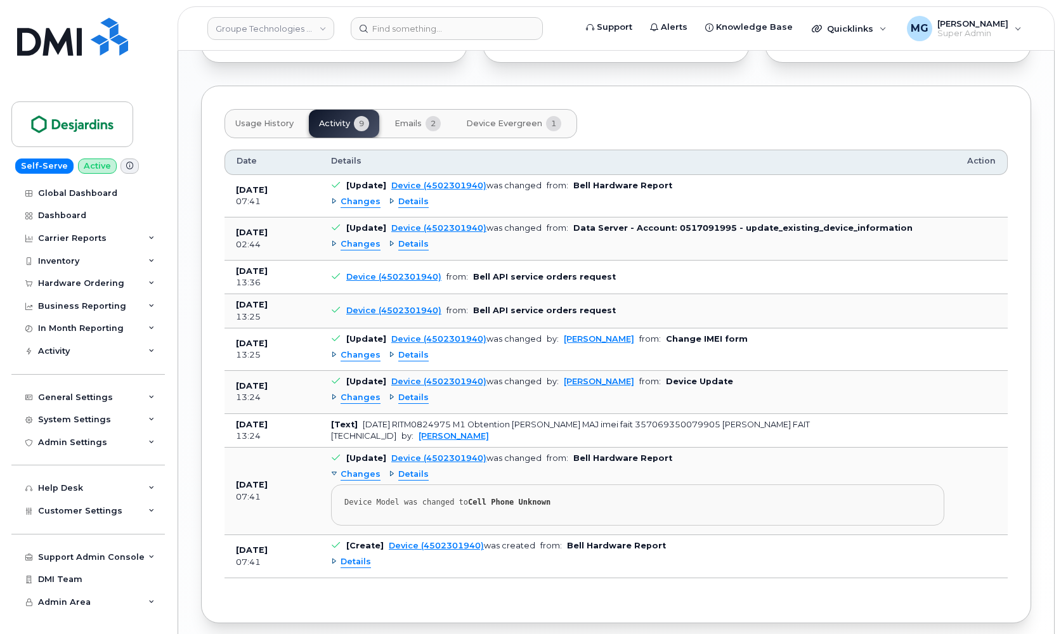
scroll to position [1110, 0]
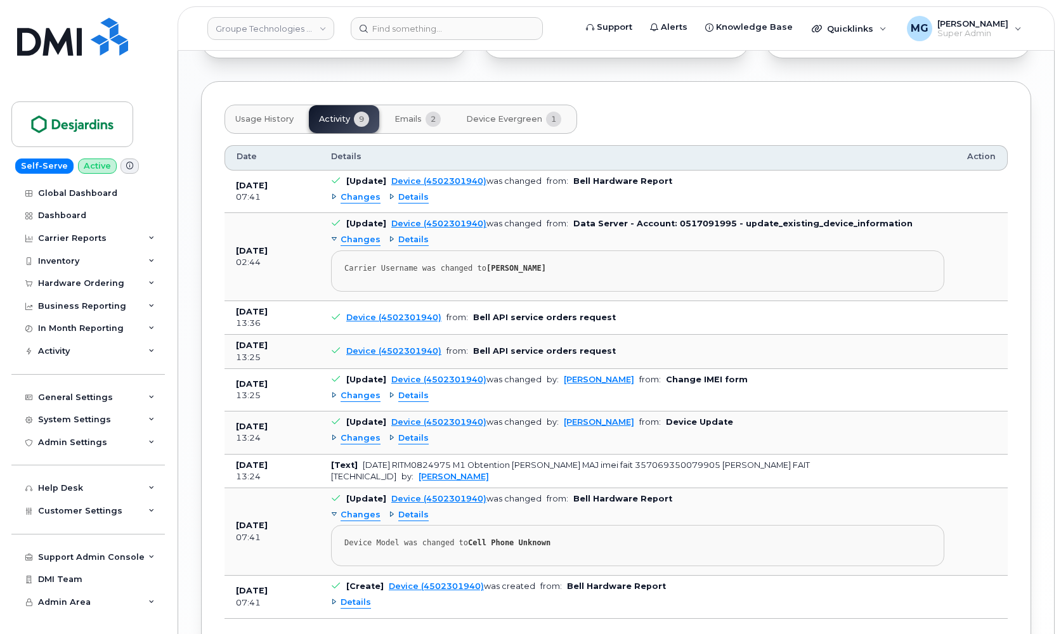
click at [400, 234] on span "Details" at bounding box center [413, 240] width 30 height 12
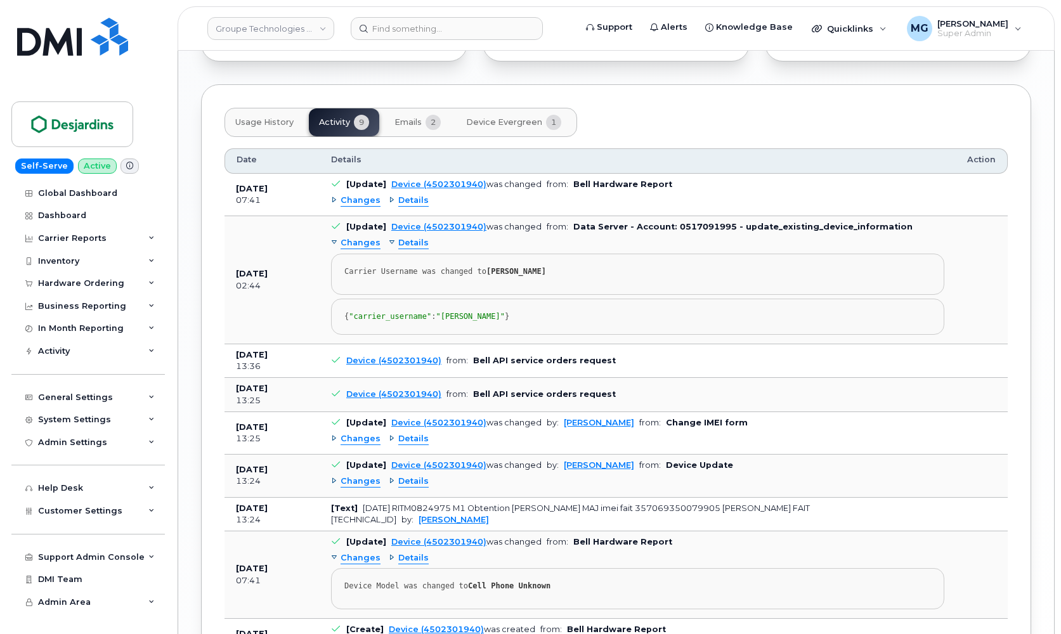
click at [375, 195] on span "Changes" at bounding box center [361, 201] width 40 height 12
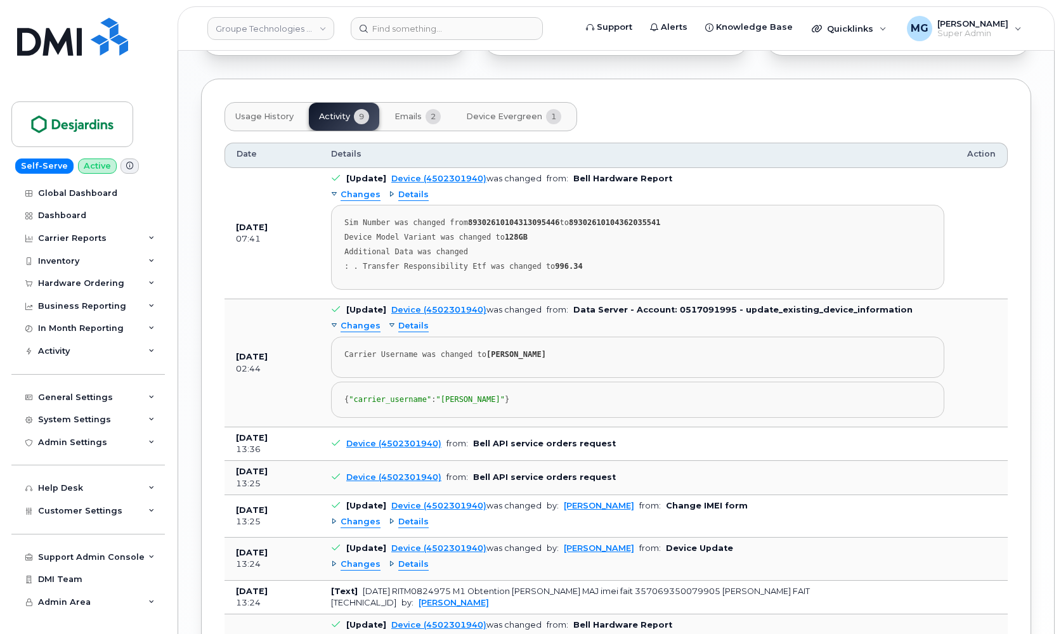
scroll to position [1112, 0]
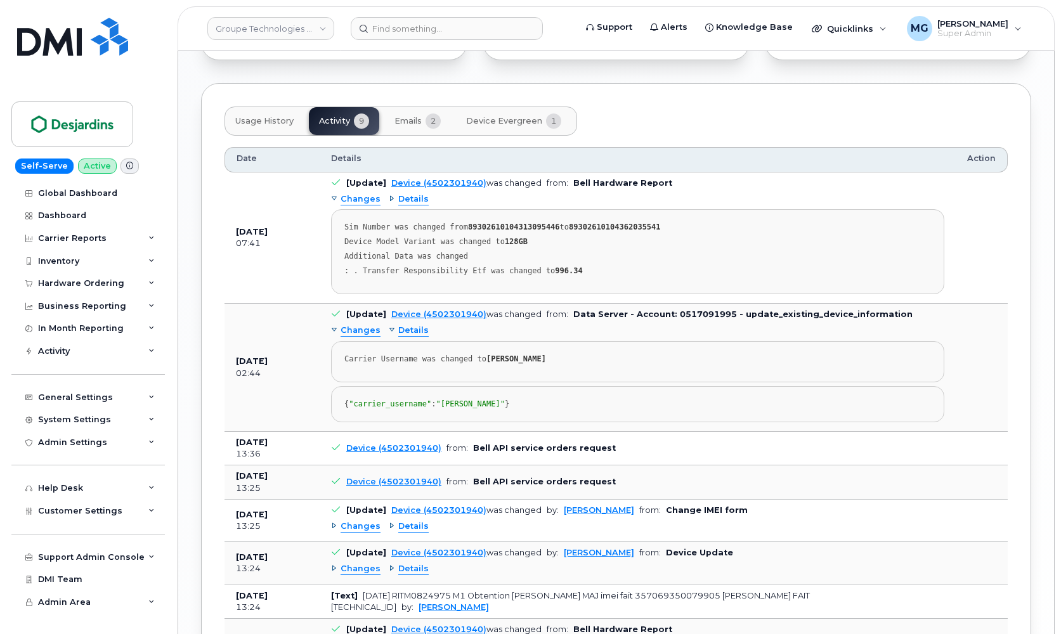
click at [411, 189] on div "Changes Details Sim Number was changed from 89302610104313095446 to 89302610104…" at bounding box center [637, 241] width 613 height 105
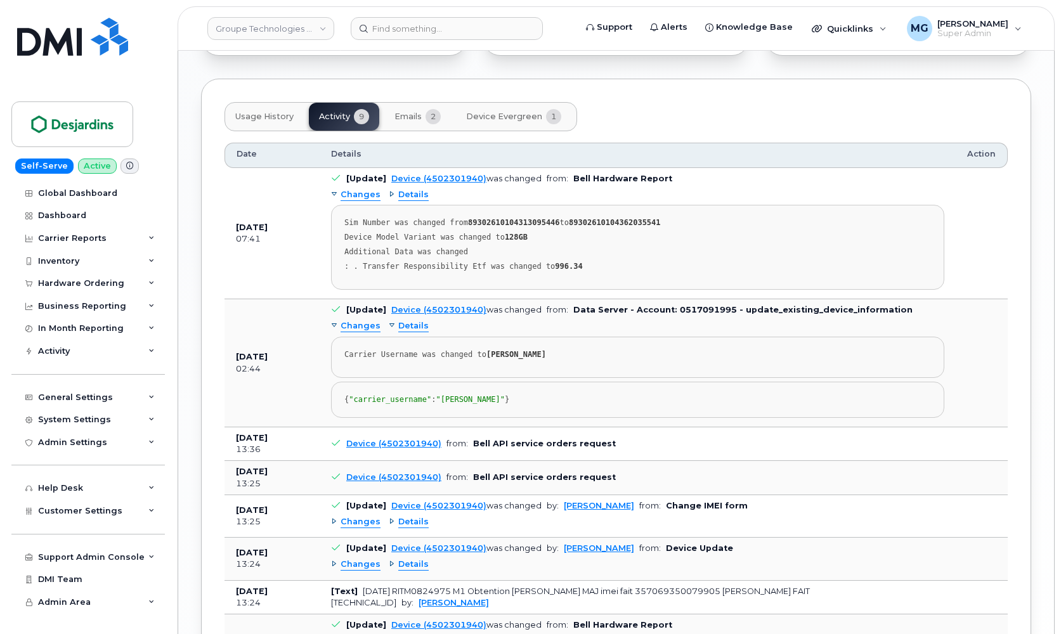
scroll to position [1109, 0]
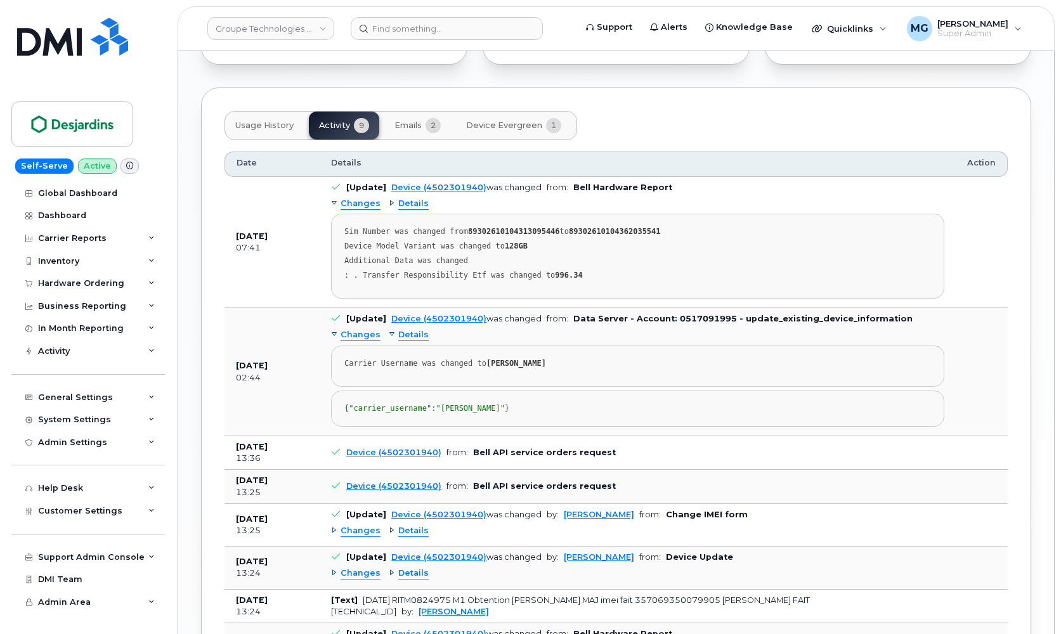
click at [411, 184] on td "[Update] Device (4502301940) was changed from: Bell Hardware Report Changes Det…" at bounding box center [638, 242] width 636 height 131
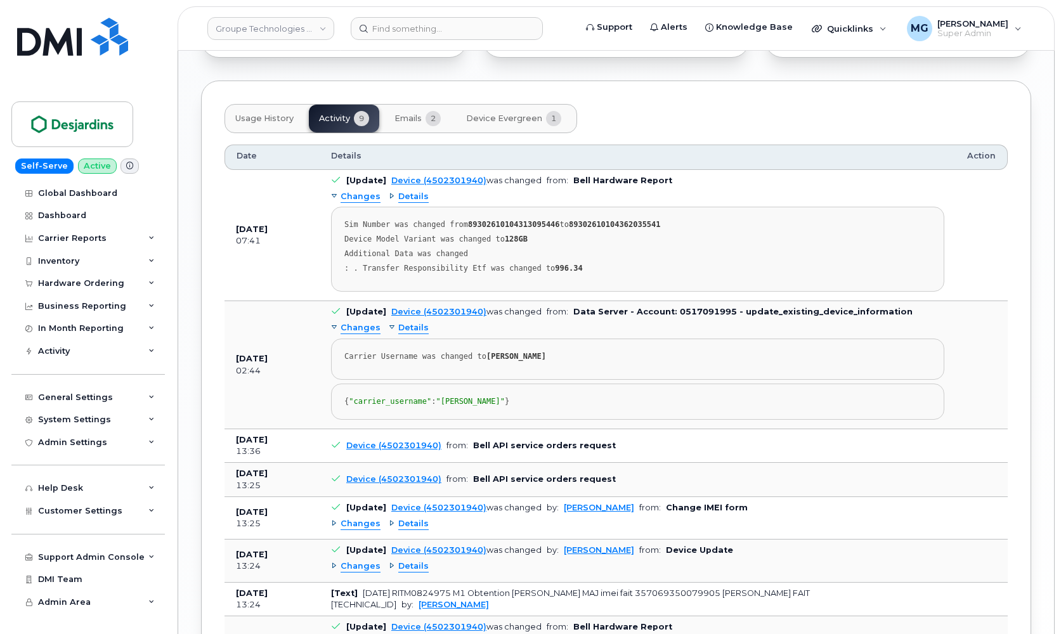
scroll to position [1113, 0]
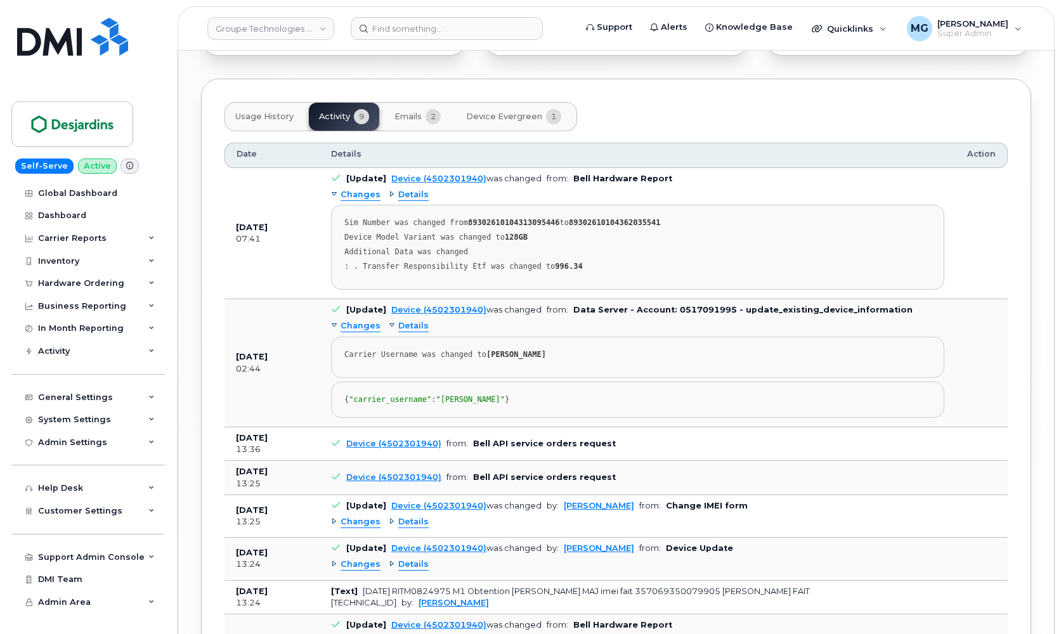
click at [415, 189] on span "Details" at bounding box center [413, 195] width 30 height 12
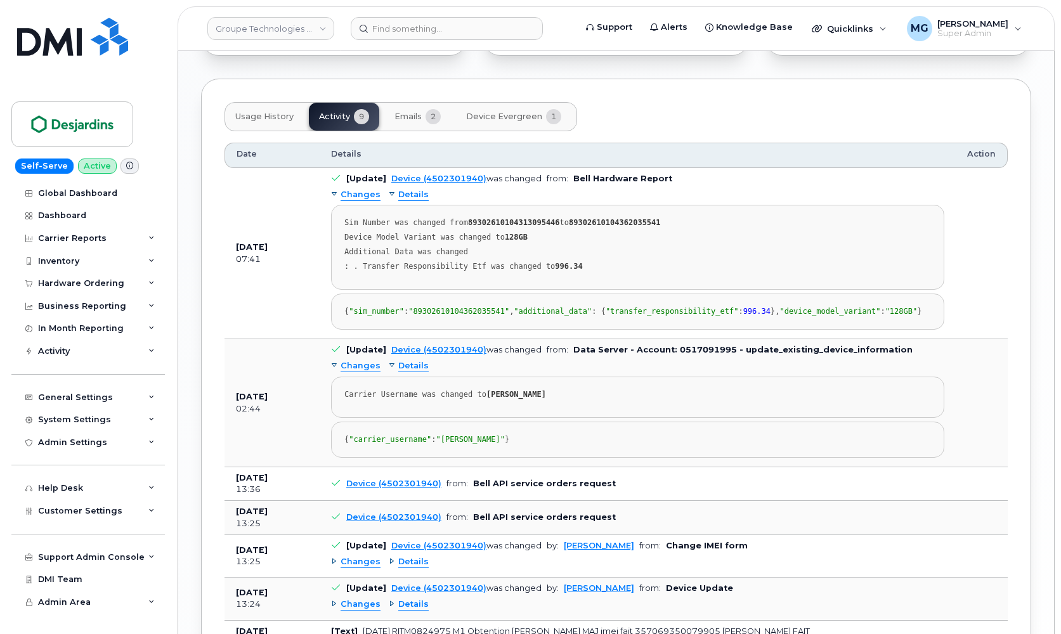
click at [410, 112] on span "Emails" at bounding box center [407, 117] width 27 height 10
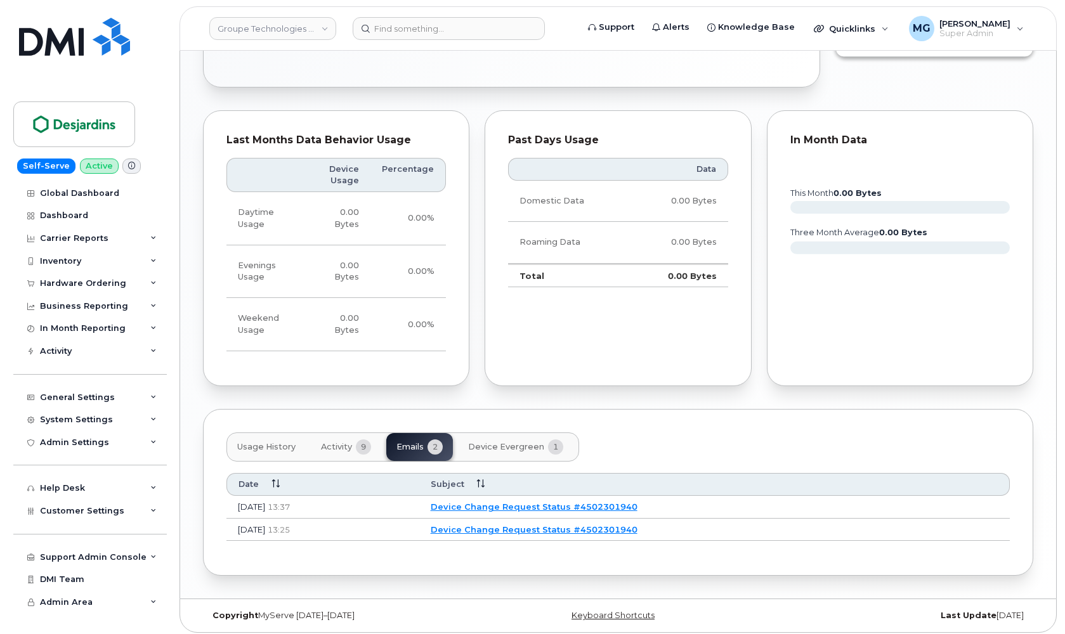
scroll to position [781, 0]
click at [516, 529] on link "Device Change Request Status #4502301940" at bounding box center [532, 531] width 207 height 10
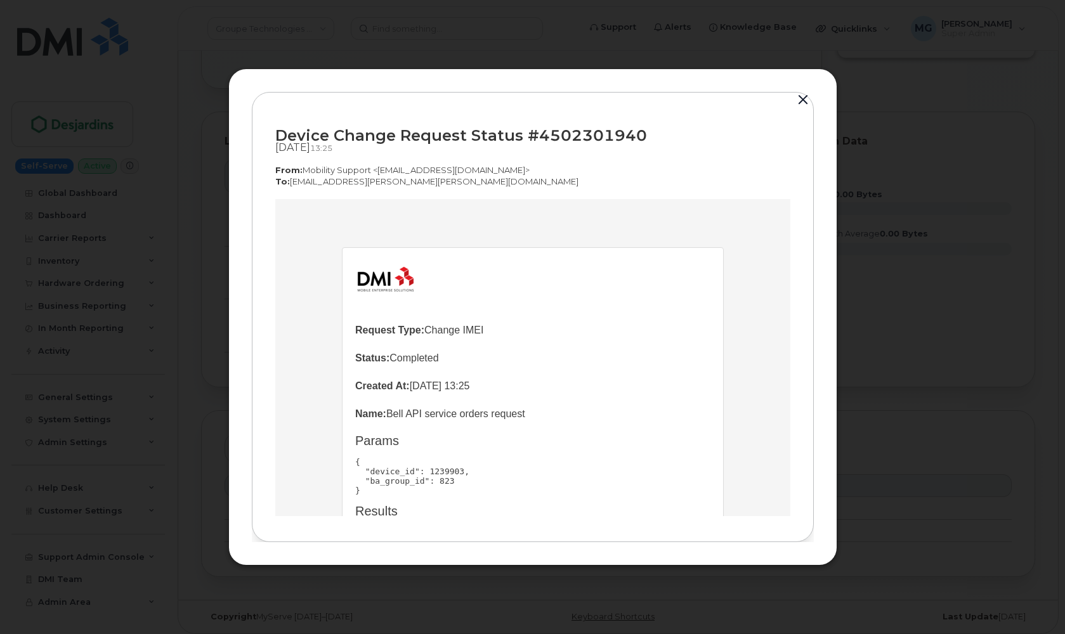
scroll to position [0, 0]
click at [799, 97] on button "button" at bounding box center [802, 100] width 19 height 18
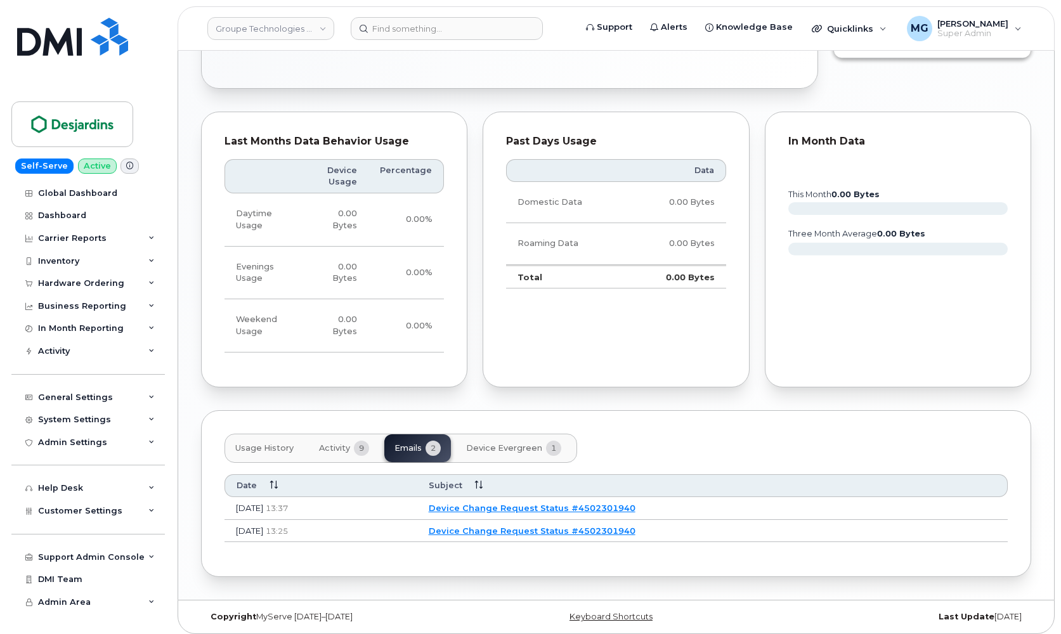
click at [553, 503] on link "Device Change Request Status #4502301940" at bounding box center [532, 508] width 207 height 10
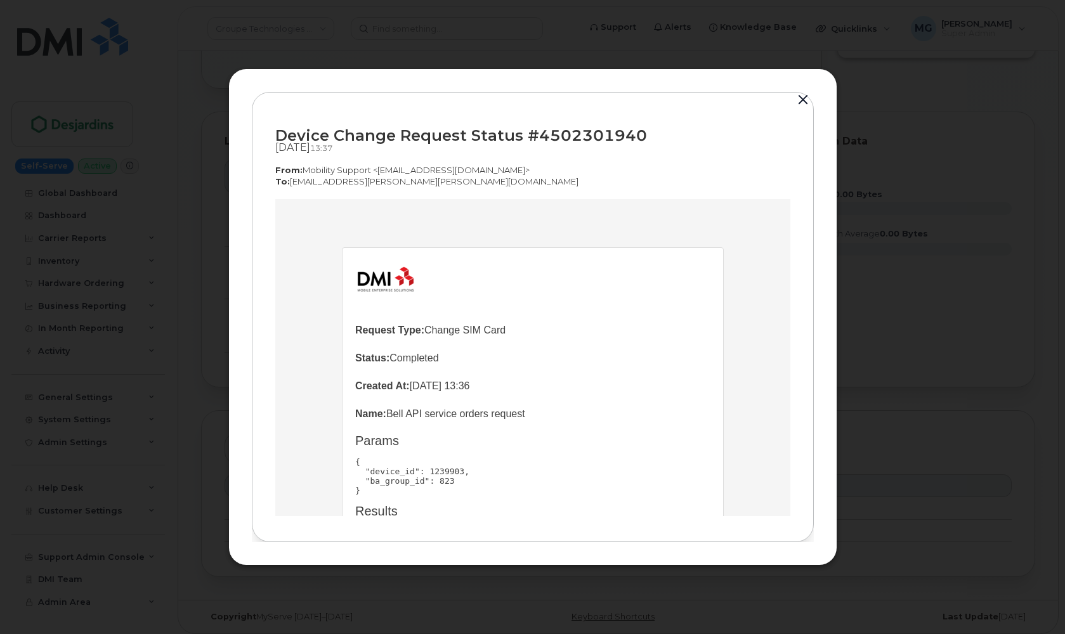
click at [802, 98] on button "button" at bounding box center [802, 100] width 19 height 18
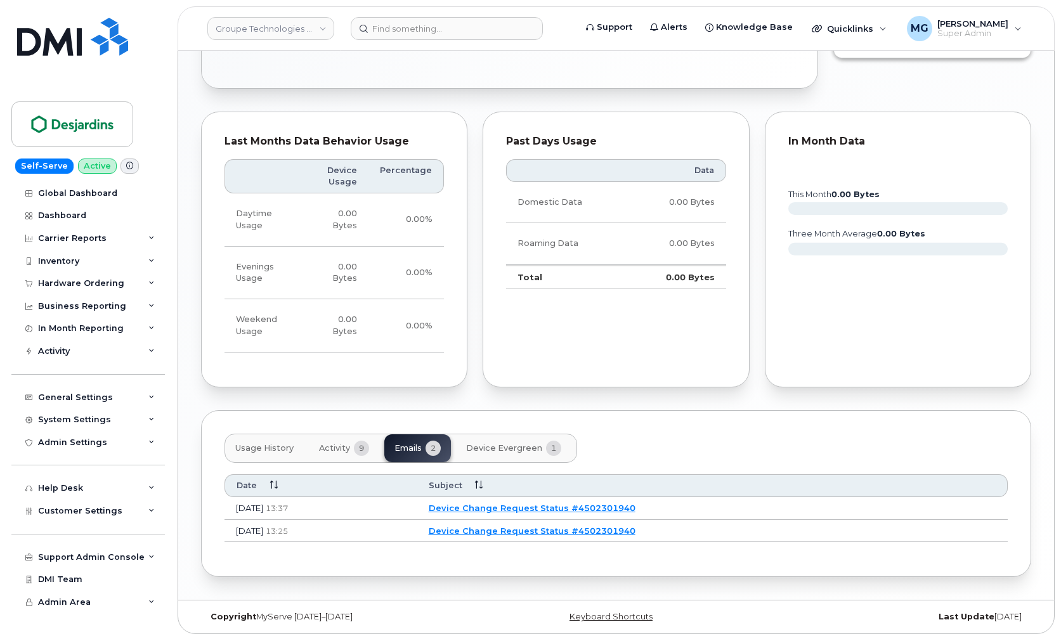
click at [339, 444] on span "Activity" at bounding box center [334, 448] width 31 height 10
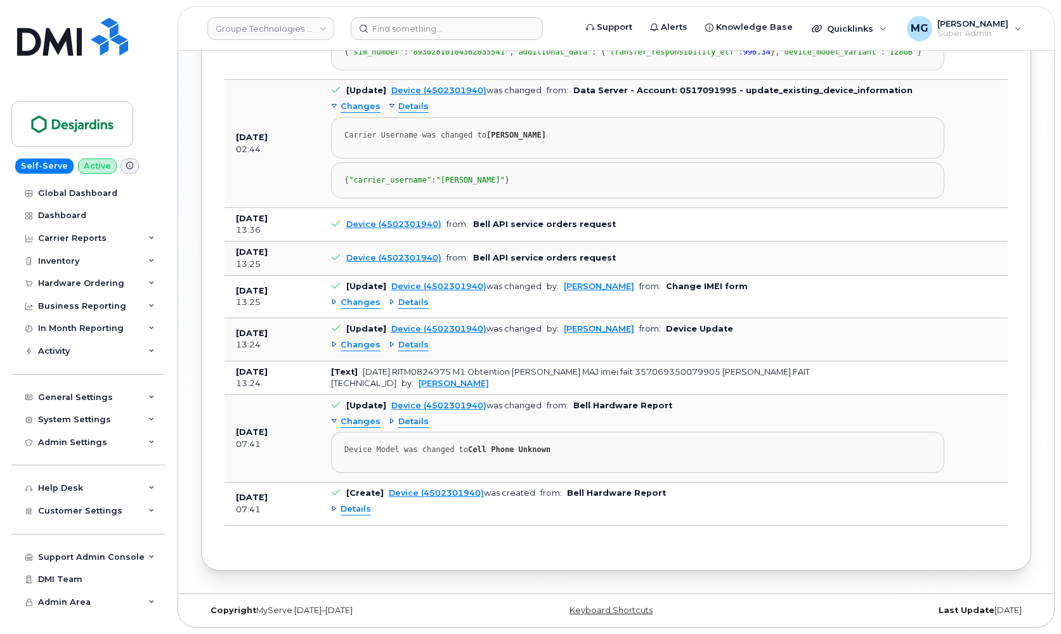
scroll to position [1399, 0]
click at [384, 24] on input at bounding box center [447, 28] width 192 height 23
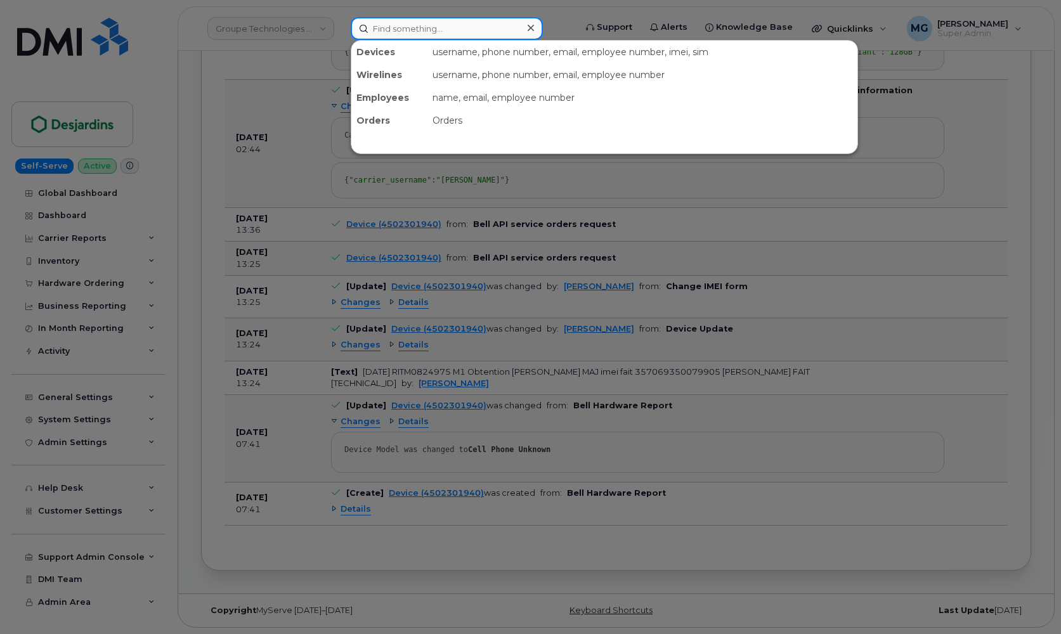
paste input "4502301940"
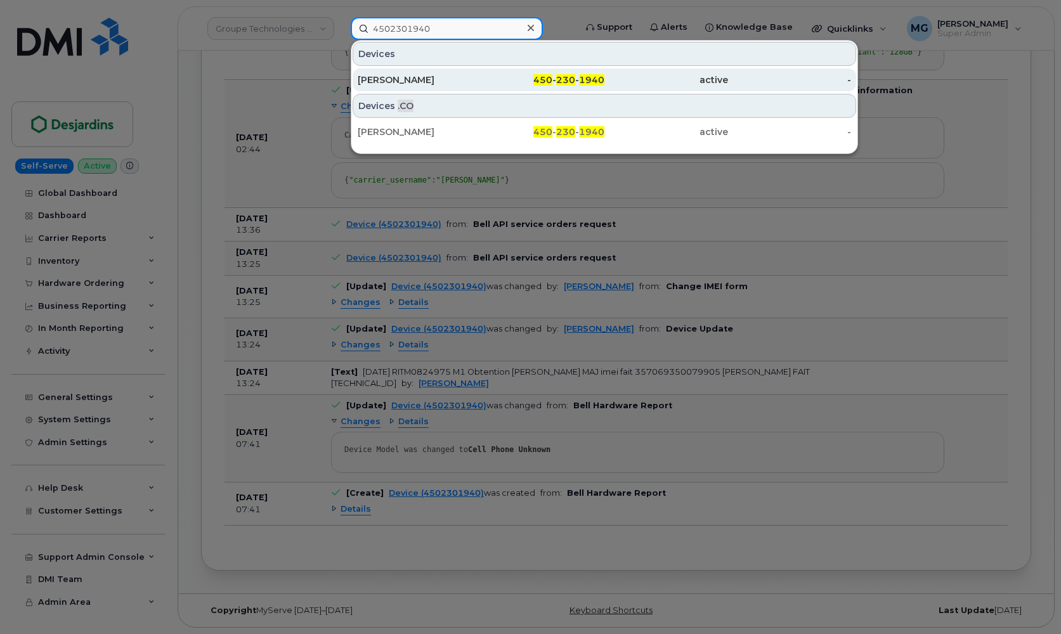
type input "4502301940"
click at [424, 79] on div "[PERSON_NAME]" at bounding box center [420, 80] width 124 height 13
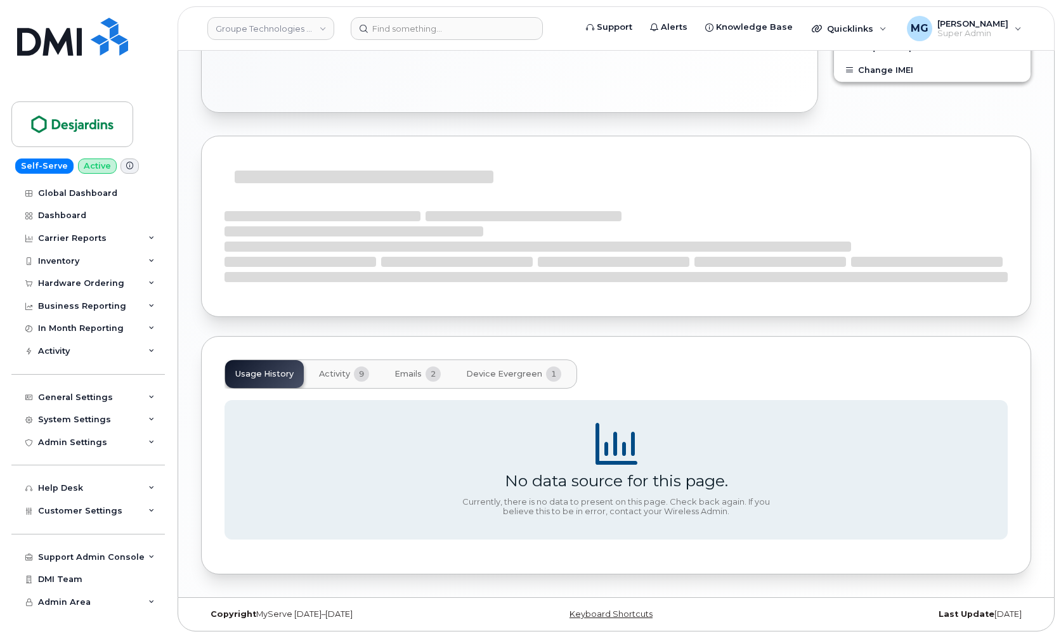
scroll to position [756, 0]
click at [339, 372] on span "Activity" at bounding box center [334, 375] width 31 height 10
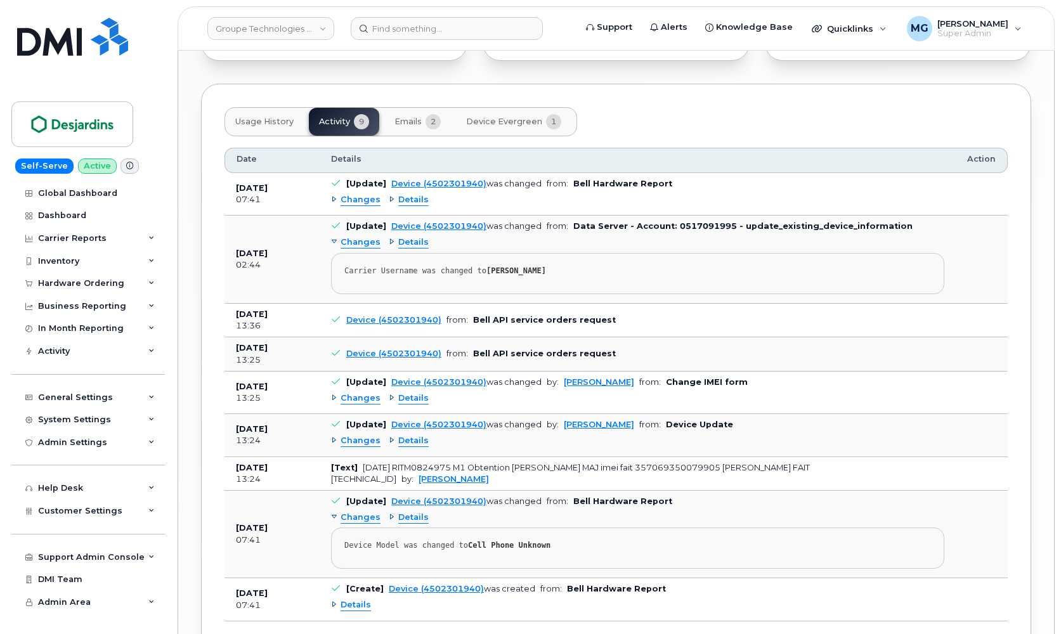
scroll to position [1108, 0]
click at [420, 117] on span "Emails" at bounding box center [407, 121] width 27 height 10
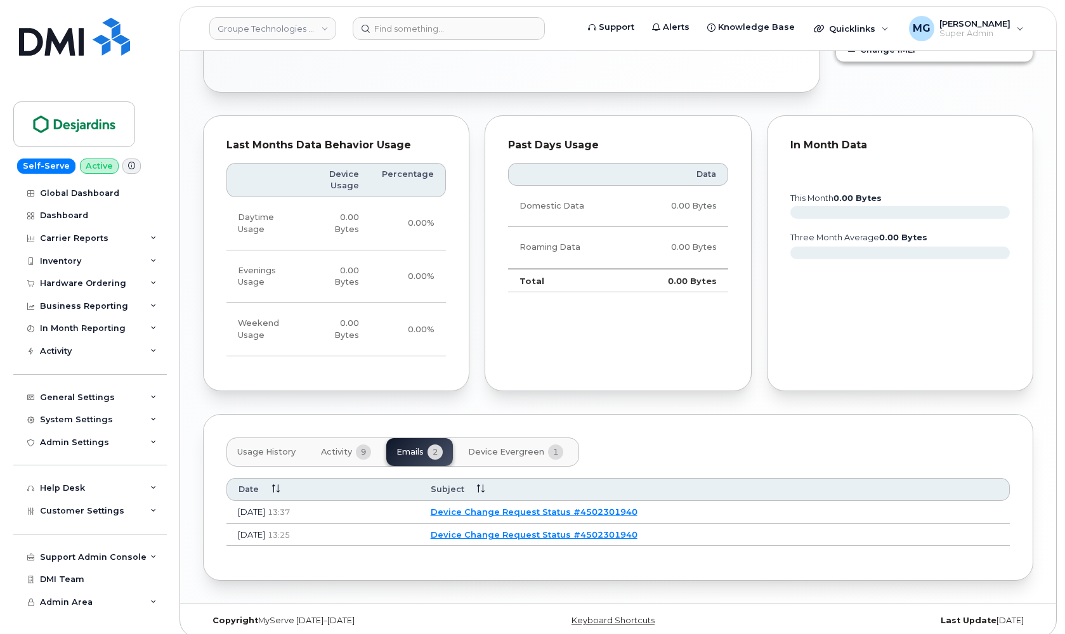
scroll to position [775, 0]
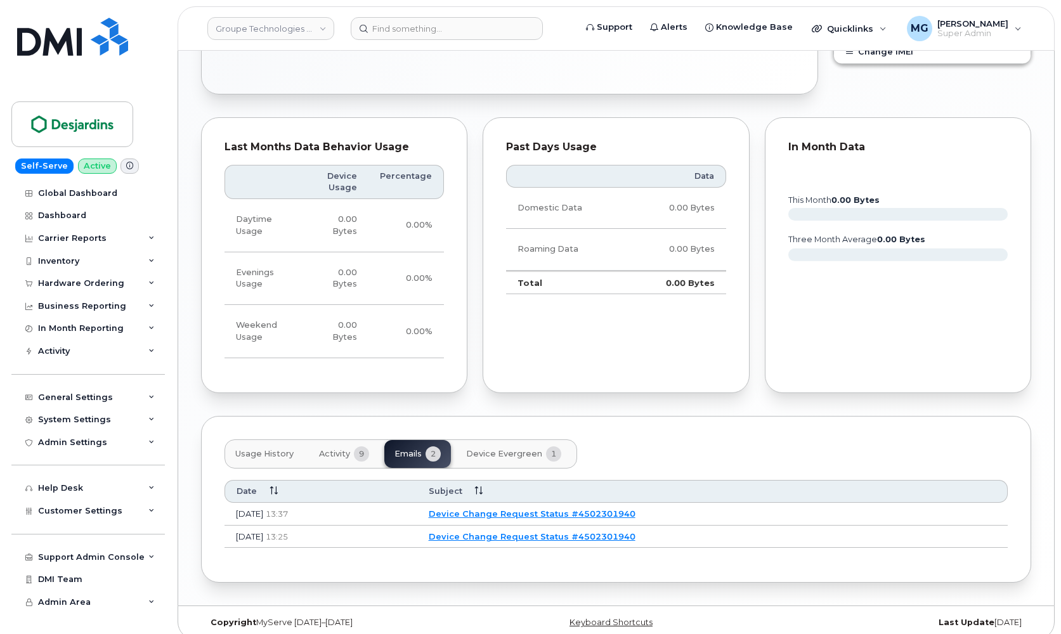
click at [550, 509] on link "Device Change Request Status #4502301940" at bounding box center [532, 514] width 207 height 10
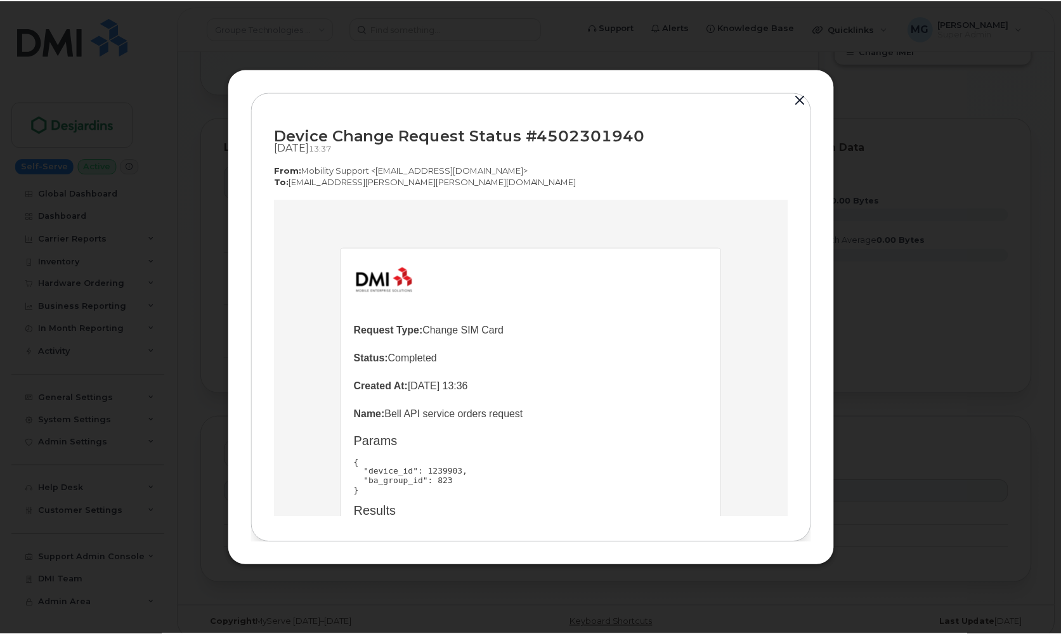
scroll to position [0, 0]
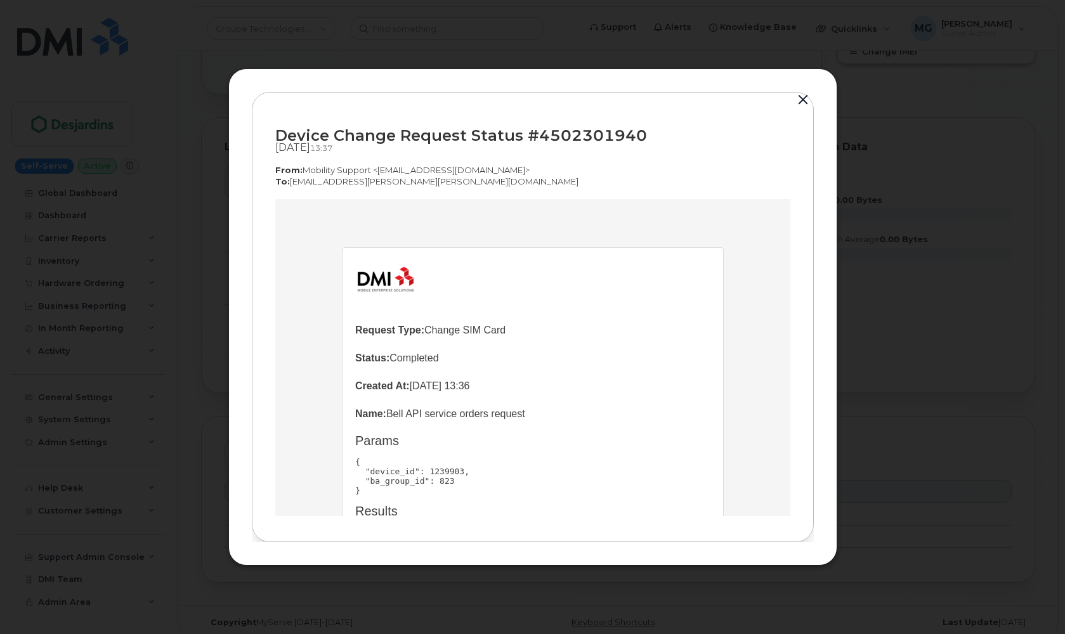
click at [798, 96] on button "button" at bounding box center [802, 100] width 19 height 18
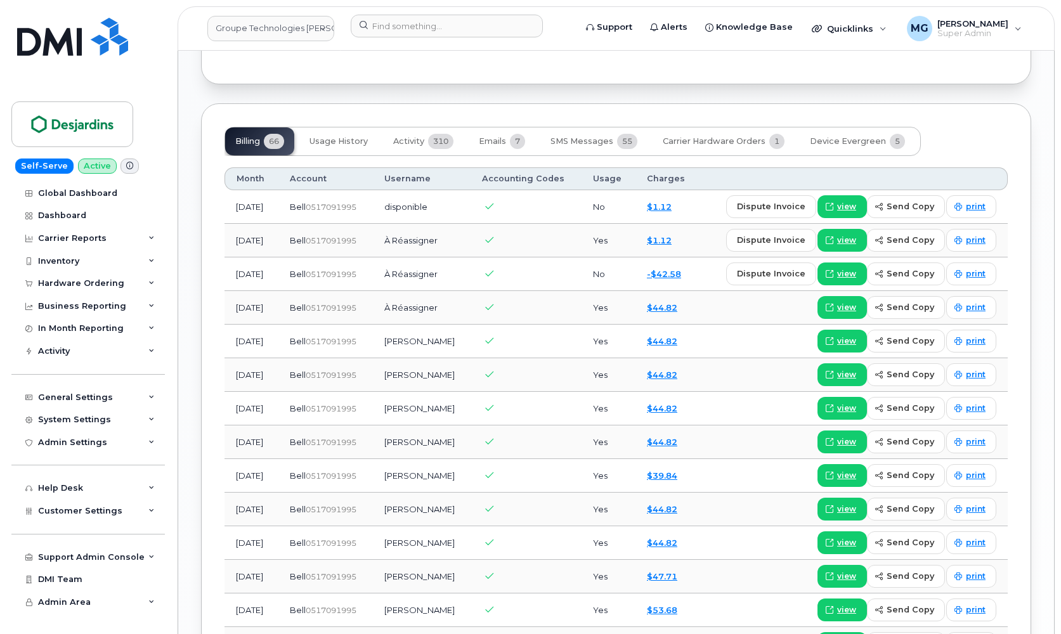
scroll to position [1059, 0]
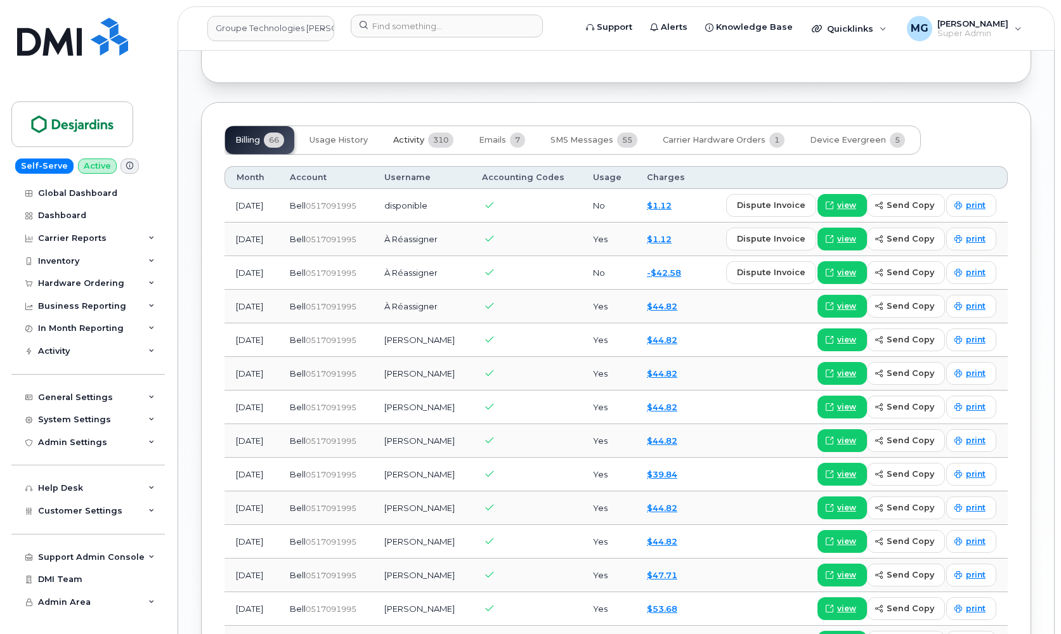
click at [440, 136] on span "310" at bounding box center [440, 140] width 25 height 15
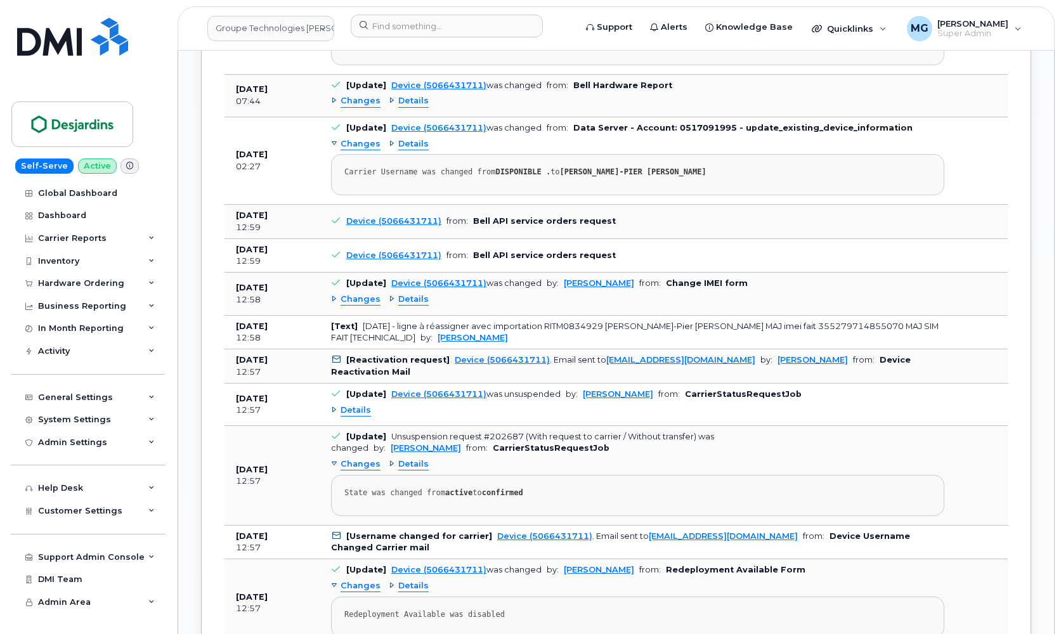
scroll to position [1410, 0]
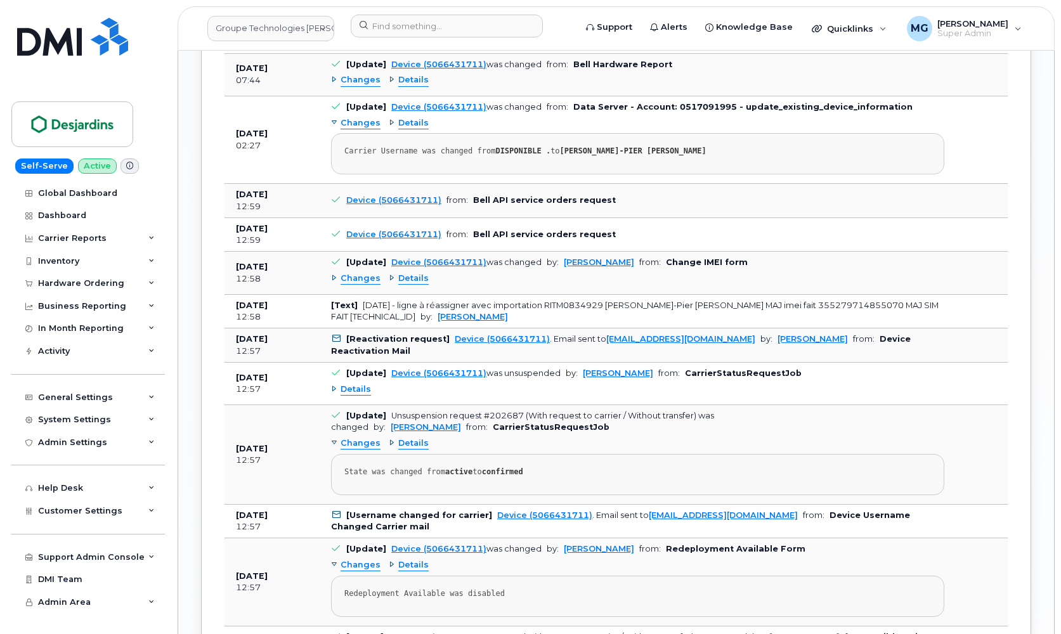
click at [356, 273] on span "Changes" at bounding box center [361, 279] width 40 height 12
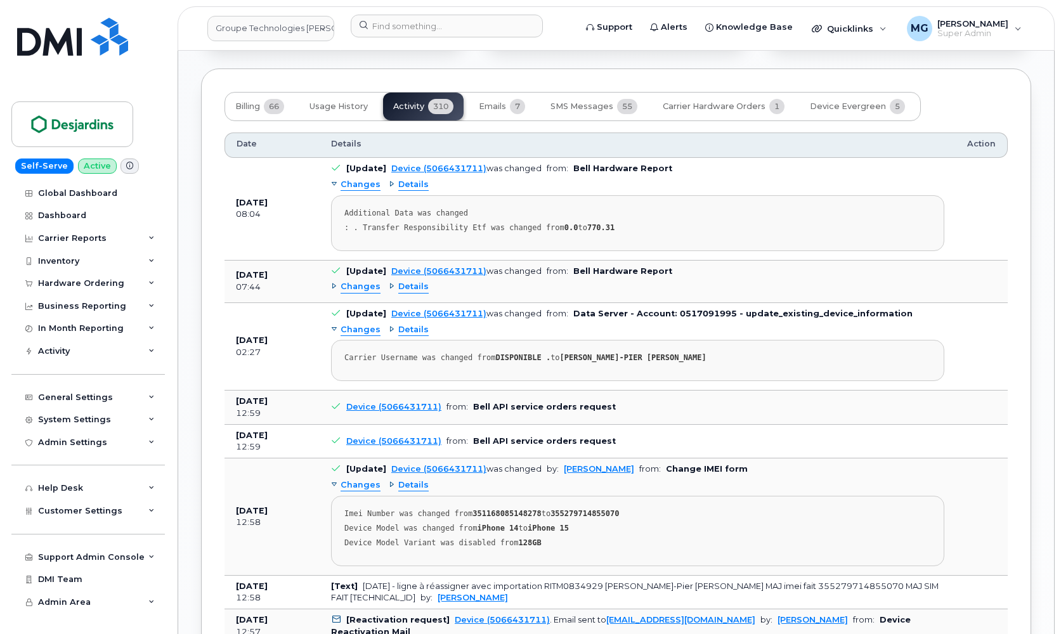
scroll to position [1197, 0]
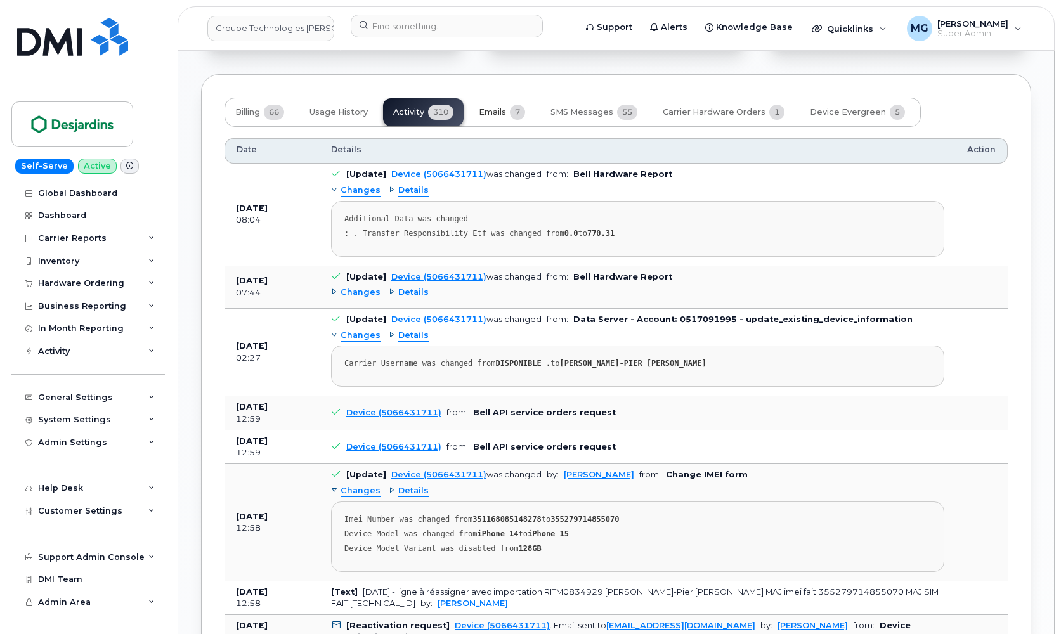
click at [496, 107] on span "Emails" at bounding box center [492, 112] width 27 height 10
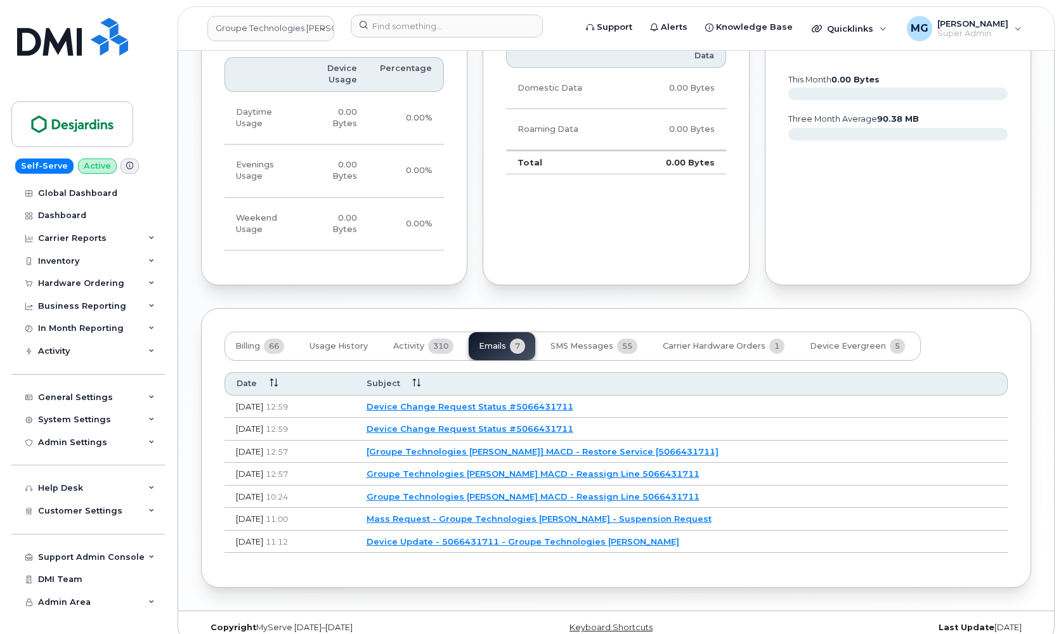
click at [441, 424] on link "Device Change Request Status #5066431711" at bounding box center [470, 429] width 207 height 10
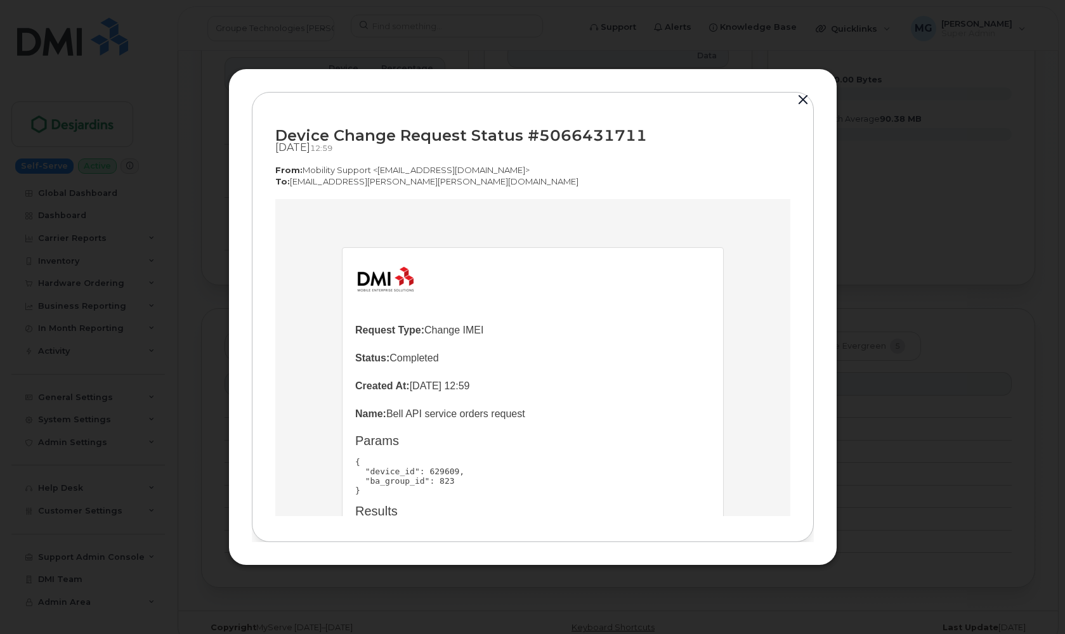
scroll to position [0, 0]
click at [798, 101] on button "button" at bounding box center [802, 100] width 19 height 18
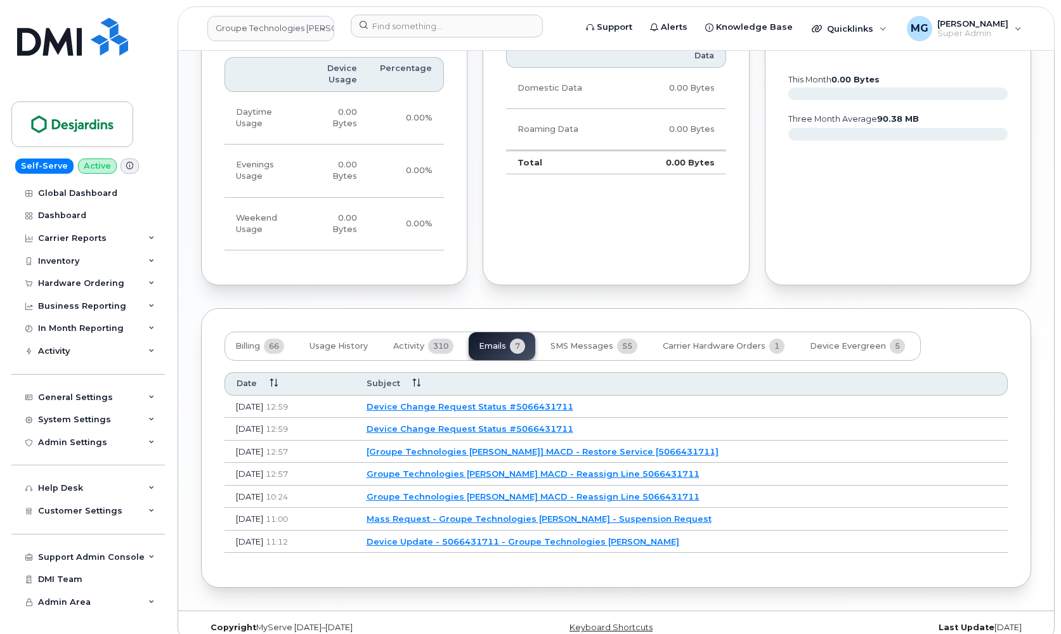
click at [462, 401] on link "Device Change Request Status #5066431711" at bounding box center [470, 406] width 207 height 10
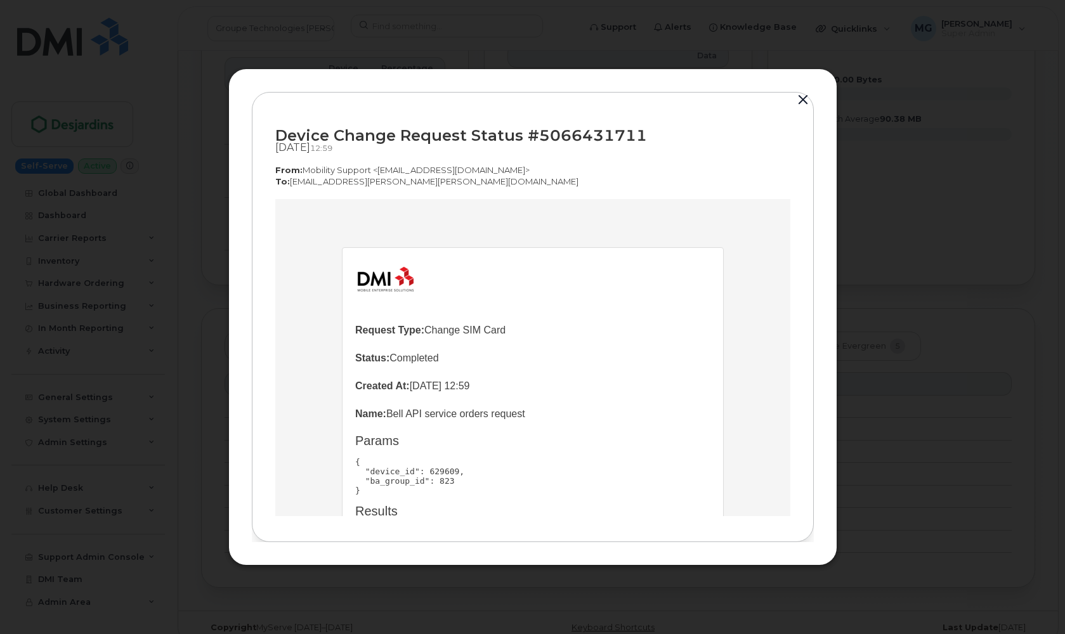
click at [801, 100] on button "button" at bounding box center [802, 100] width 19 height 18
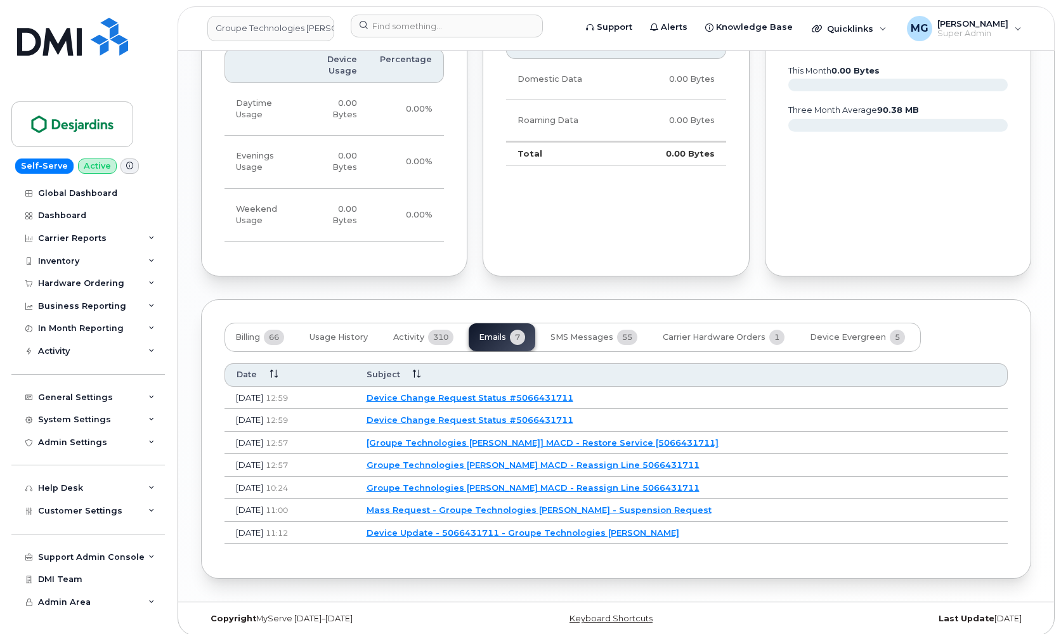
scroll to position [971, 0]
